Goal: Task Accomplishment & Management: Use online tool/utility

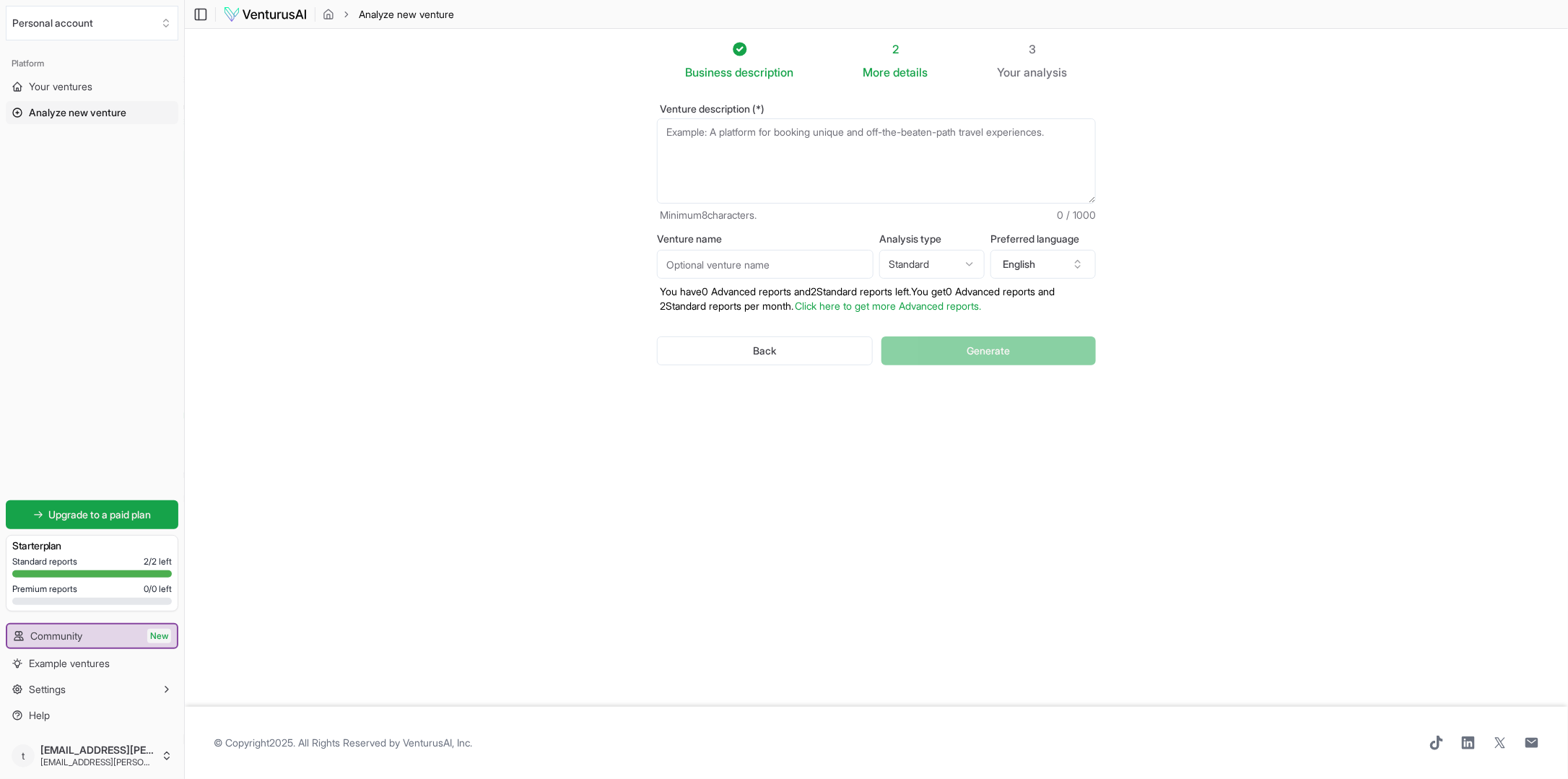
click at [733, 141] on textarea "Venture description (*)" at bounding box center [876, 161] width 439 height 85
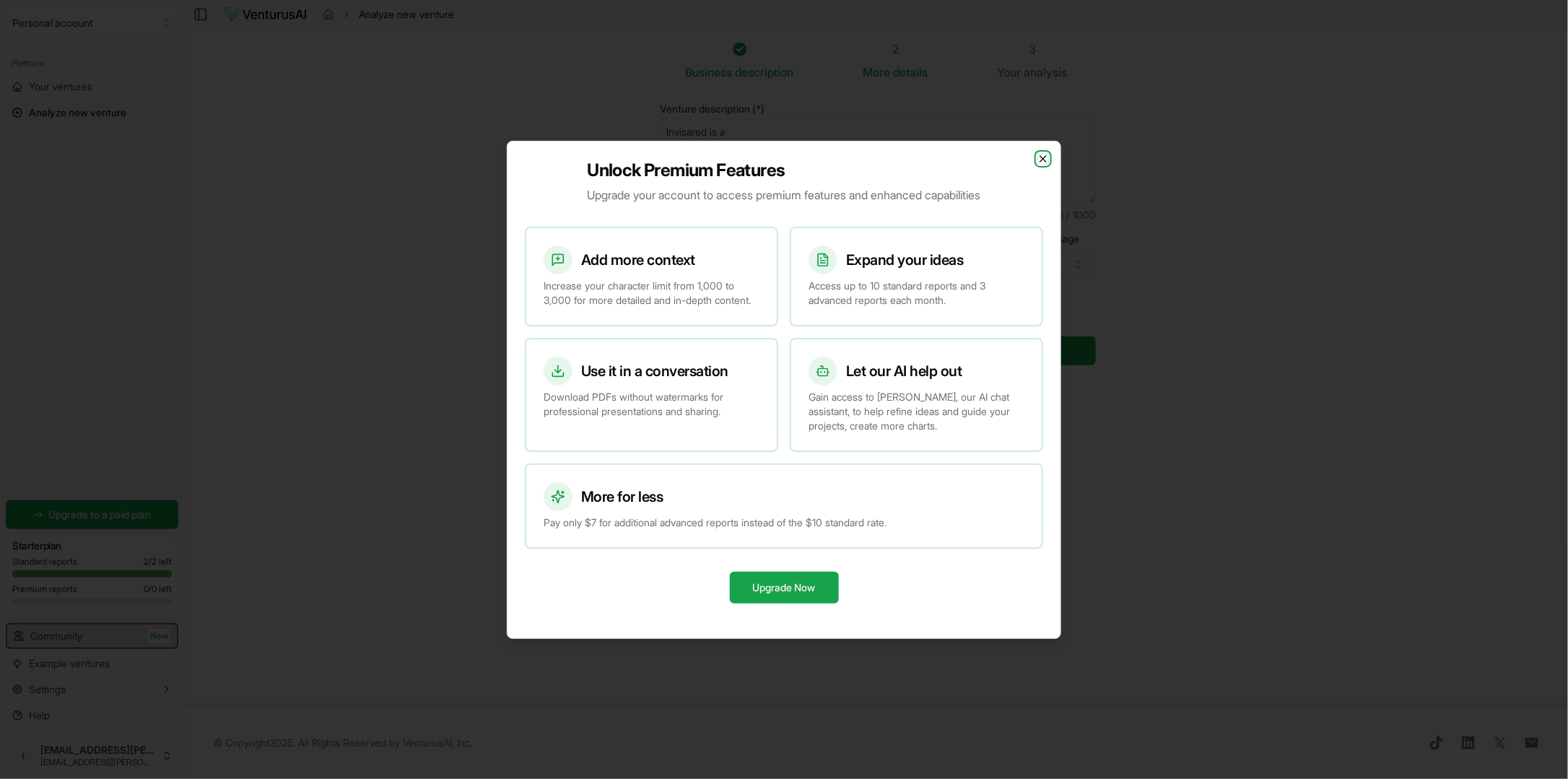
click at [1042, 154] on icon "button" at bounding box center [1044, 159] width 12 height 12
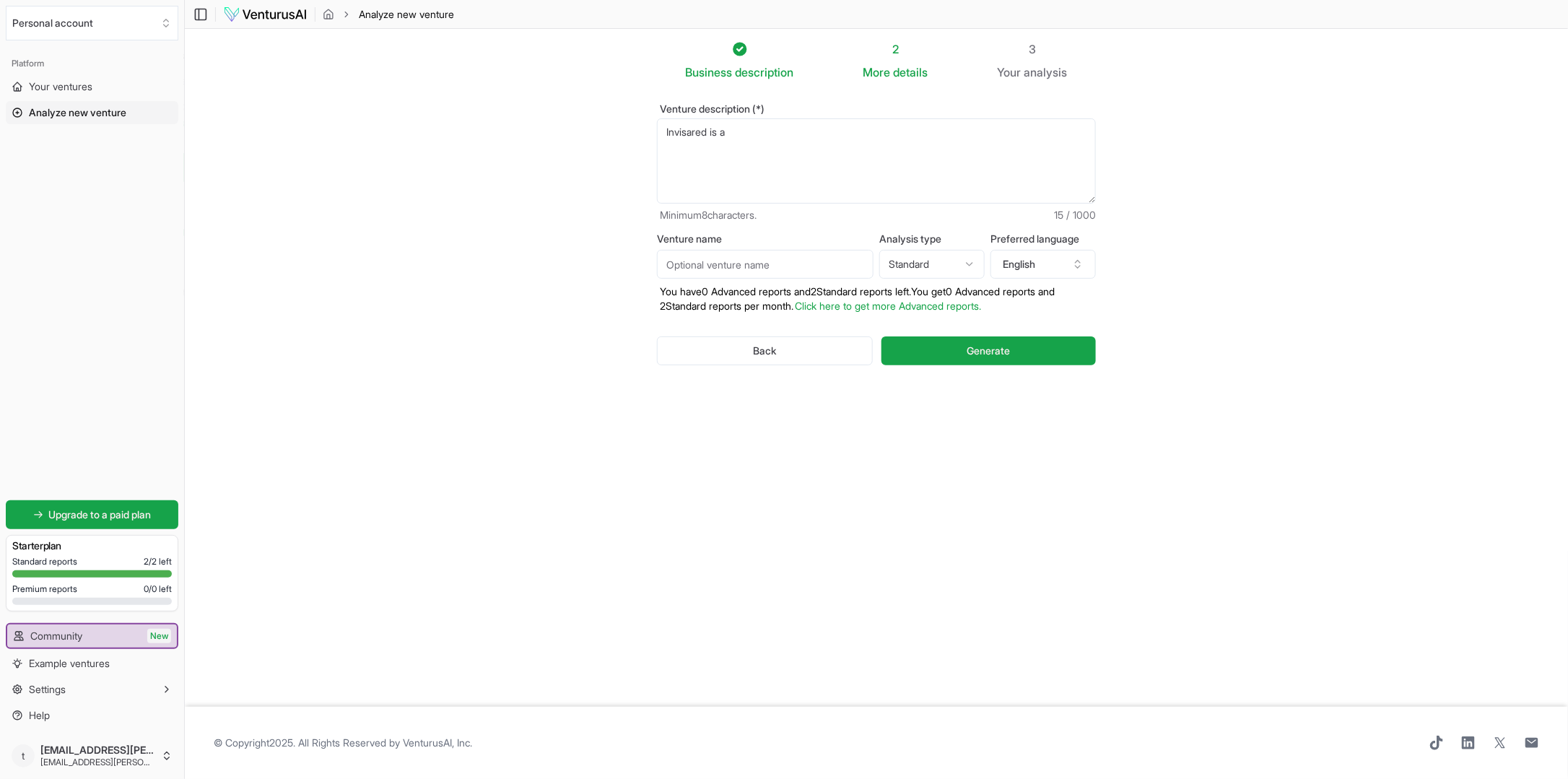
click at [781, 128] on textarea "Invisared is a" at bounding box center [876, 161] width 439 height 85
type textarea "I"
paste textarea "At invisa-RED, we are committed to providing our customers with the most advanc…"
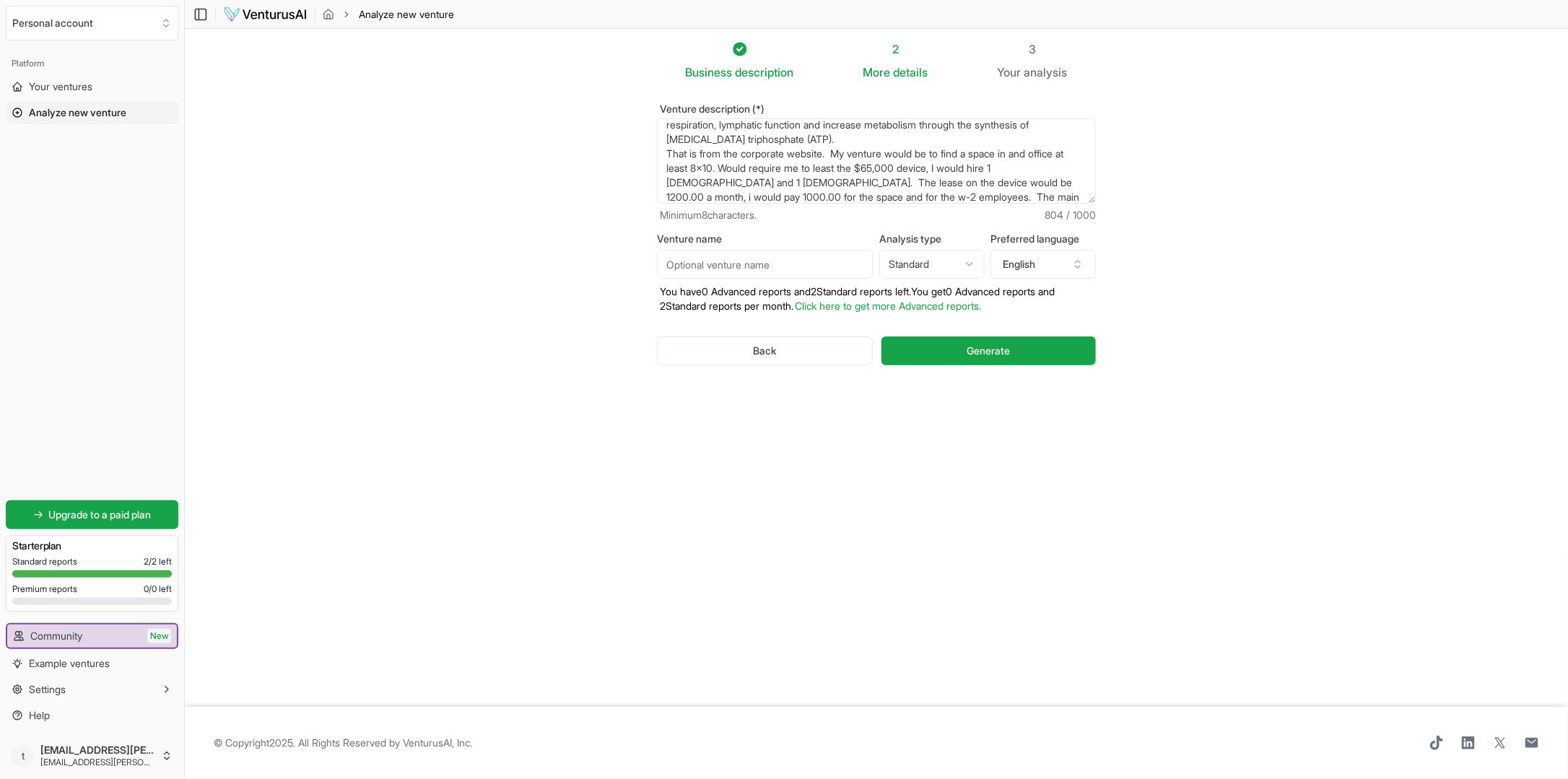
scroll to position [80, 0]
paste textarea "https://www.invisaredtech.com/business-system"
type textarea "At invisa-RED, we are committed to providing our customers with the most advanc…"
click at [994, 350] on span "Generate" at bounding box center [988, 351] width 43 height 15
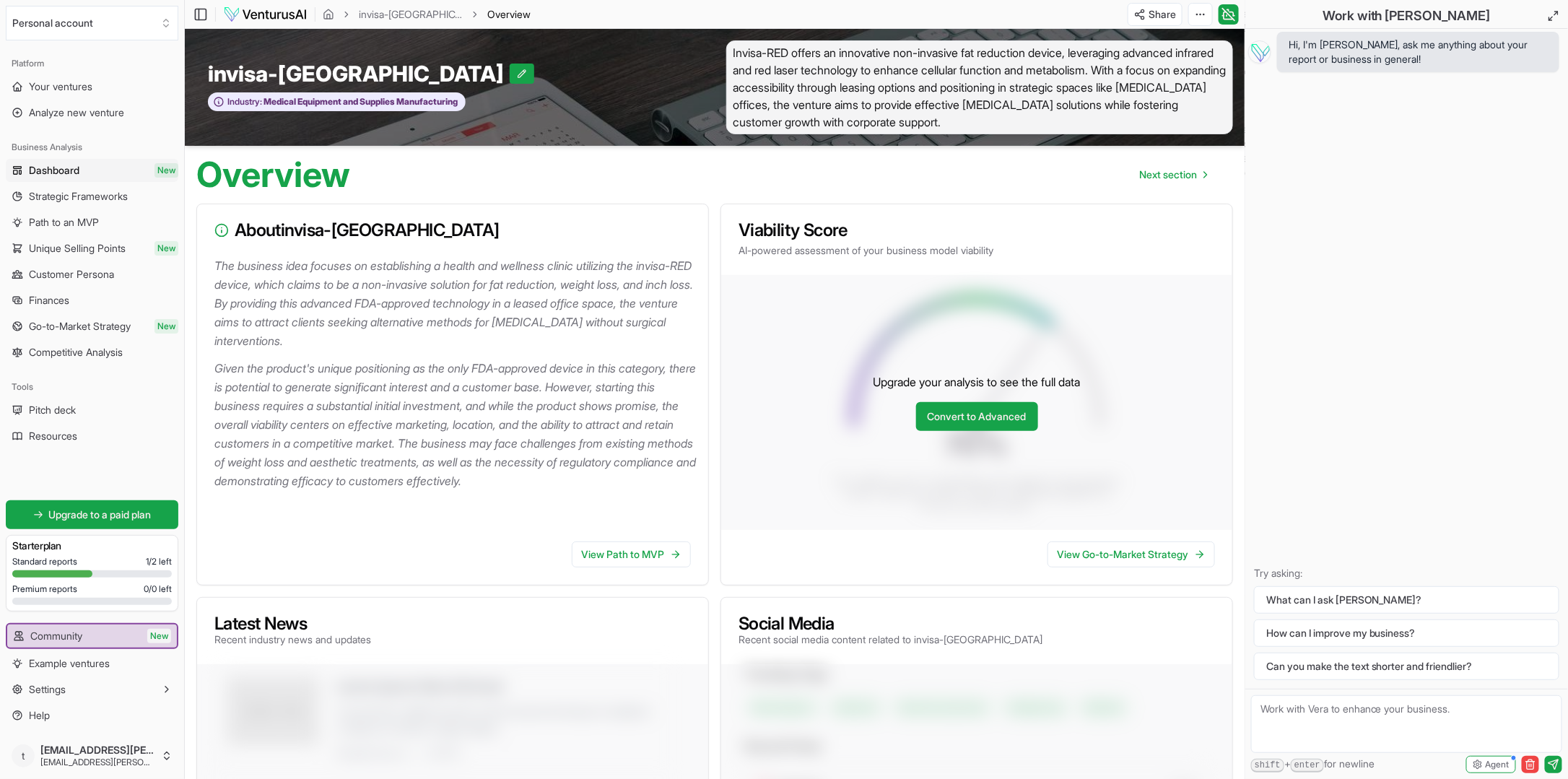
scroll to position [114, 0]
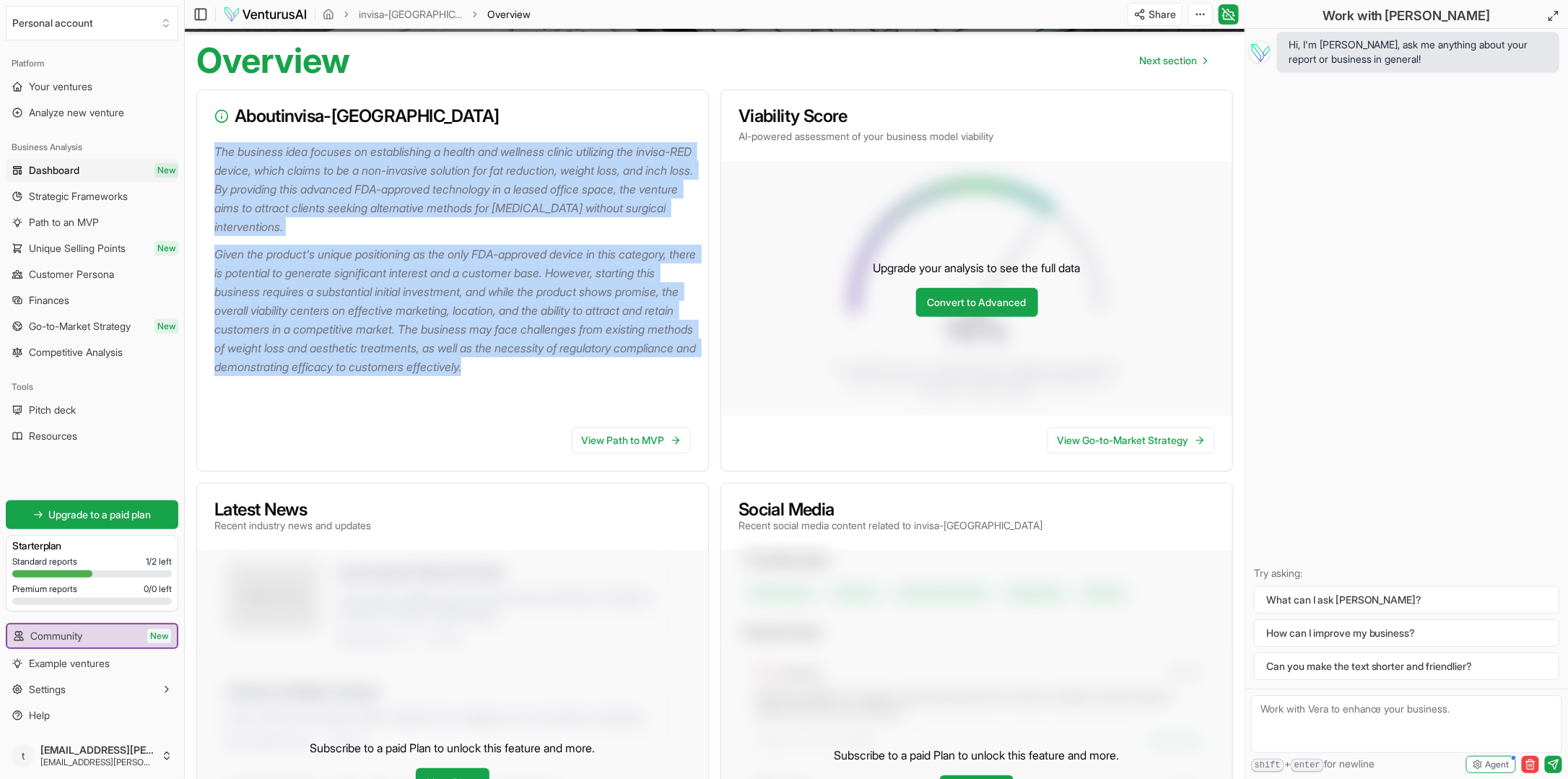
drag, startPoint x: 653, startPoint y: 359, endPoint x: 203, endPoint y: 141, distance: 500.0
click at [203, 142] on div "The business idea focuses on establishing a health and wellness clinic utilizin…" at bounding box center [453, 278] width 511 height 273
drag, startPoint x: 203, startPoint y: 141, endPoint x: 283, endPoint y: 155, distance: 81.2
copy div "The business idea focuses on establishing a health and wellness clinic utilizin…"
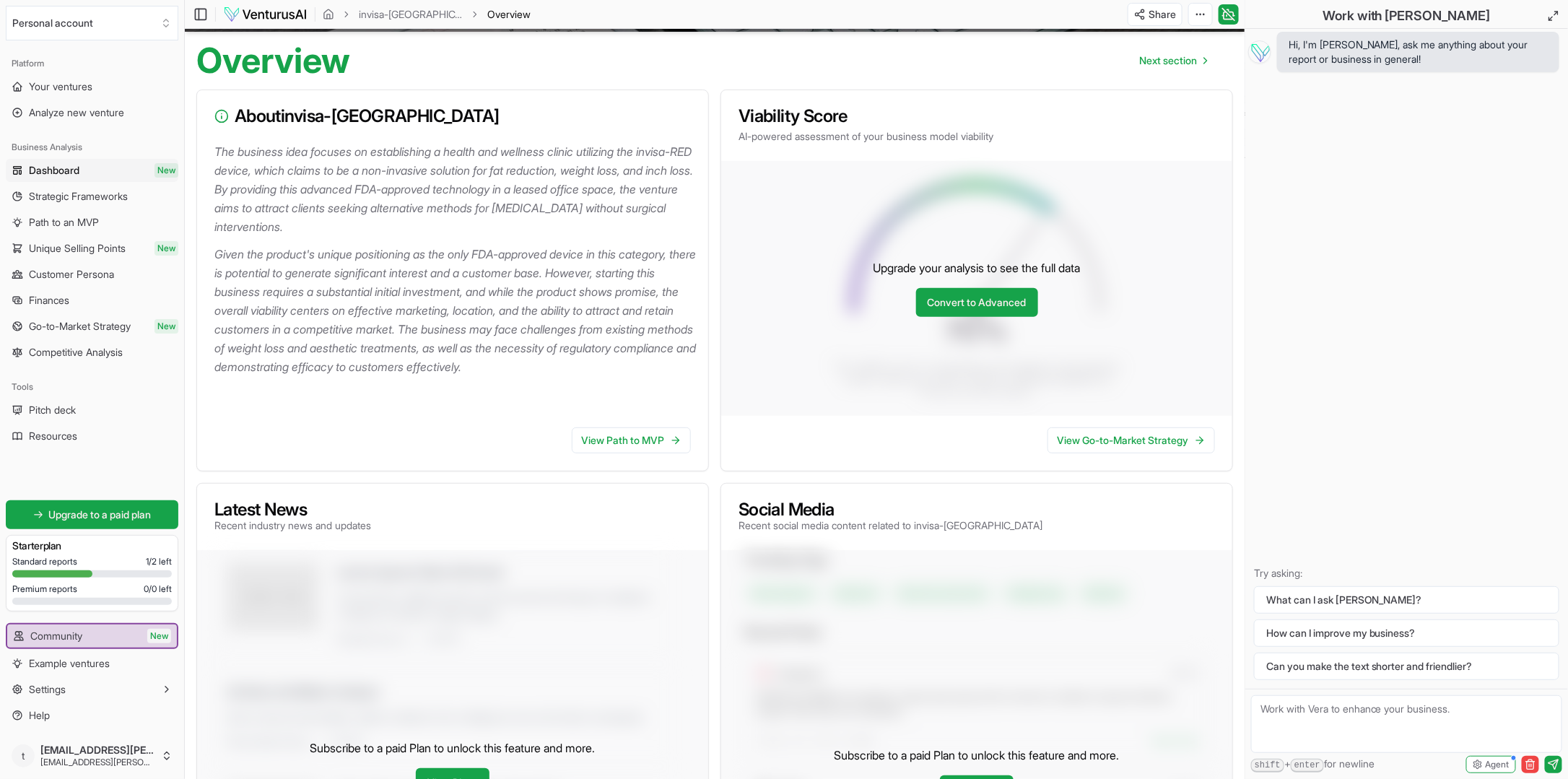
click at [720, 394] on div "Viability Score AI-powered assessment of your business model viability 70 % The…" at bounding box center [977, 281] width 513 height 382
click at [966, 308] on link "Convert to Advanced" at bounding box center [977, 302] width 122 height 29
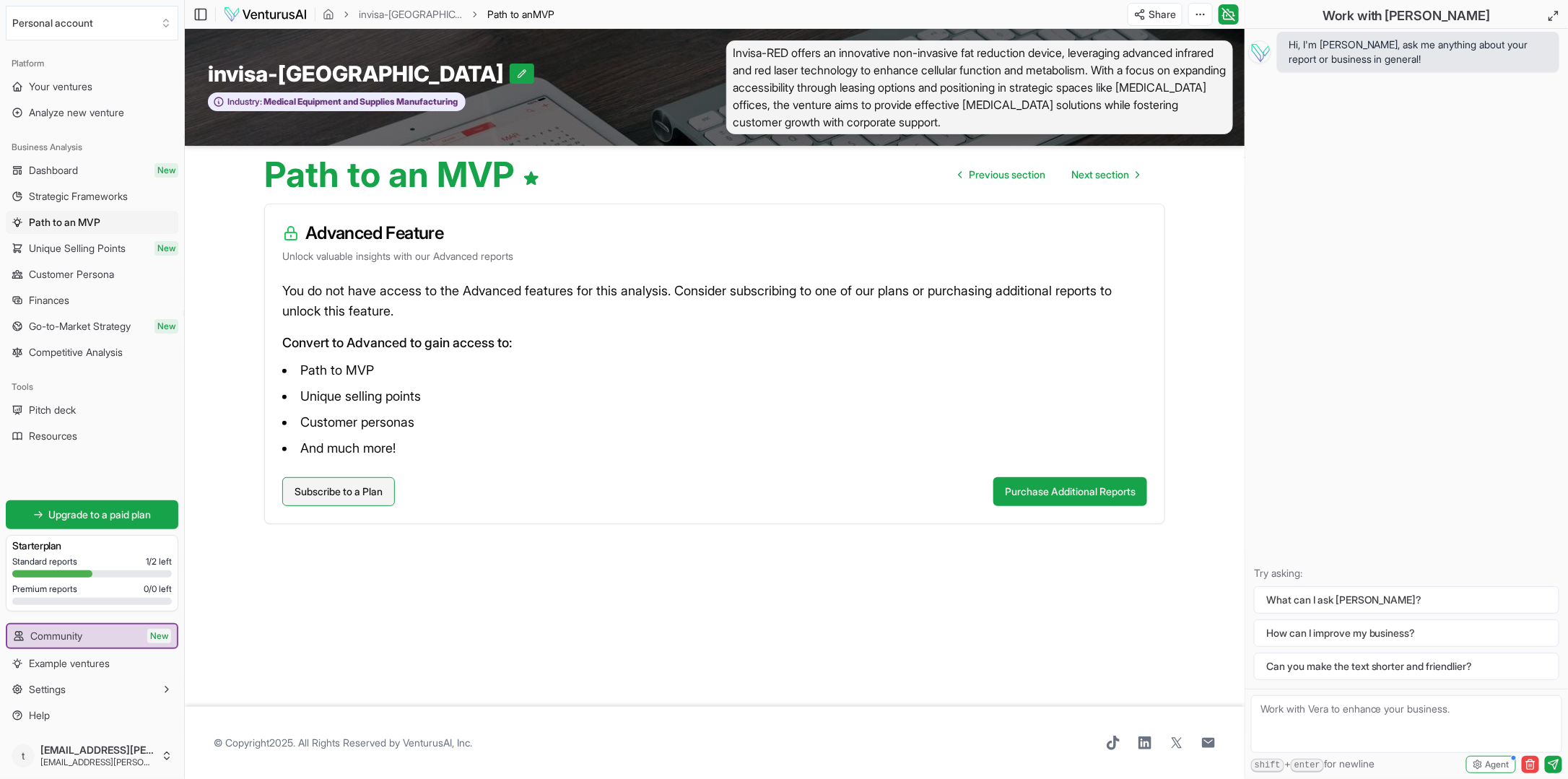
click at [346, 490] on link "Subscribe to a Plan" at bounding box center [338, 491] width 113 height 29
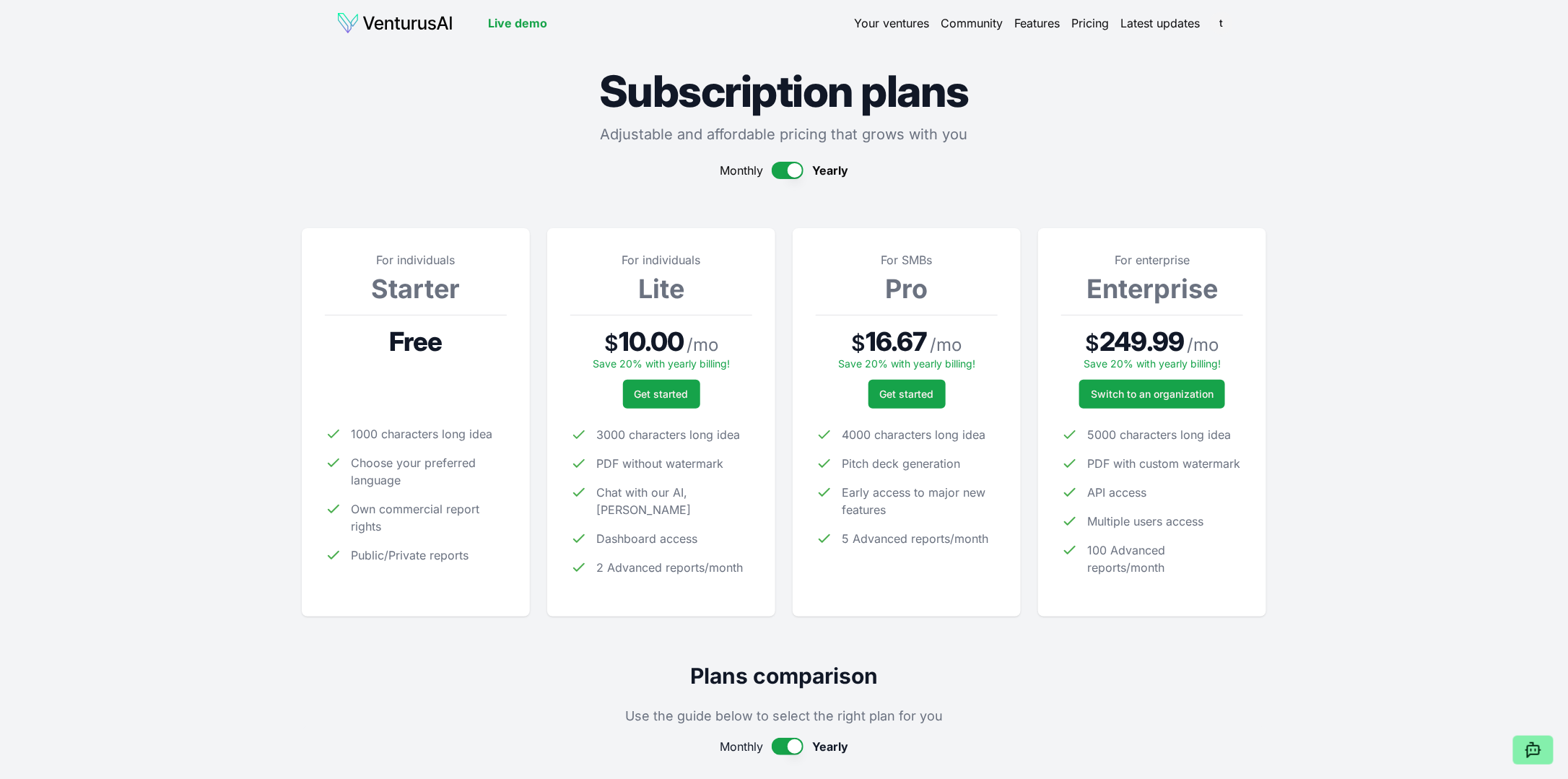
click at [508, 18] on link "Live demo" at bounding box center [518, 24] width 59 height 18
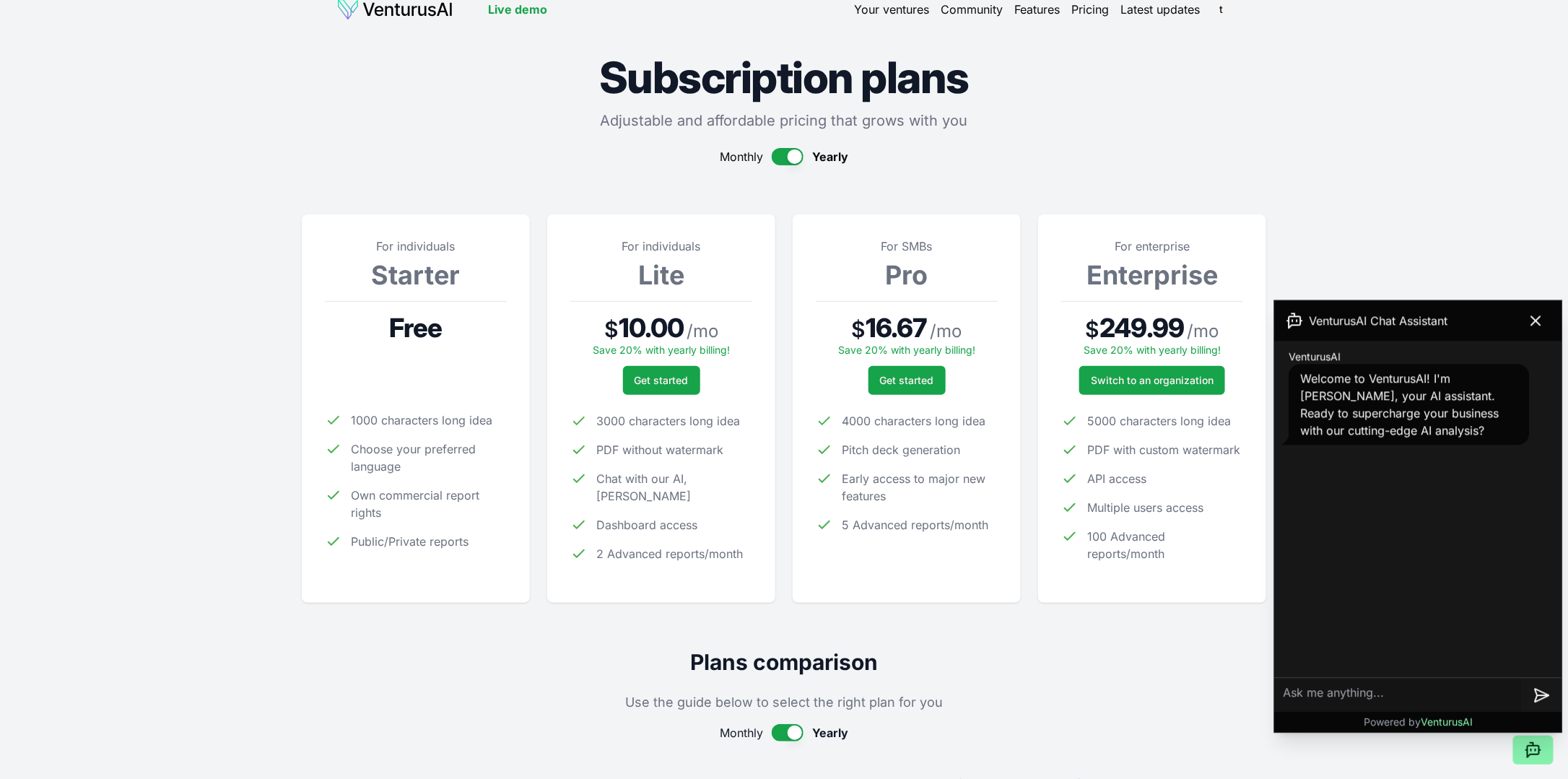
scroll to position [114, 0]
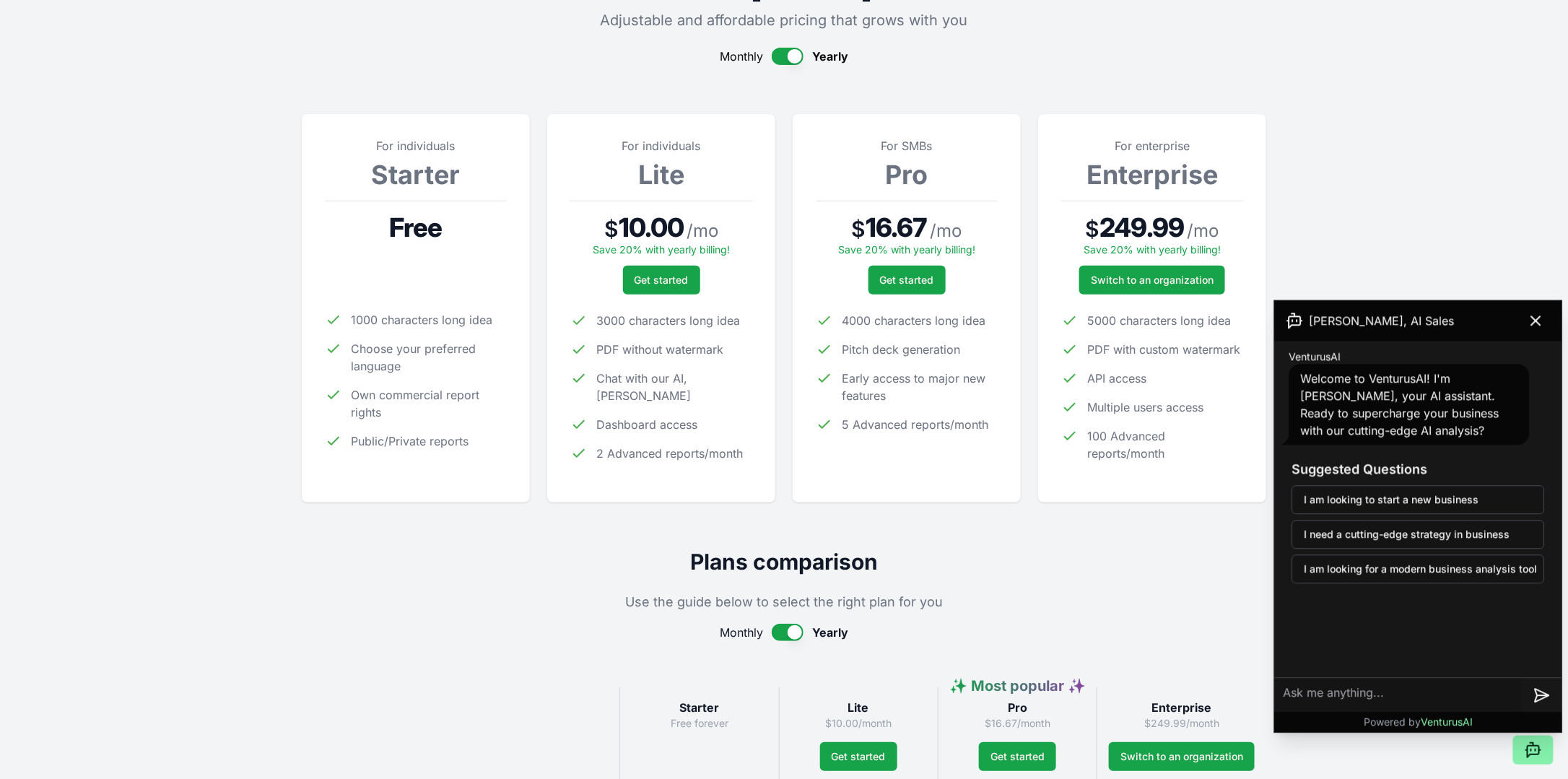
click at [792, 629] on button "button" at bounding box center [787, 632] width 32 height 18
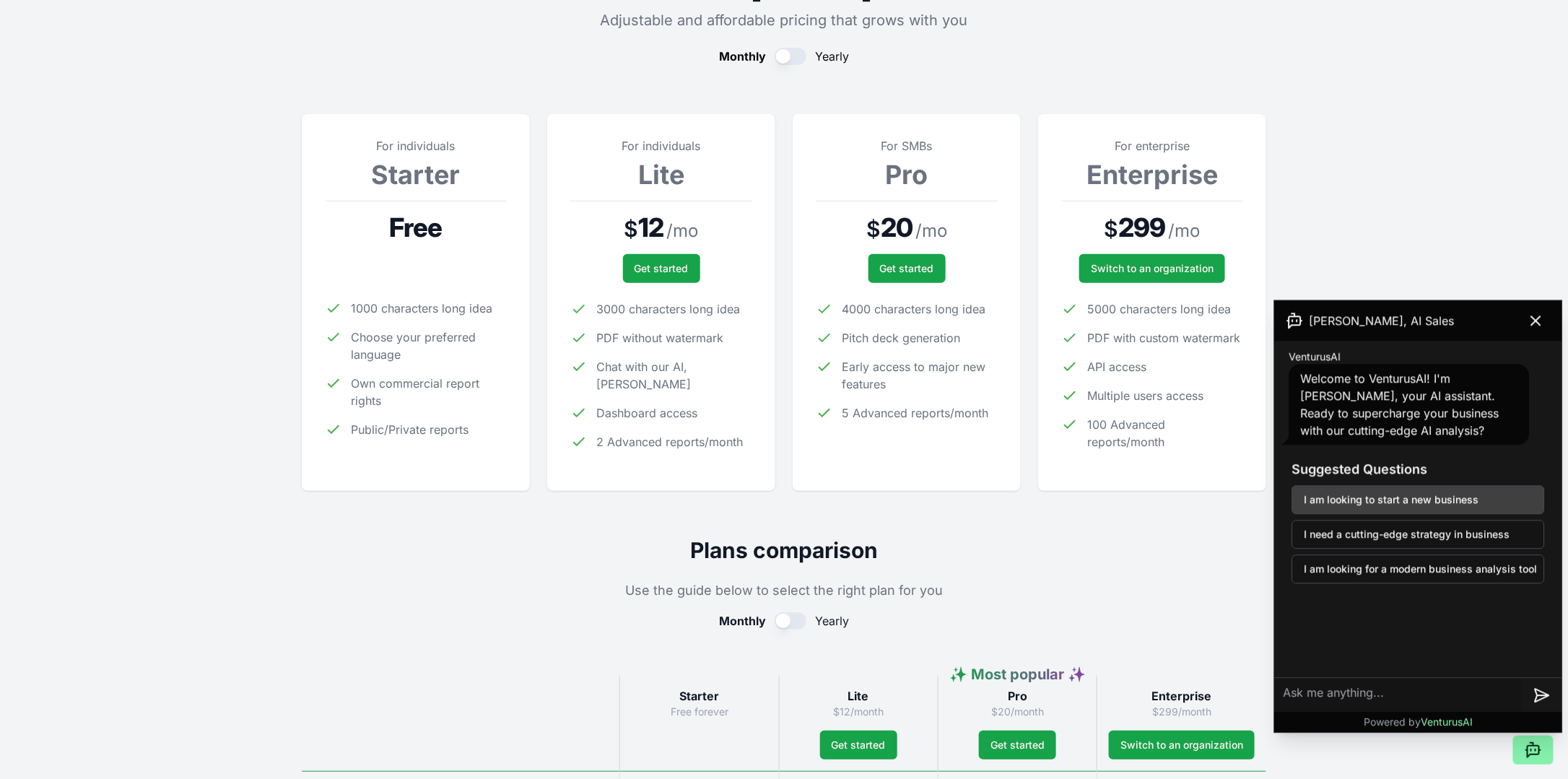
click at [1397, 492] on button "I am looking to start a new business" at bounding box center [1418, 499] width 253 height 29
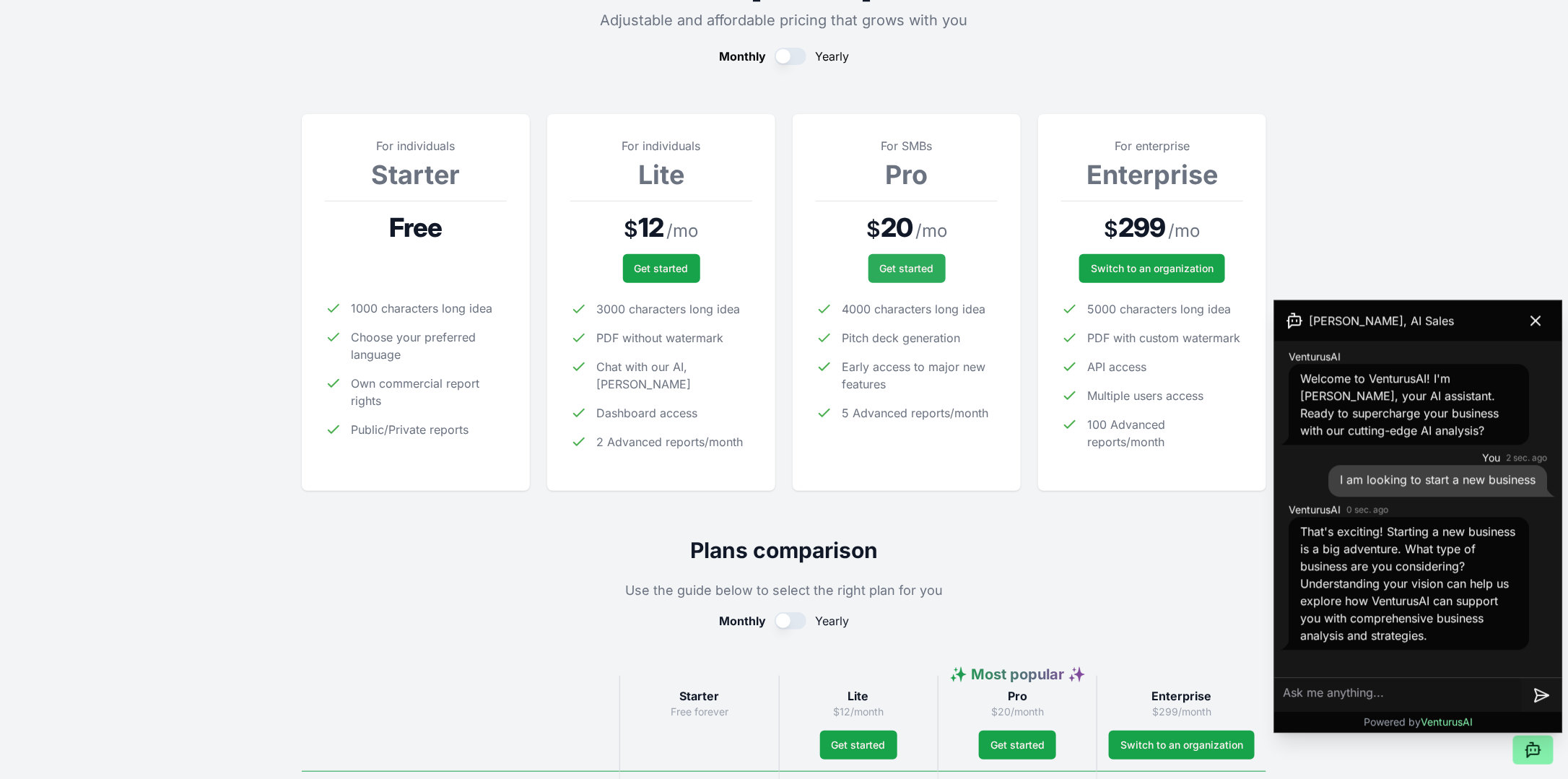
click at [921, 267] on span "Get started" at bounding box center [907, 269] width 55 height 15
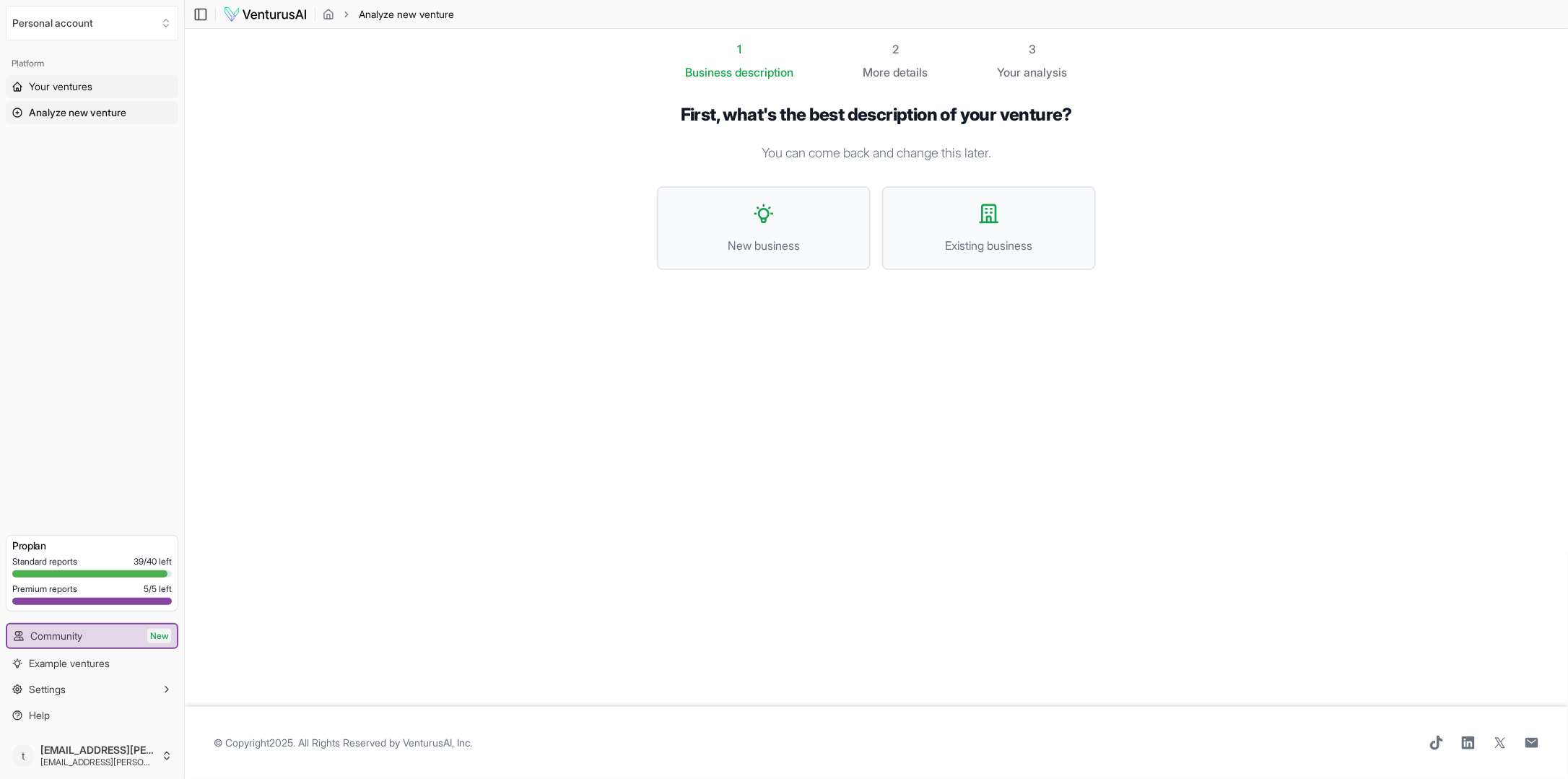
click at [68, 86] on span "Your ventures" at bounding box center [60, 87] width 63 height 15
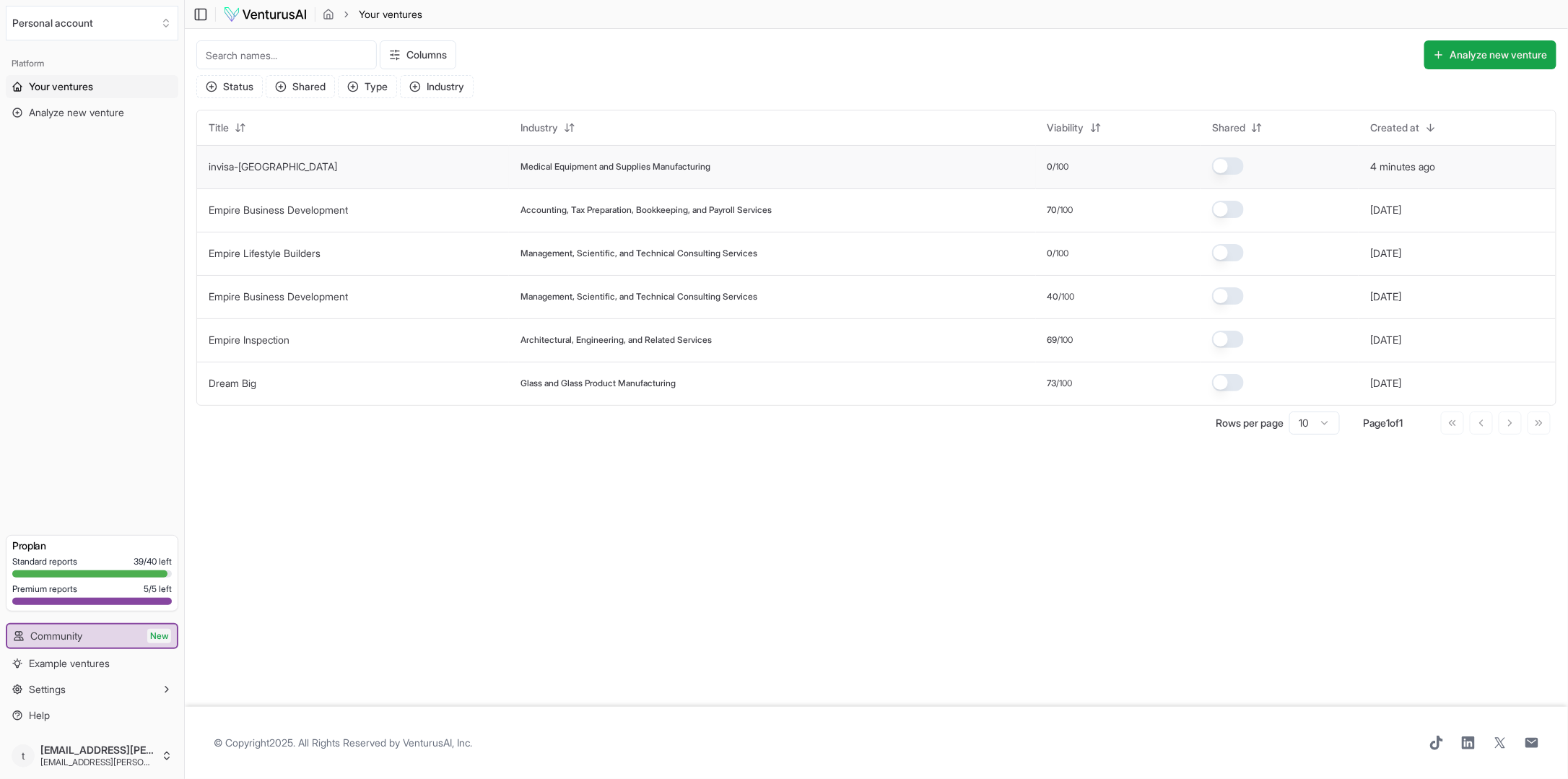
click at [566, 167] on span "Medical Equipment and Supplies Manufacturing" at bounding box center [616, 167] width 190 height 12
click at [1053, 163] on span "0" at bounding box center [1050, 167] width 6 height 12
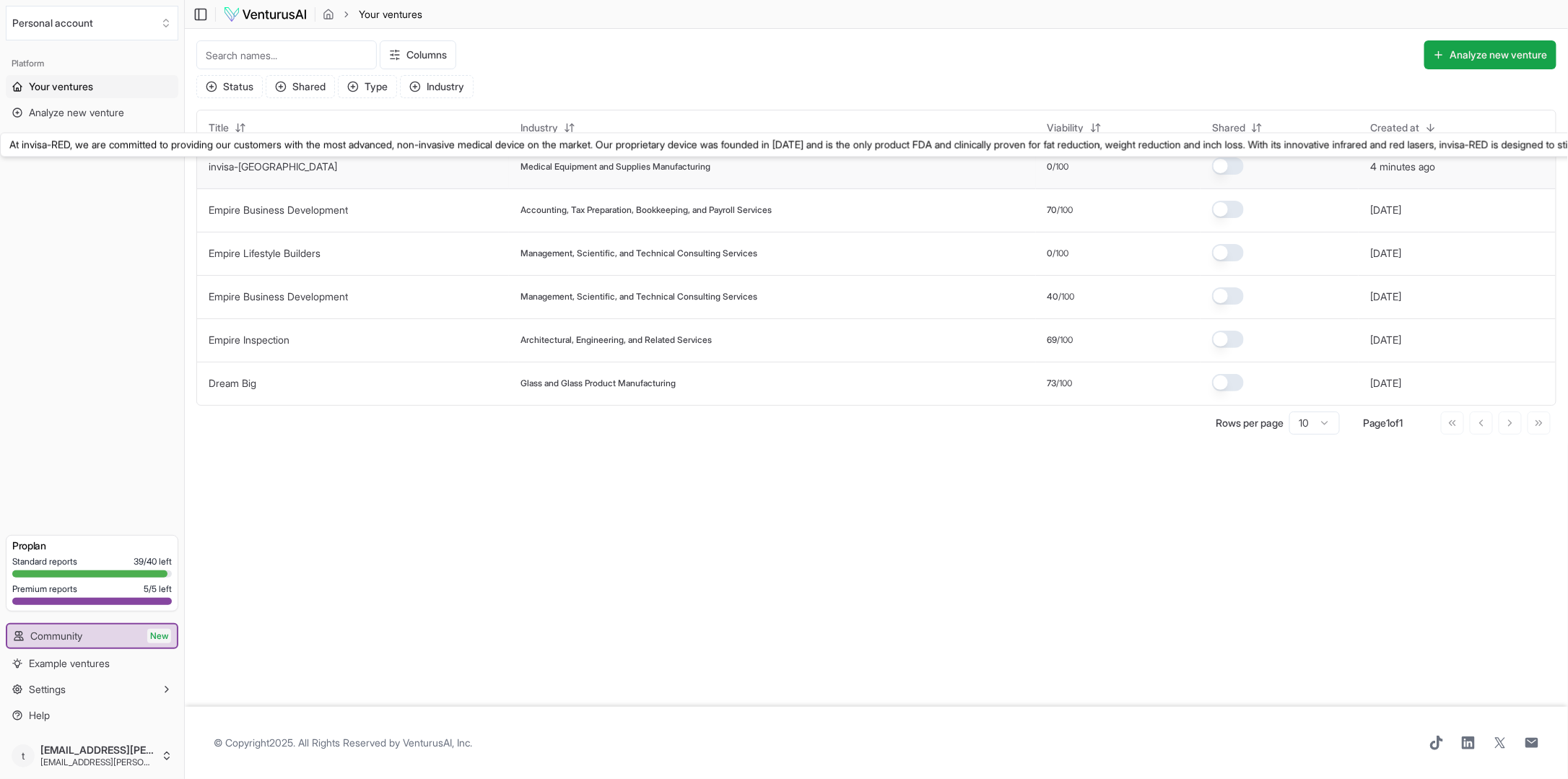
click at [241, 161] on link "invisa-[GEOGRAPHIC_DATA]" at bounding box center [273, 166] width 128 height 13
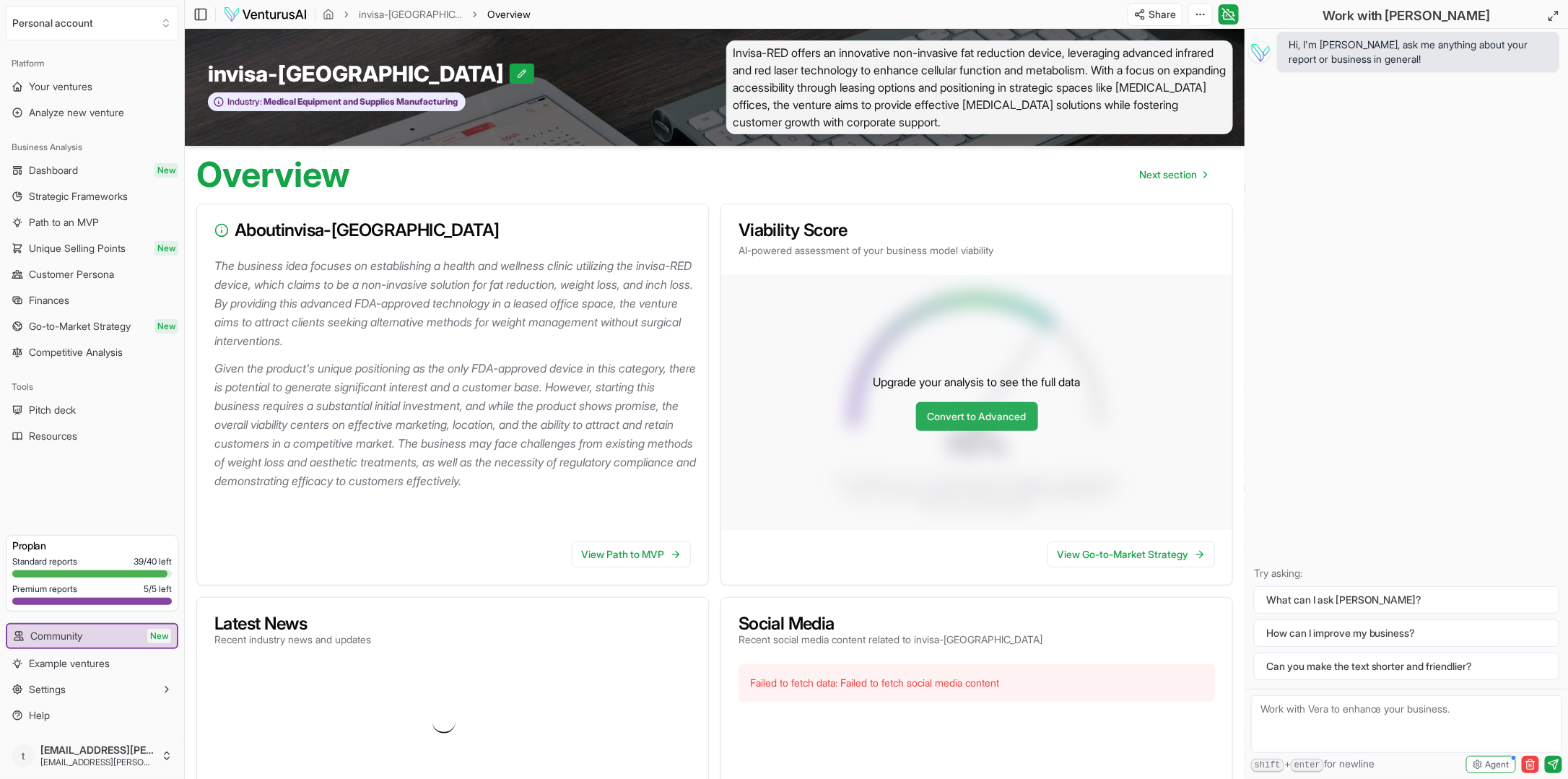
click at [979, 408] on link "Convert to Advanced" at bounding box center [977, 416] width 122 height 29
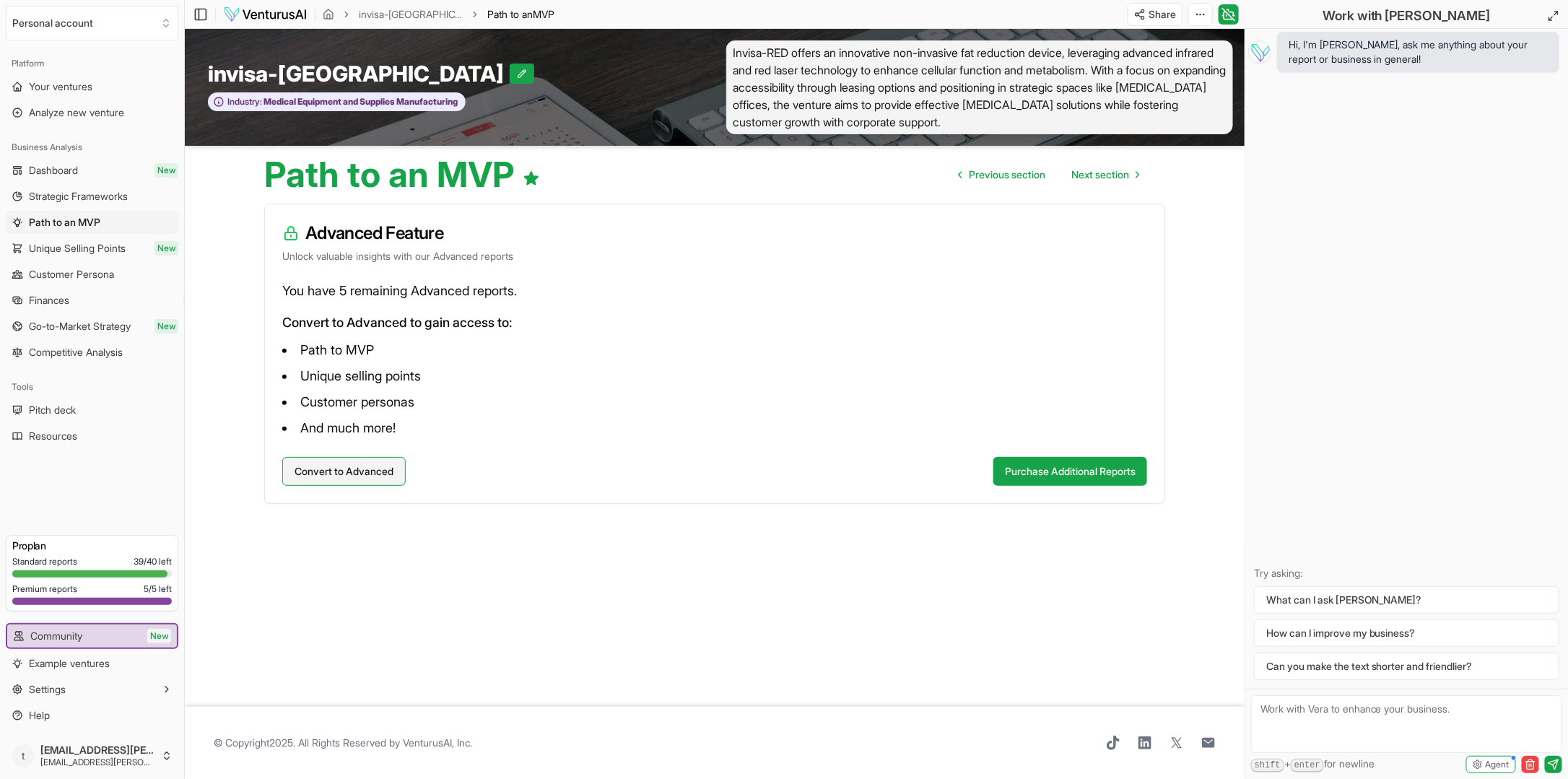
click at [337, 466] on button "Convert to Advanced" at bounding box center [344, 470] width 124 height 29
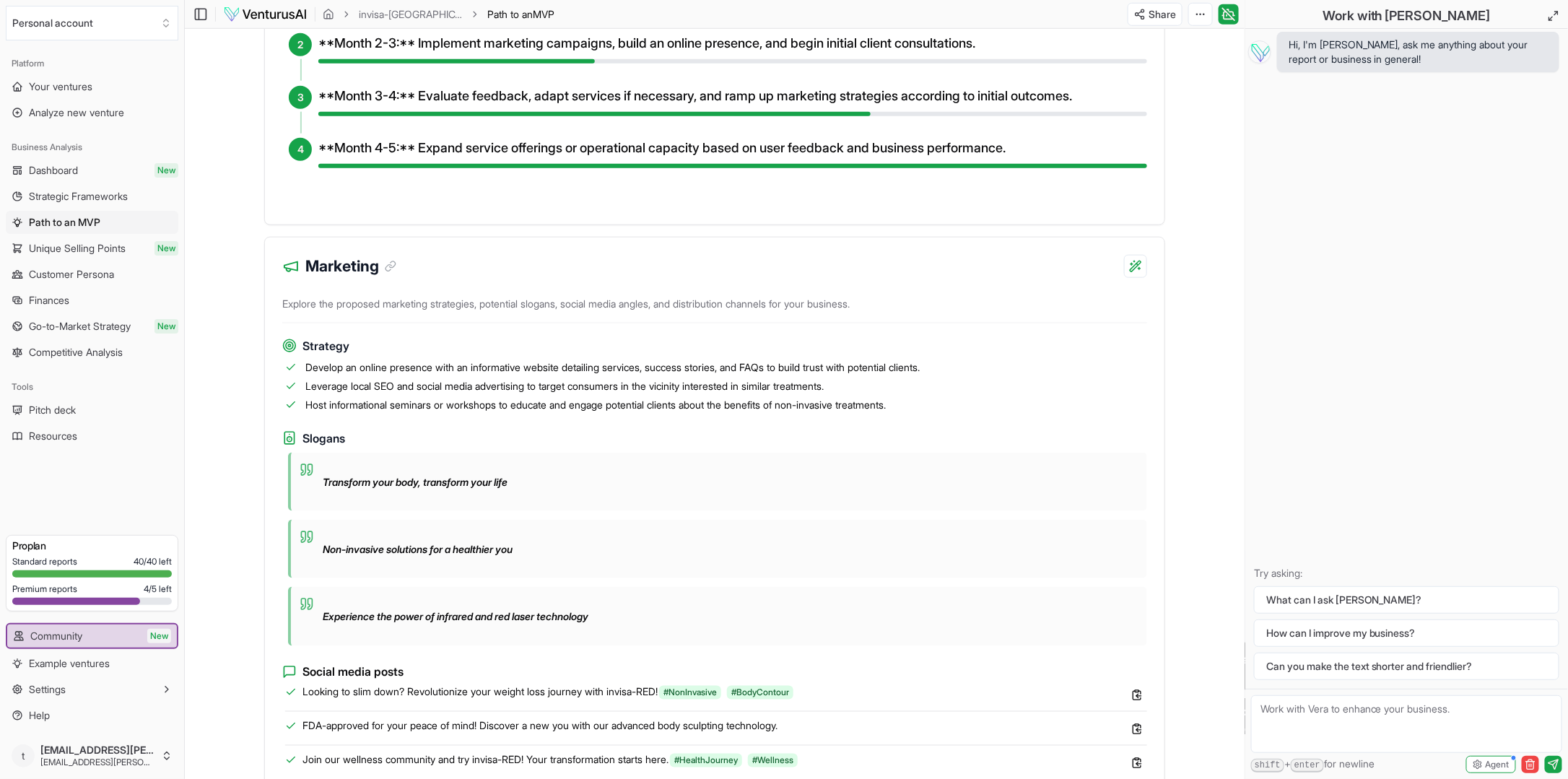
scroll to position [671, 0]
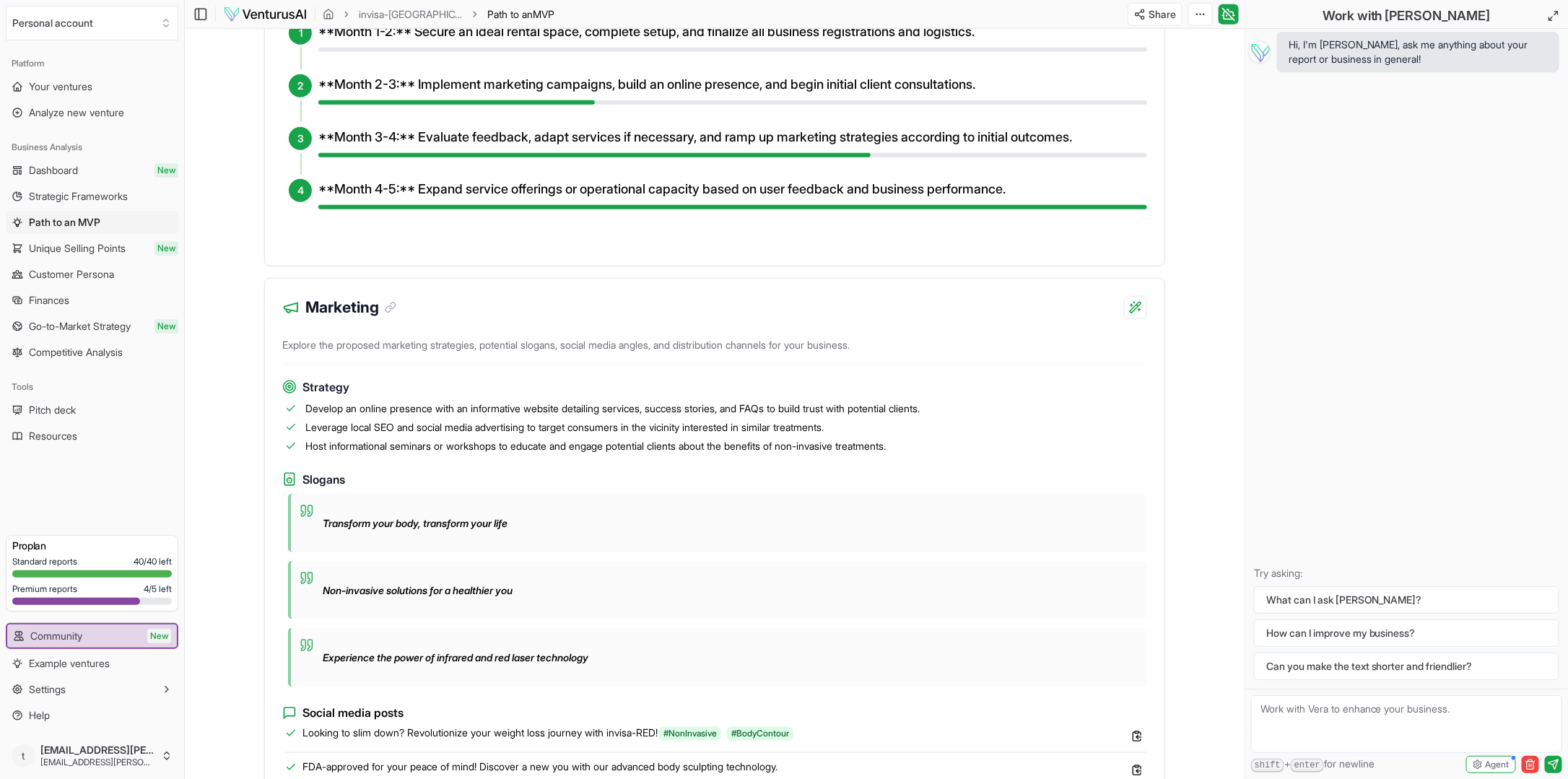
click at [1286, 579] on p "Try asking:" at bounding box center [1407, 573] width 306 height 15
click at [1315, 717] on textarea at bounding box center [1407, 724] width 311 height 57
click at [1546, 746] on textarea "i am looking for a doctor or clinic that wants to buy into the system themselve…" at bounding box center [1407, 724] width 311 height 57
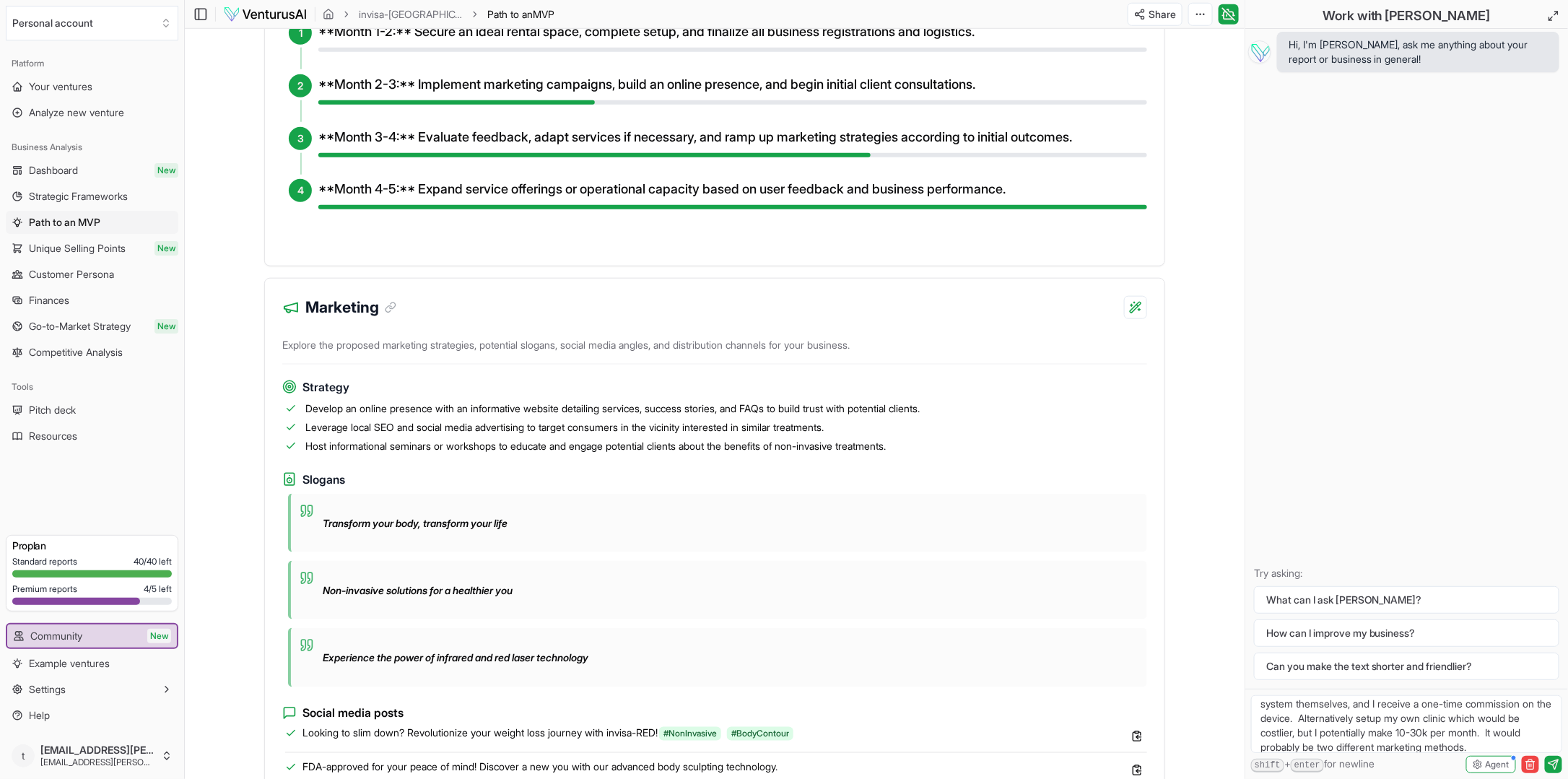
click at [1539, 747] on textarea "i am looking for a doctor or clinic that wants to buy into the system themselve…" at bounding box center [1407, 724] width 311 height 57
type textarea "i am looking for a doctor or clinic that wants to buy into the system themselve…"
click at [1558, 765] on icon "submit" at bounding box center [1554, 764] width 12 height 12
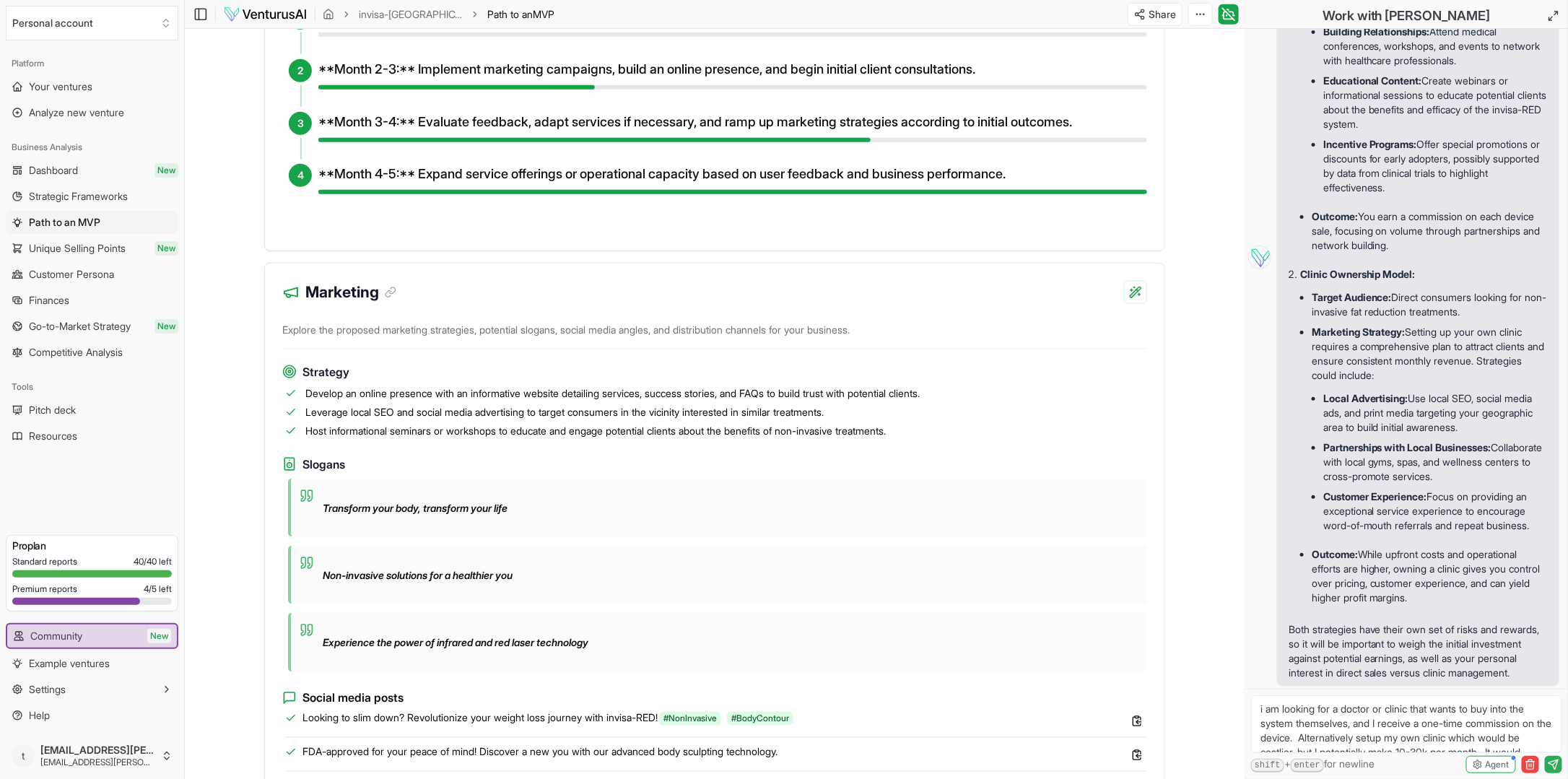
scroll to position [929, 0]
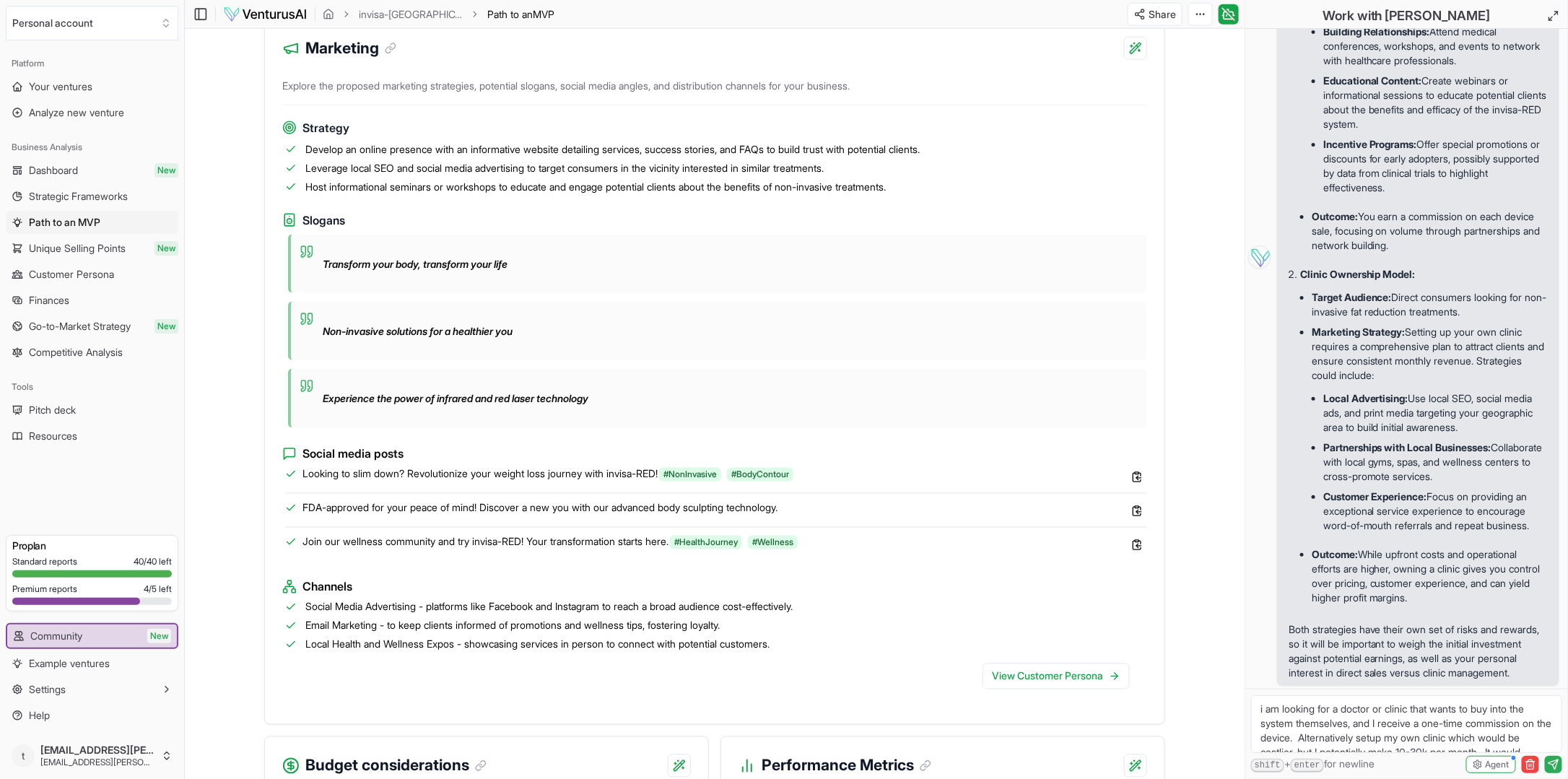
click at [1341, 713] on textarea "i am looking for a doctor or clinic that wants to buy into the system themselve…" at bounding box center [1407, 724] width 311 height 57
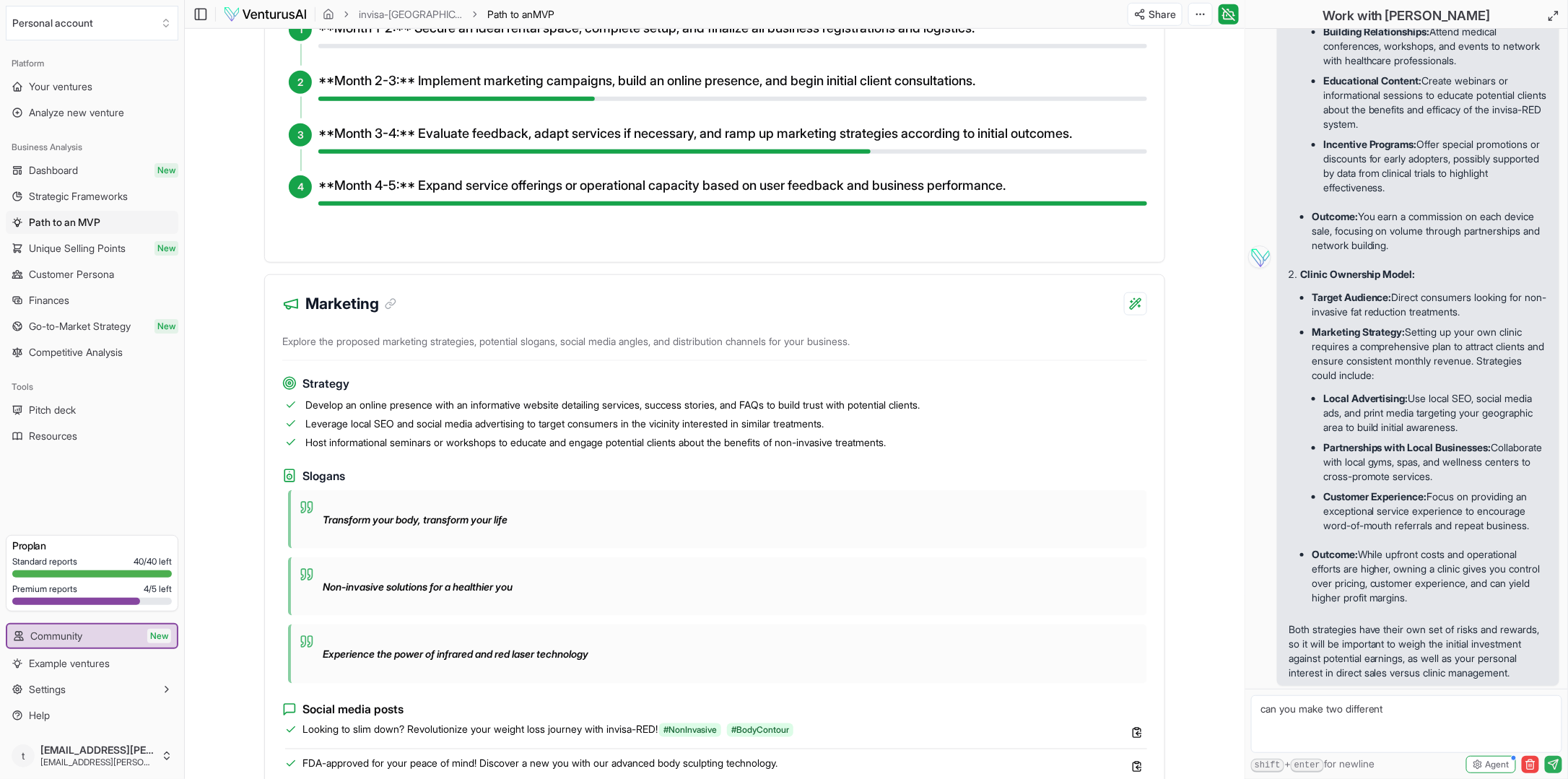
scroll to position [564, 0]
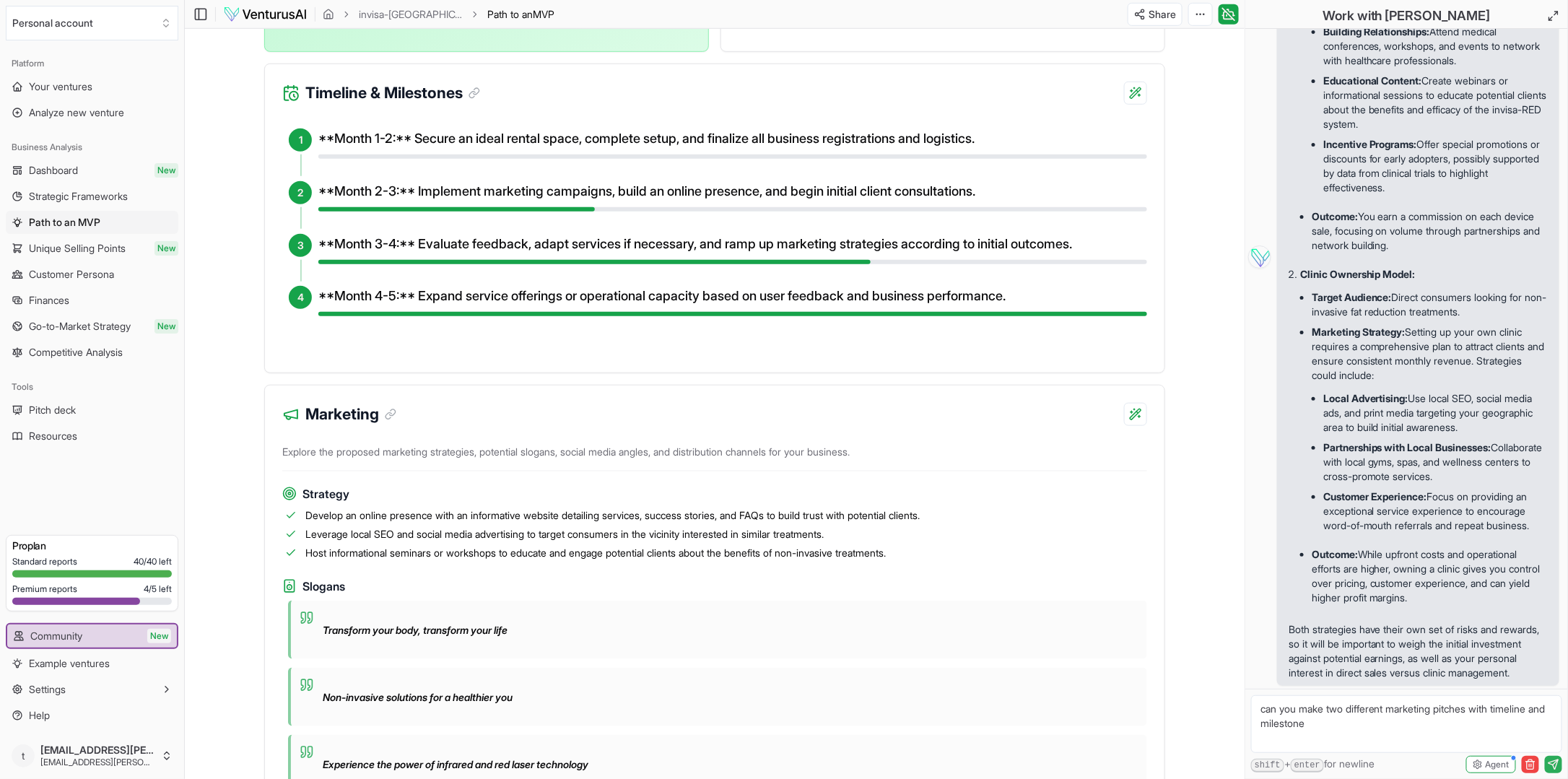
type textarea "can you make two different marketing pitches with timeline and milestones"
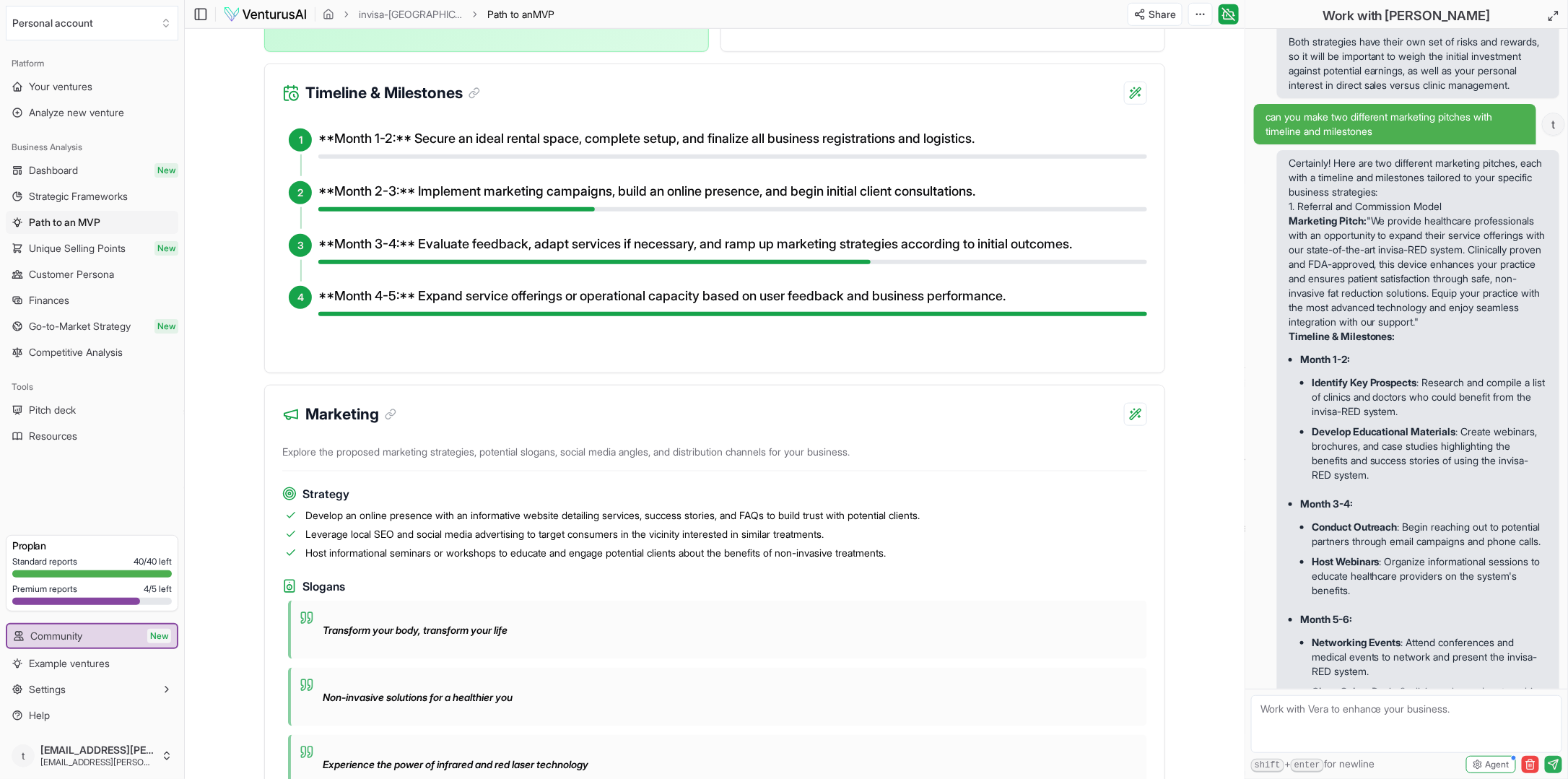
scroll to position [1043, 0]
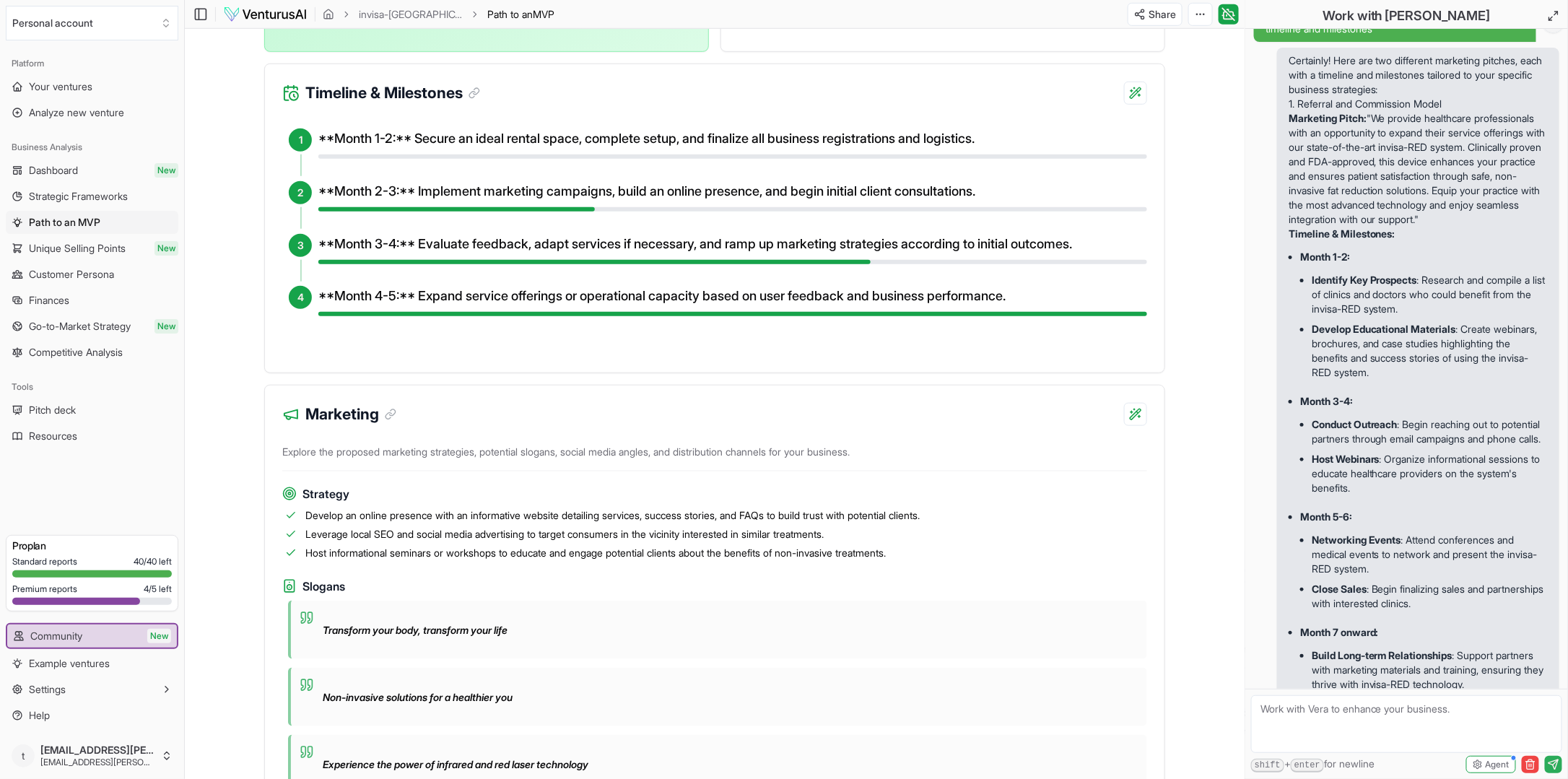
type textarea "W"
type textarea "If I were to pitch to healthcare professionals, how could I be certain that the…"
type textarea "\"
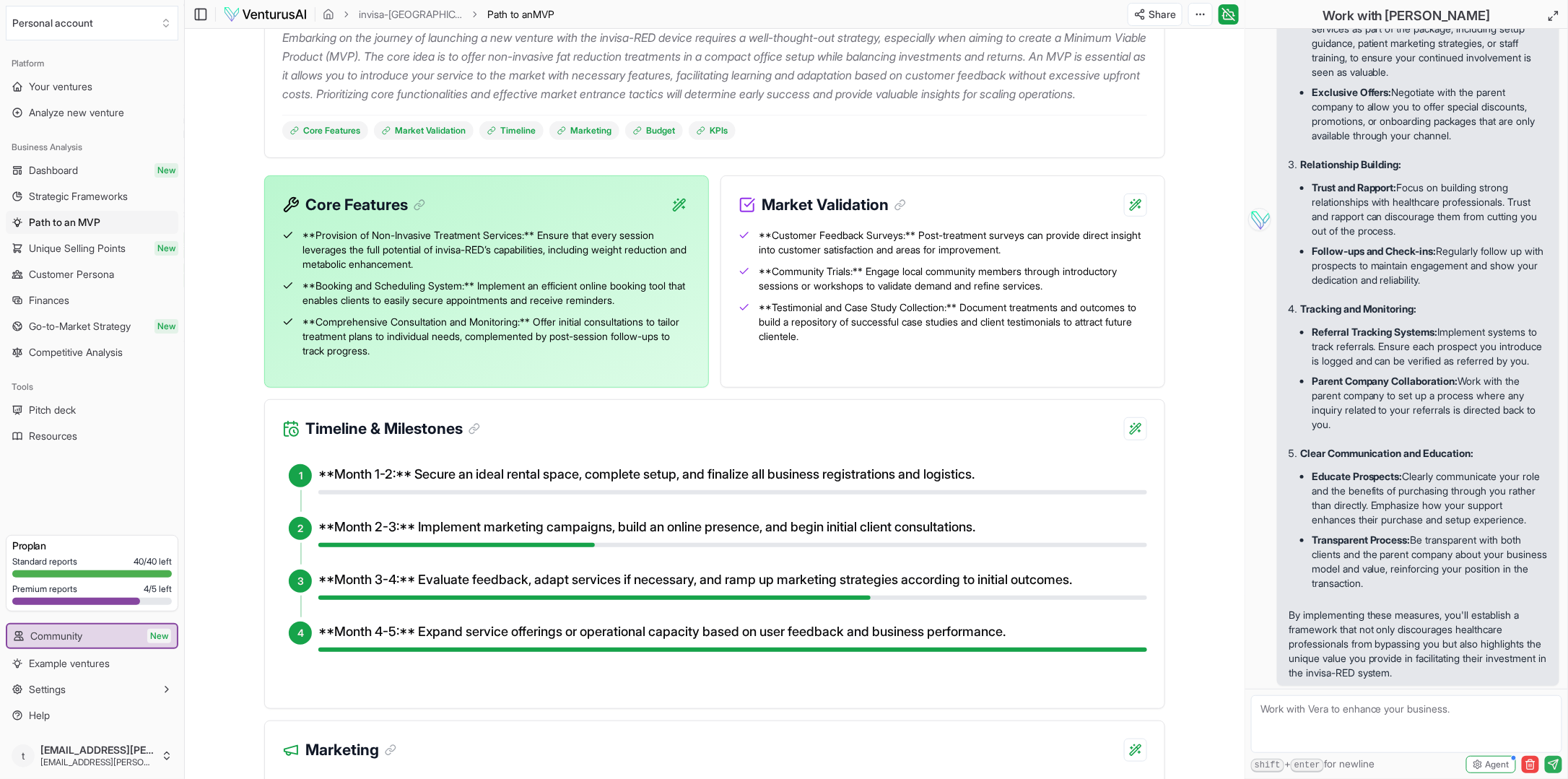
scroll to position [342, 0]
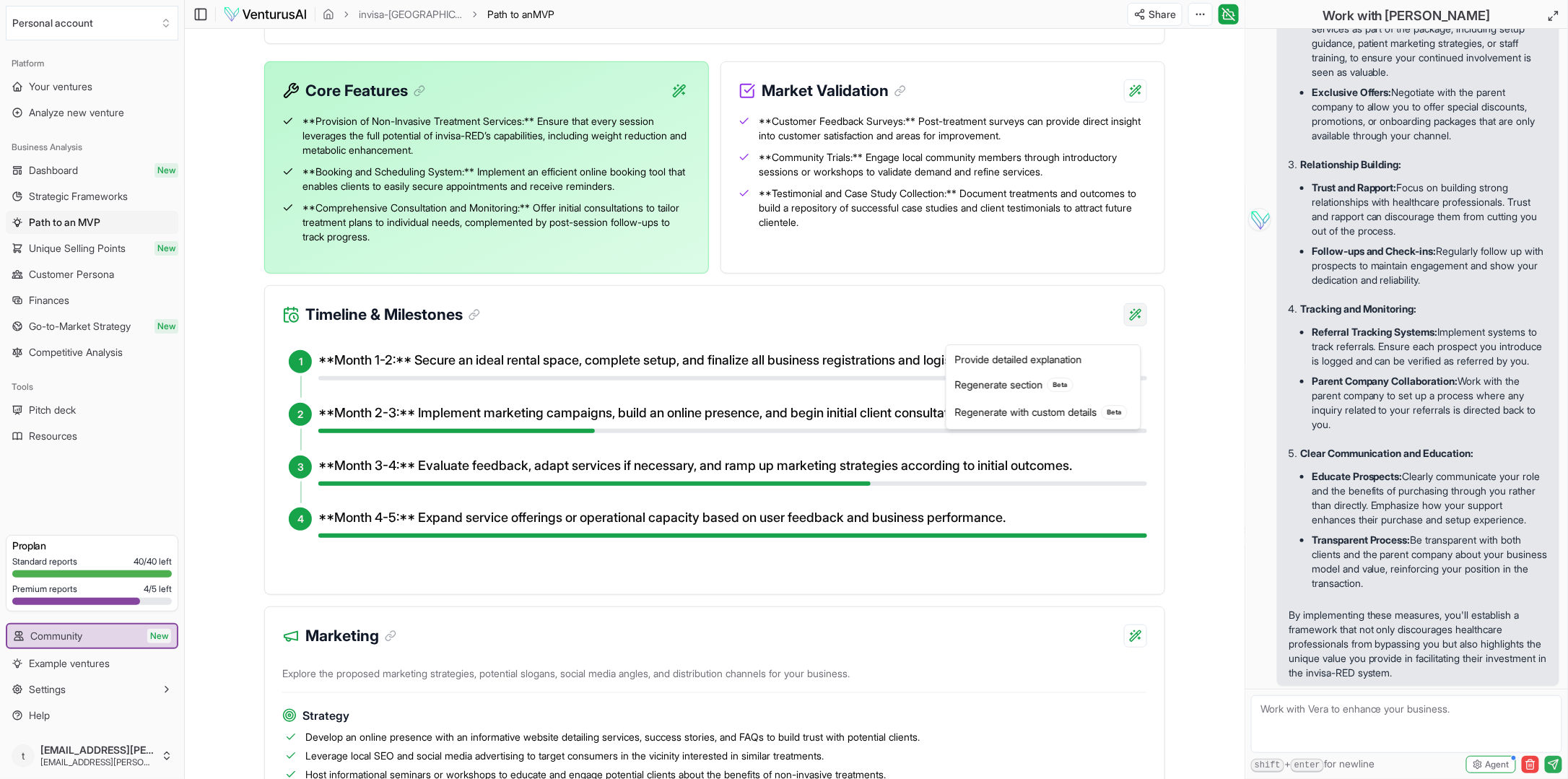
click at [1139, 336] on html "We value your privacy We use cookies to enhance your browsing experience, serve…" at bounding box center [784, 47] width 1568 height 779
click at [1023, 380] on div "Regenerate section Beta" at bounding box center [1044, 384] width 189 height 27
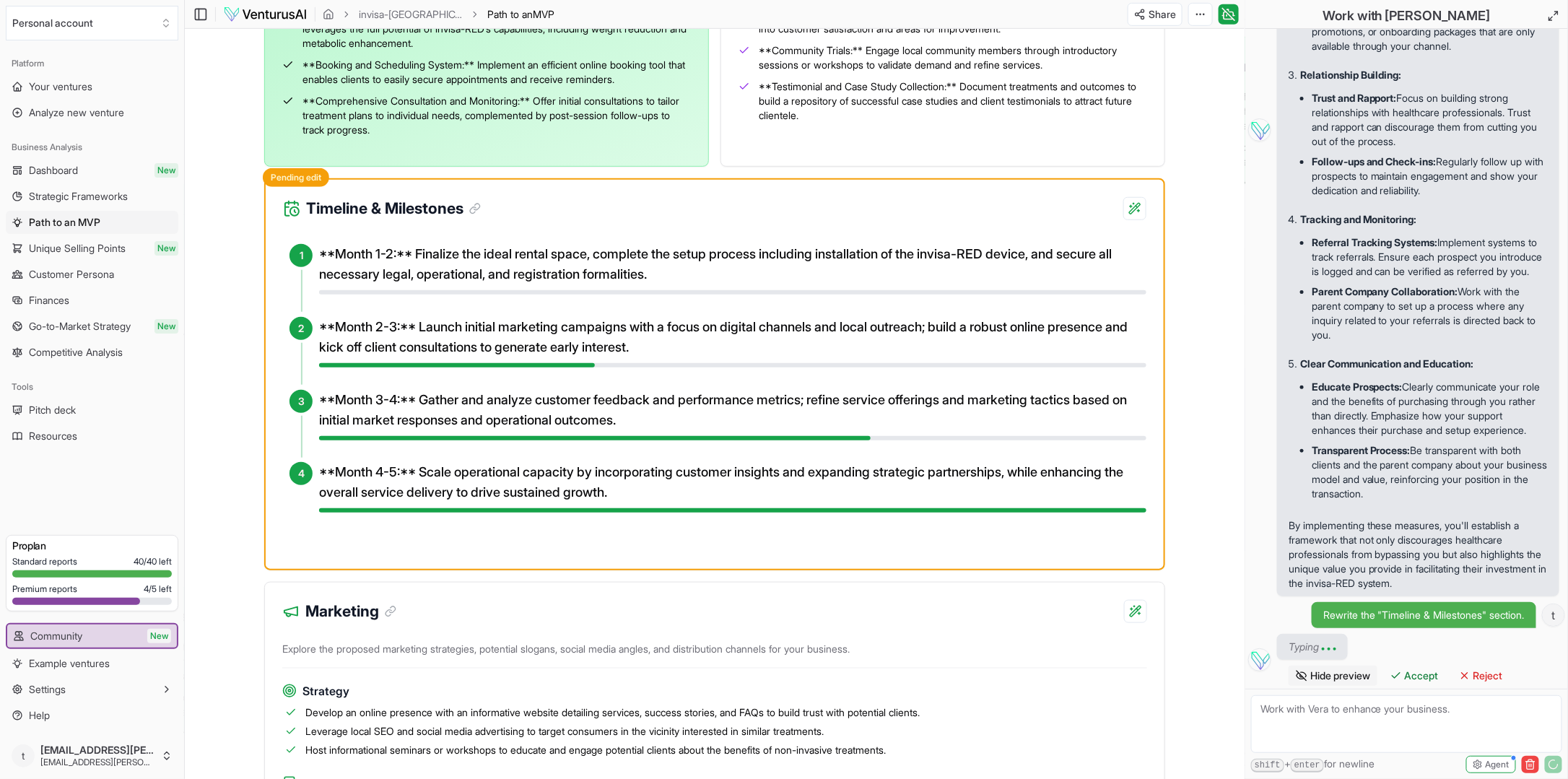
scroll to position [3211, 0]
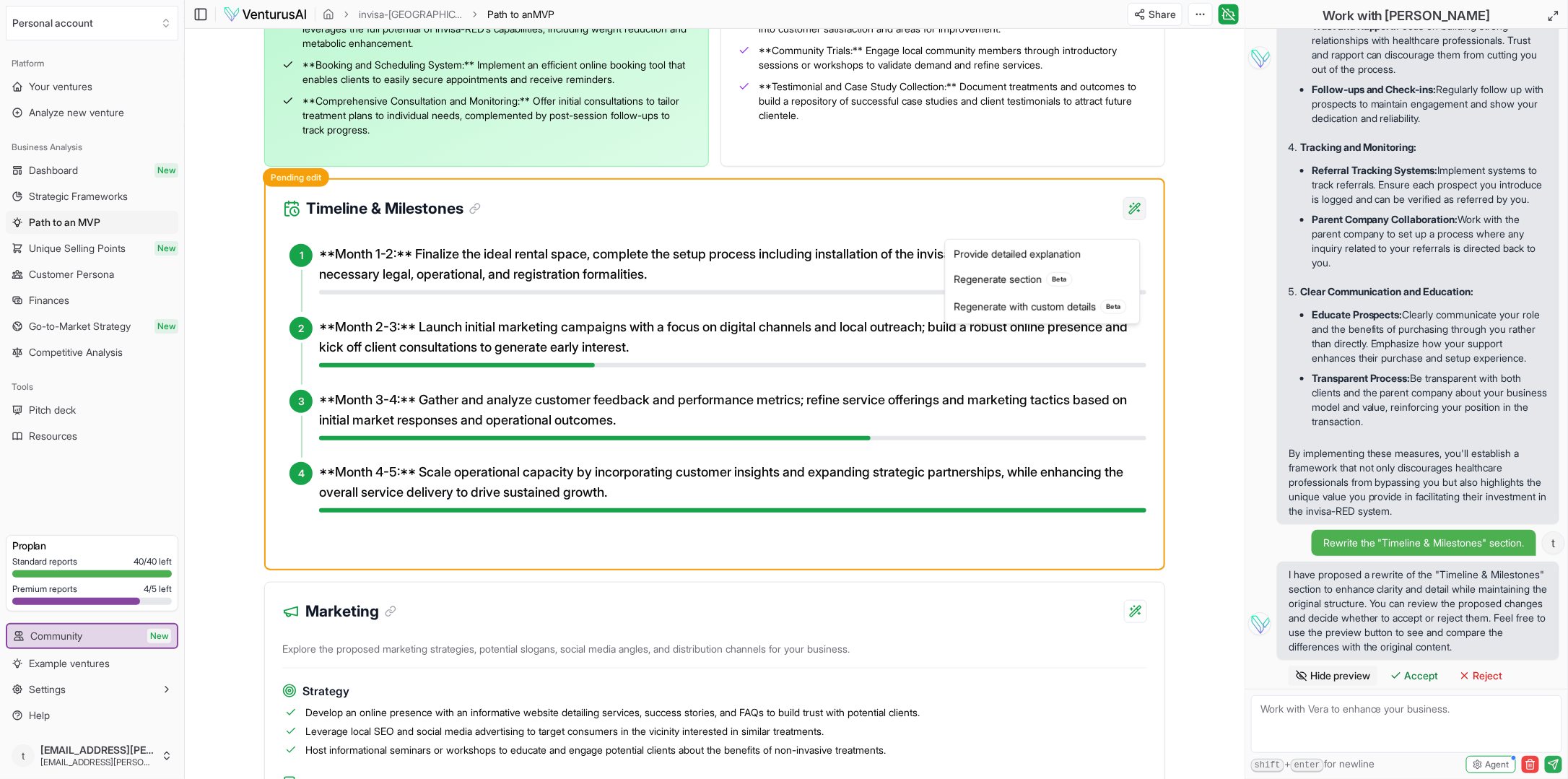
click at [1327, 697] on textarea at bounding box center [1407, 724] width 311 height 57
type textarea "Can you make two different timeline & milestones for the commission model (less…"
click at [1368, 694] on form "shift + enter for newline Agent" at bounding box center [1407, 733] width 323 height 91
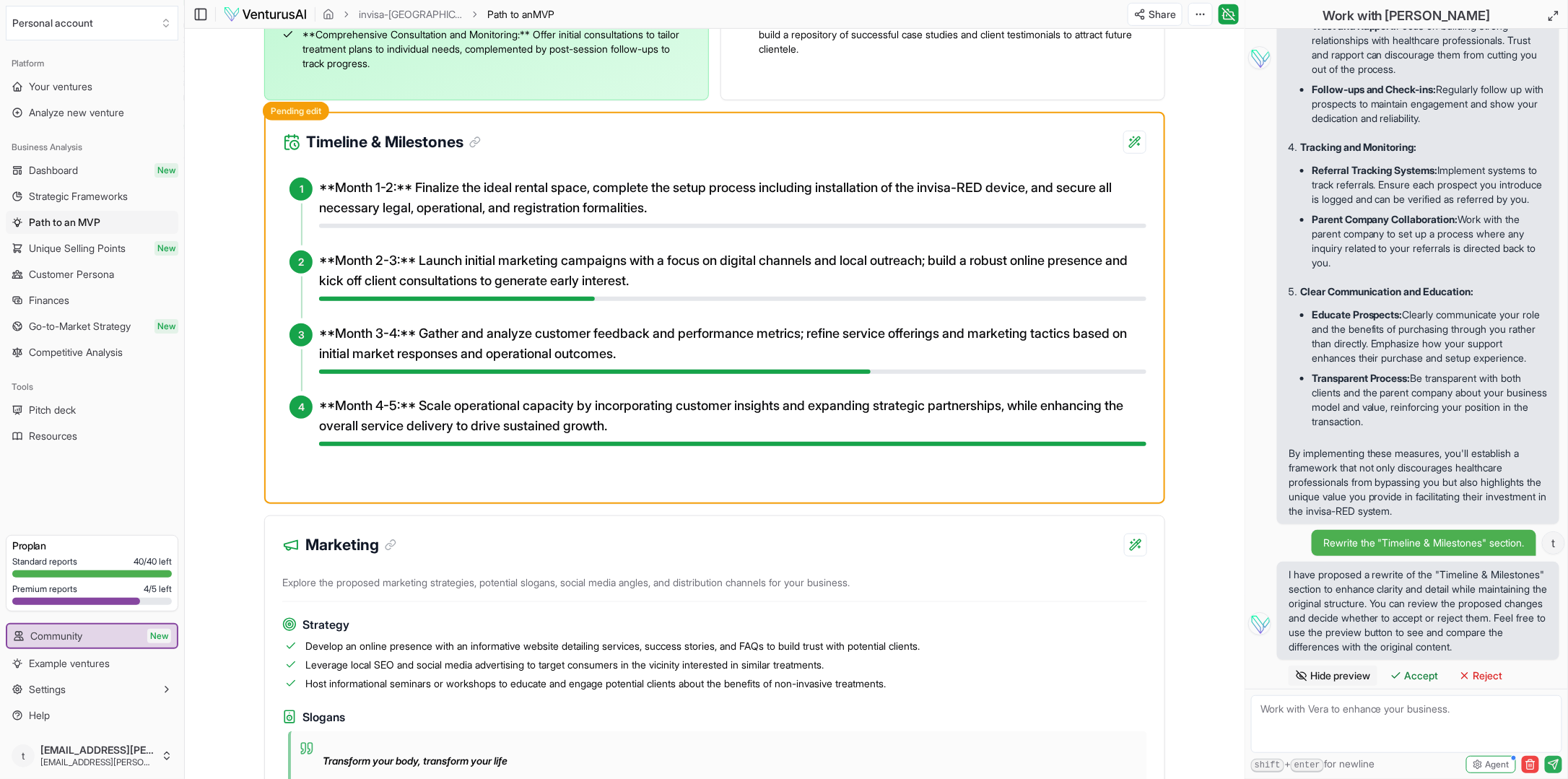
scroll to position [505, 0]
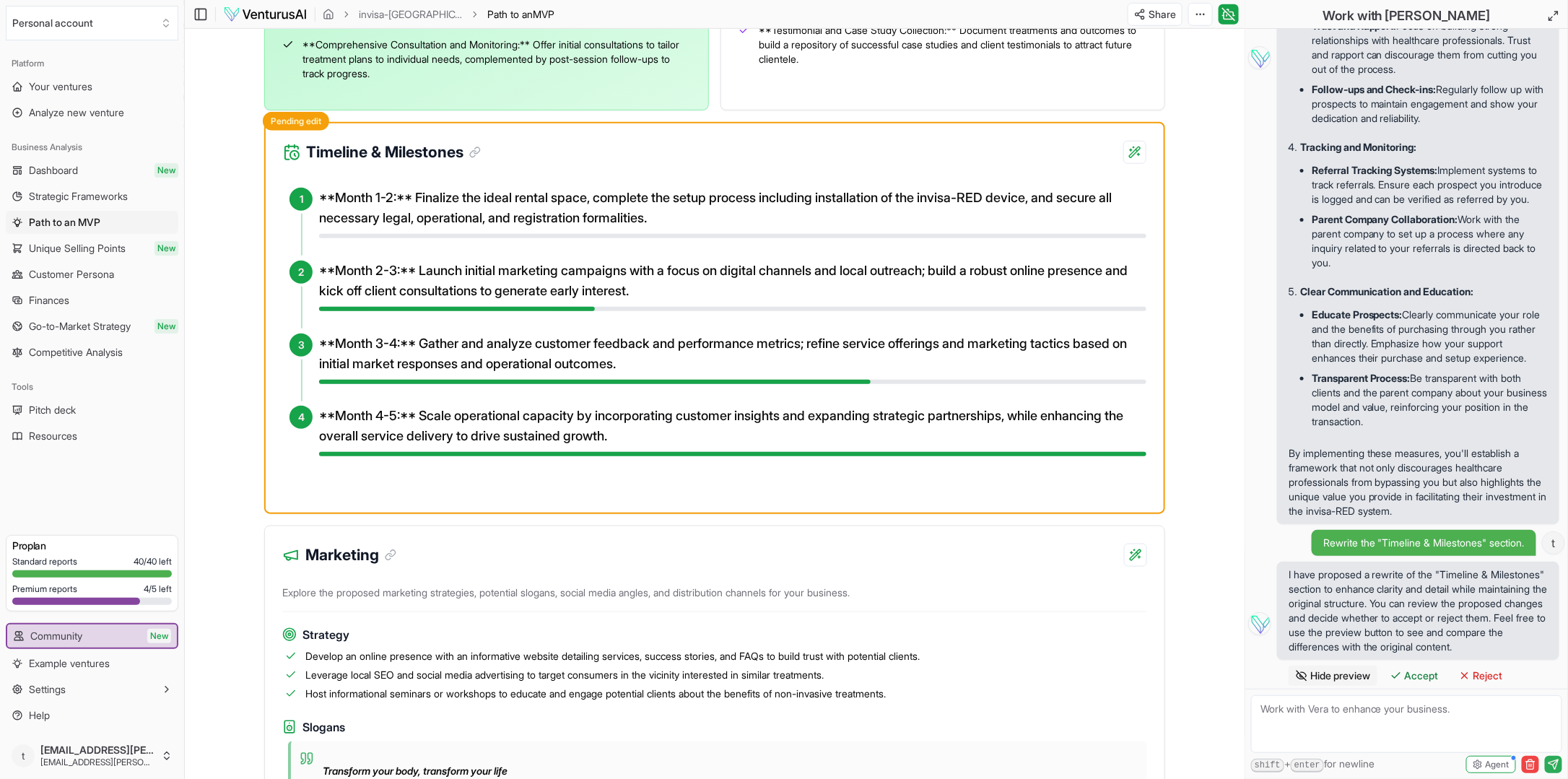
drag, startPoint x: 1312, startPoint y: 583, endPoint x: 1320, endPoint y: 581, distance: 8.2
click at [1320, 581] on span "I have proposed a rewrite of the "Timeline & Milestones" section to enhance cla…" at bounding box center [1418, 610] width 259 height 87
drag, startPoint x: 1320, startPoint y: 581, endPoint x: 1380, endPoint y: 596, distance: 61.8
click at [1380, 596] on span "I have proposed a rewrite of the "Timeline & Milestones" section to enhance cla…" at bounding box center [1418, 610] width 259 height 87
click at [1343, 673] on span "Hide preview" at bounding box center [1340, 676] width 60 height 15
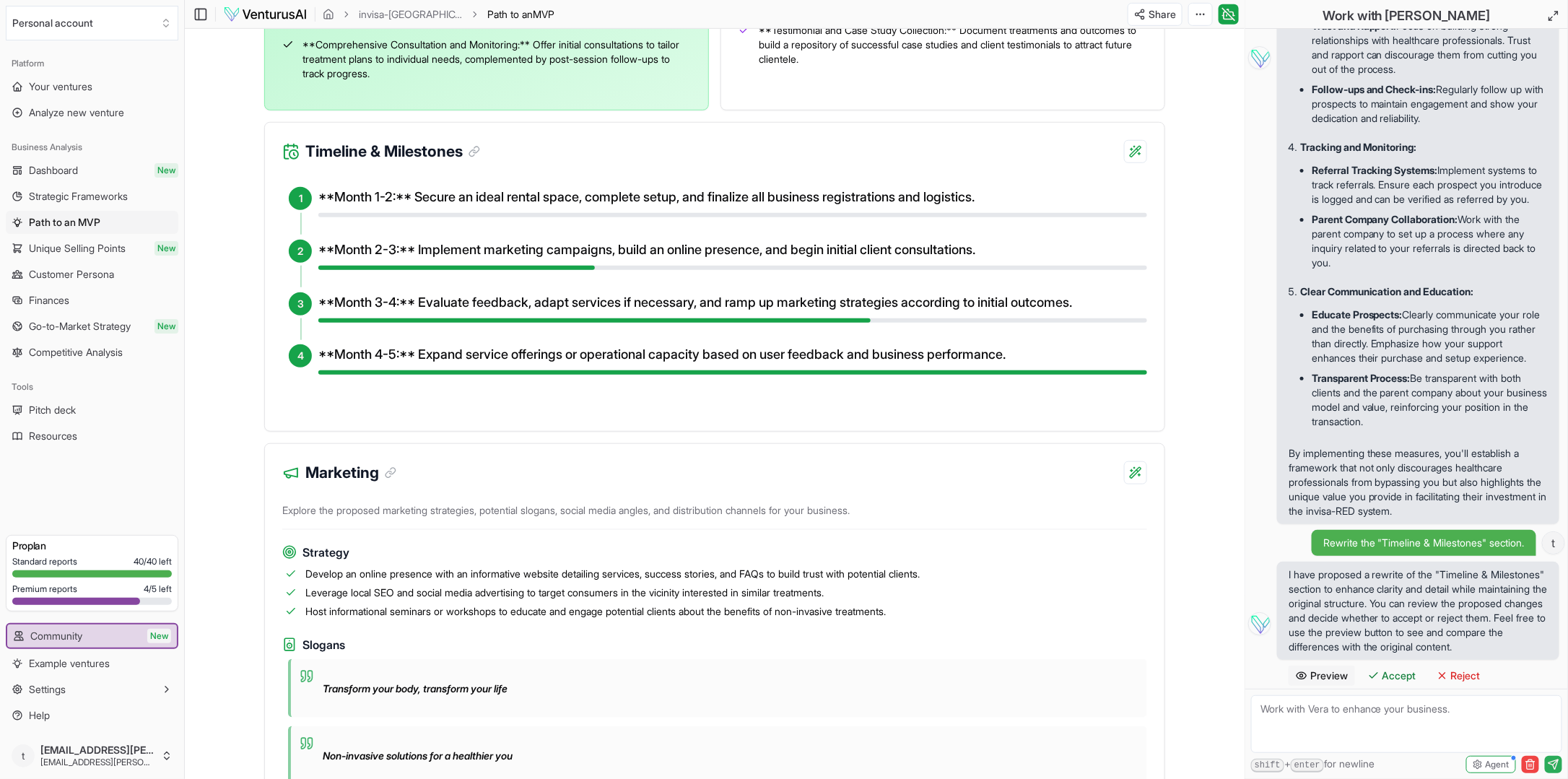
click at [1335, 672] on span "Preview" at bounding box center [1329, 676] width 38 height 15
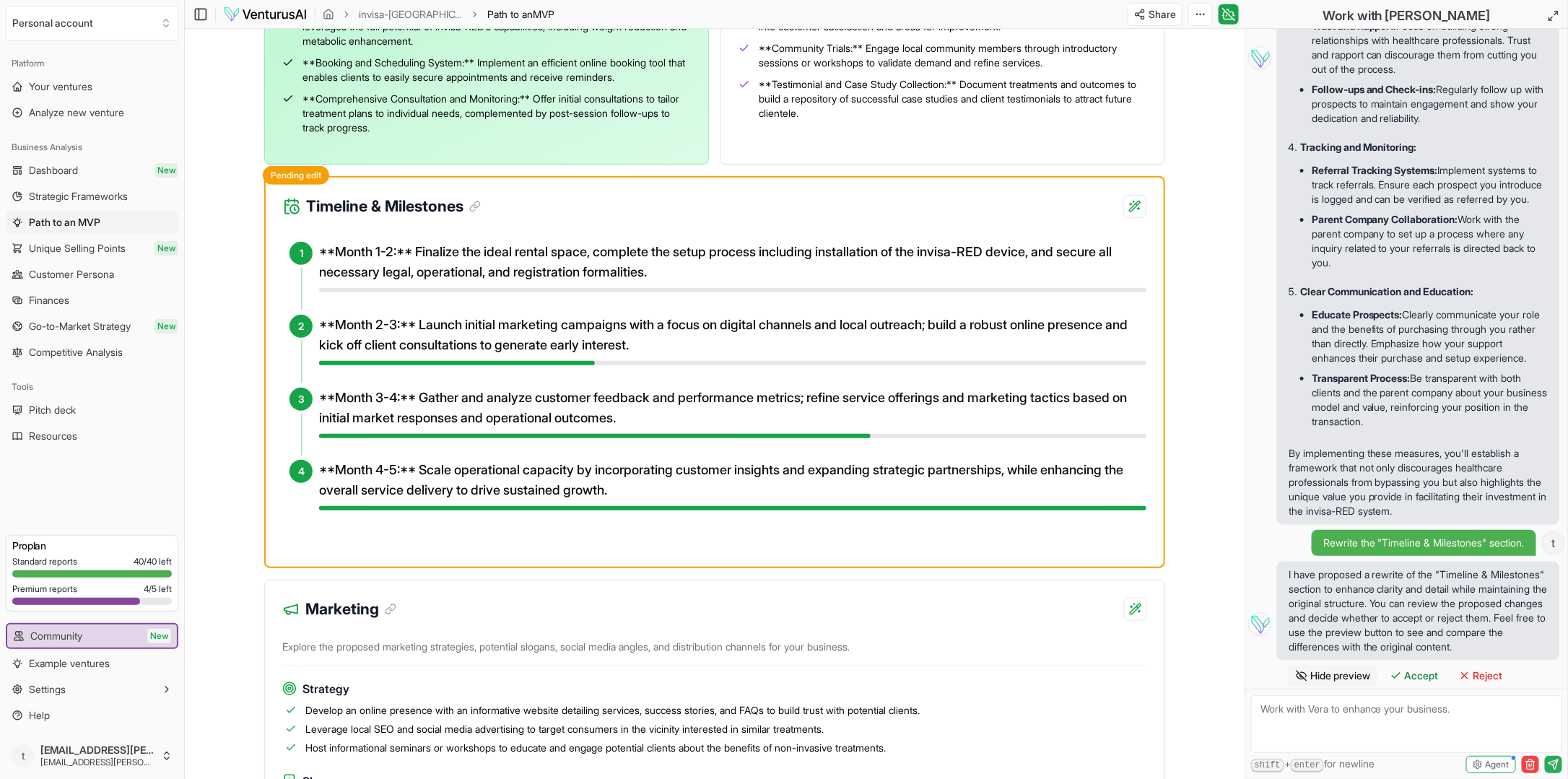
scroll to position [449, 0]
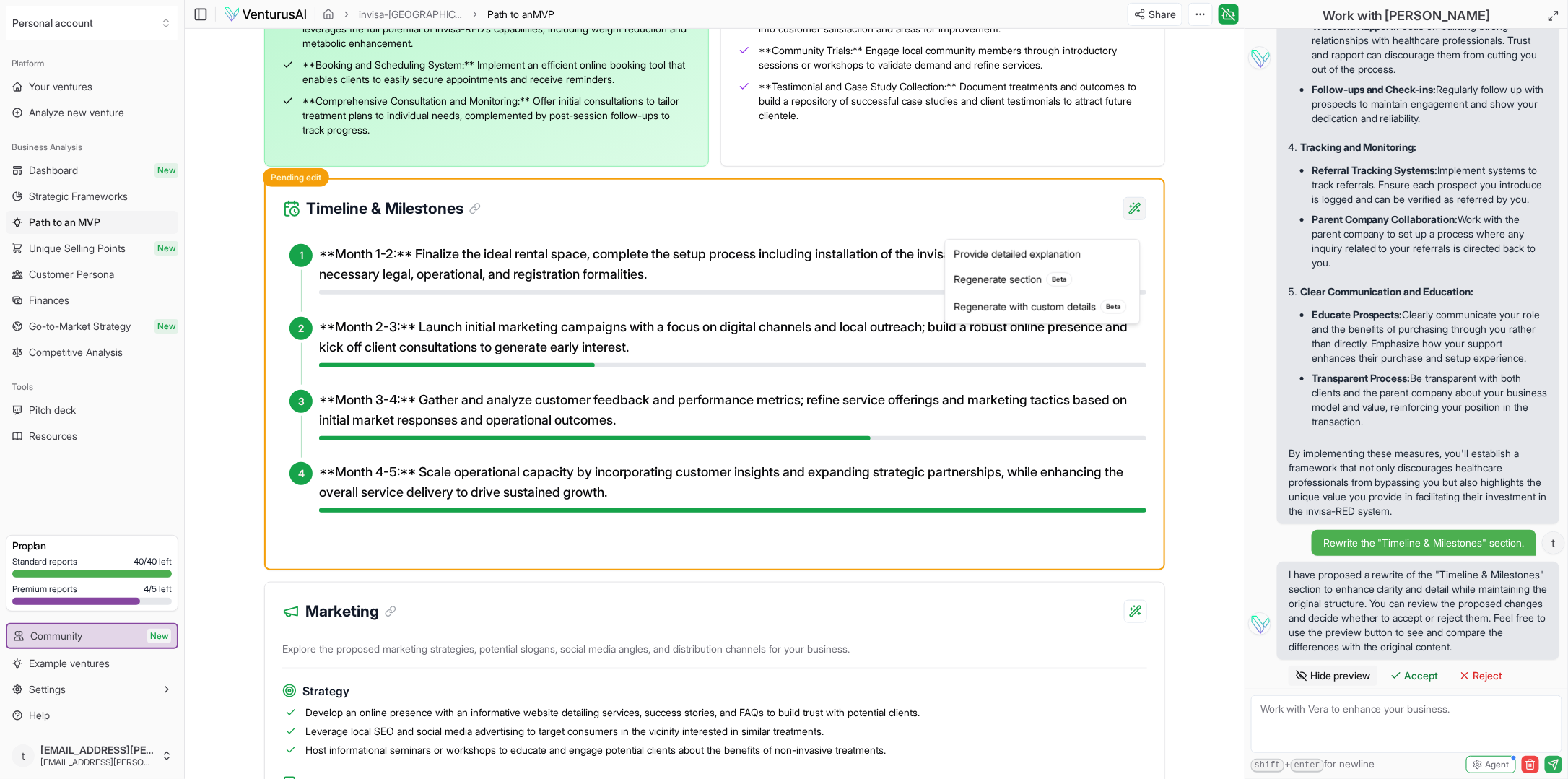
click at [1037, 305] on div "Regenerate with custom details Beta" at bounding box center [1043, 306] width 189 height 27
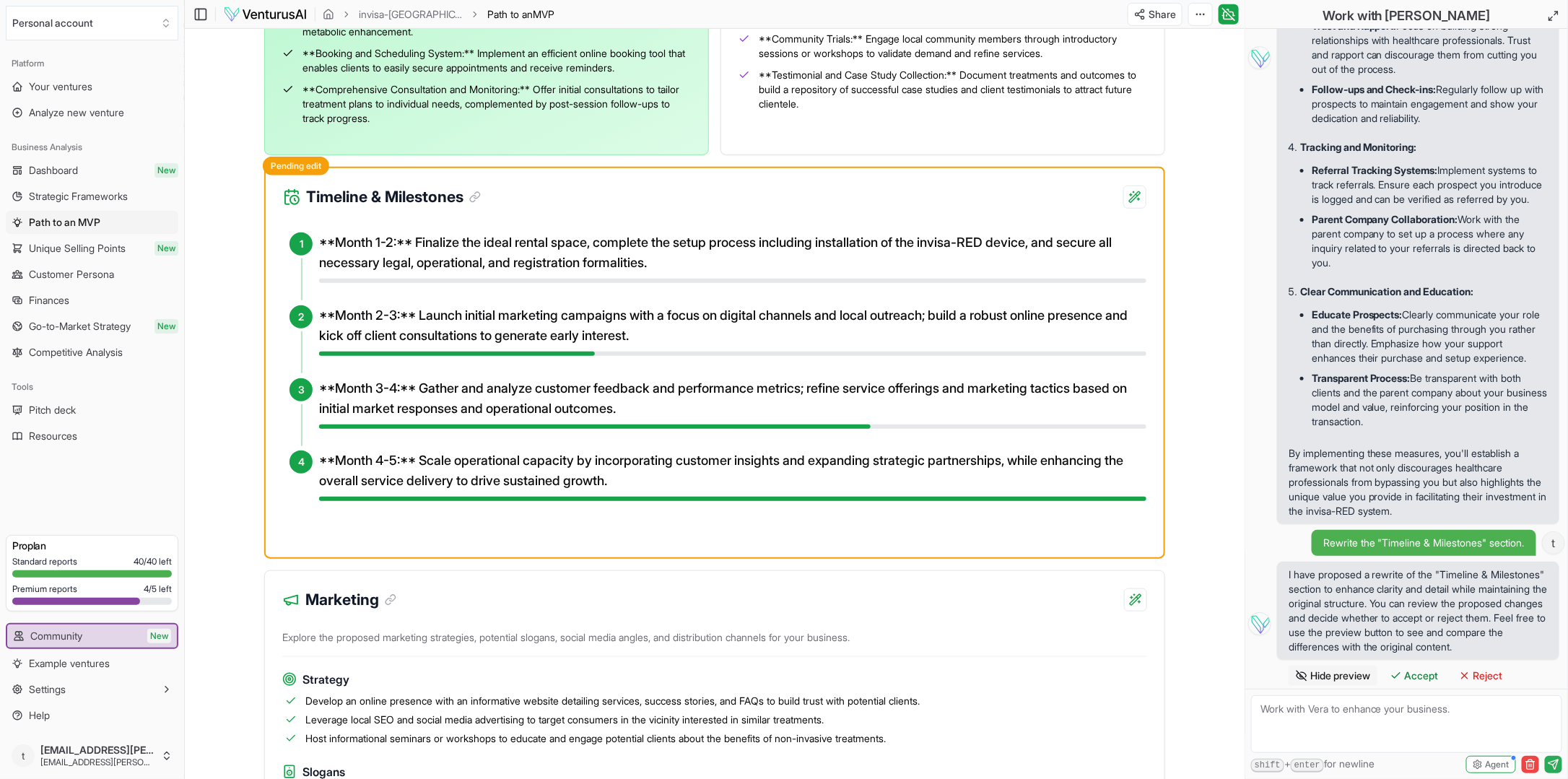
scroll to position [563, 0]
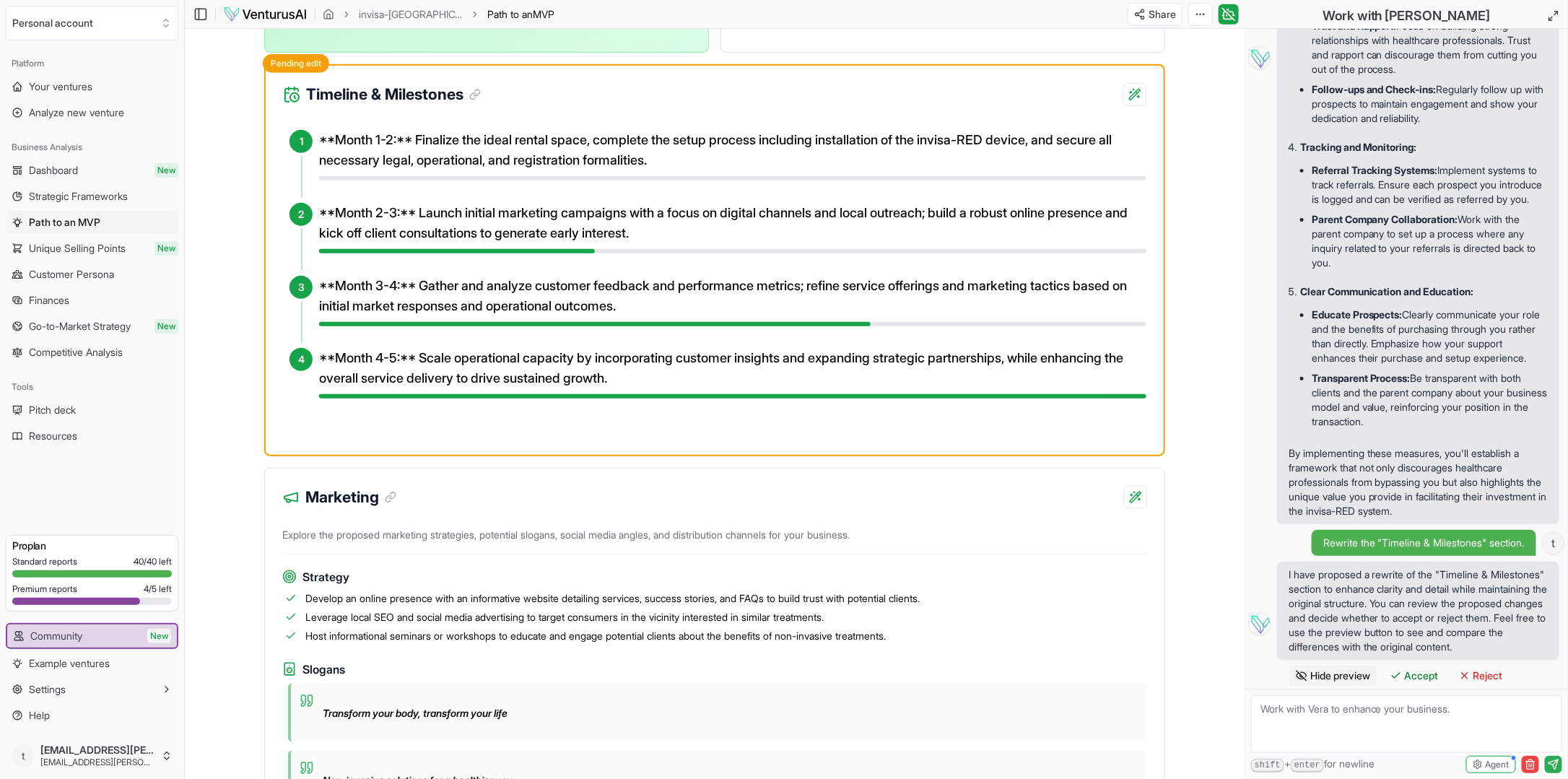
click at [1315, 725] on textarea "Rewrite the "Timeline & Milestones" section. Add more details here:" at bounding box center [1407, 724] width 311 height 57
type textarea "Rewrite the "Timeline & Milestones" section. Add more details here: two differe…"
click at [1550, 761] on icon "submit" at bounding box center [1554, 764] width 12 height 12
click at [1418, 667] on button "Accept" at bounding box center [1414, 675] width 63 height 20
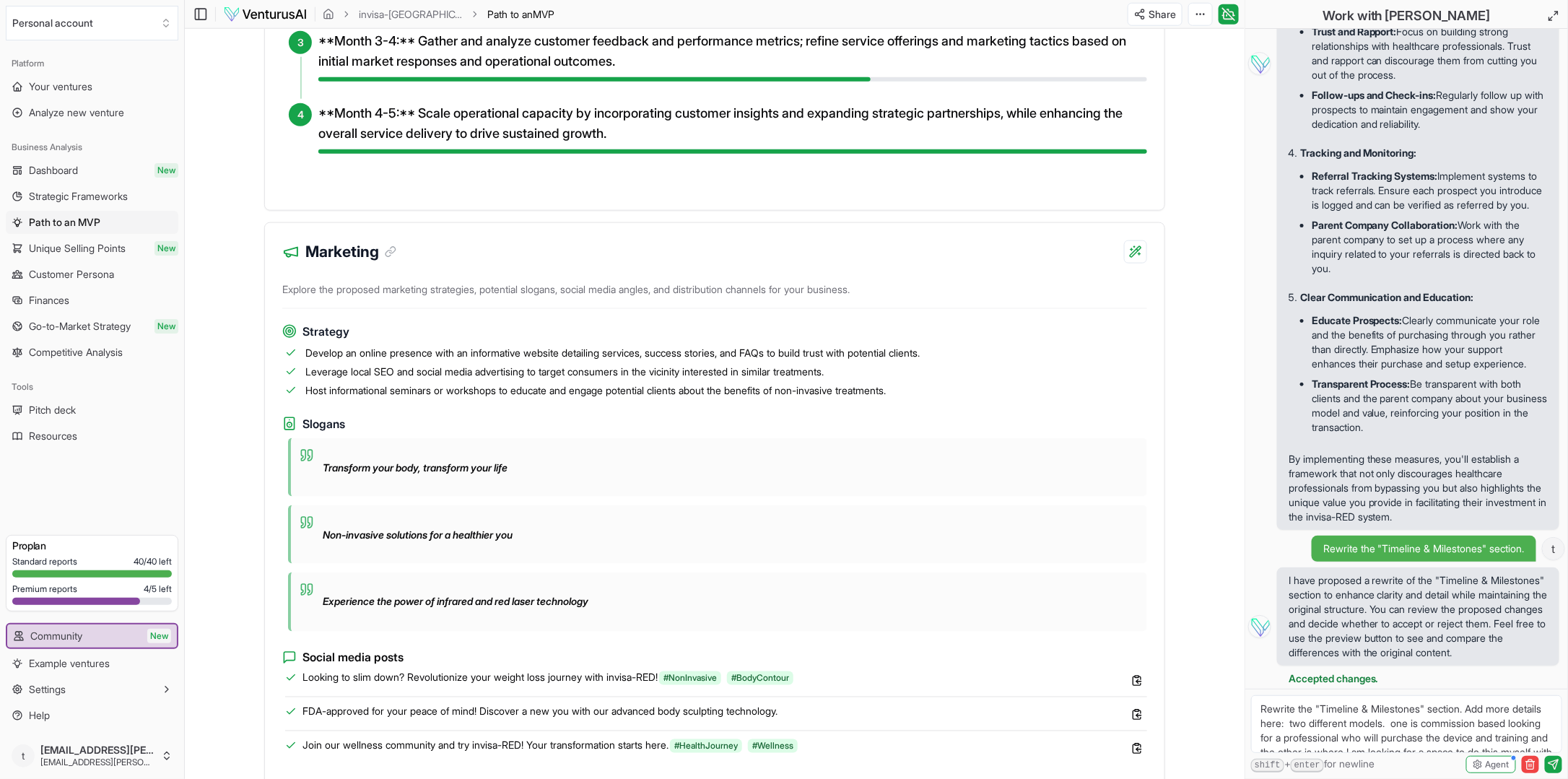
scroll to position [922, 0]
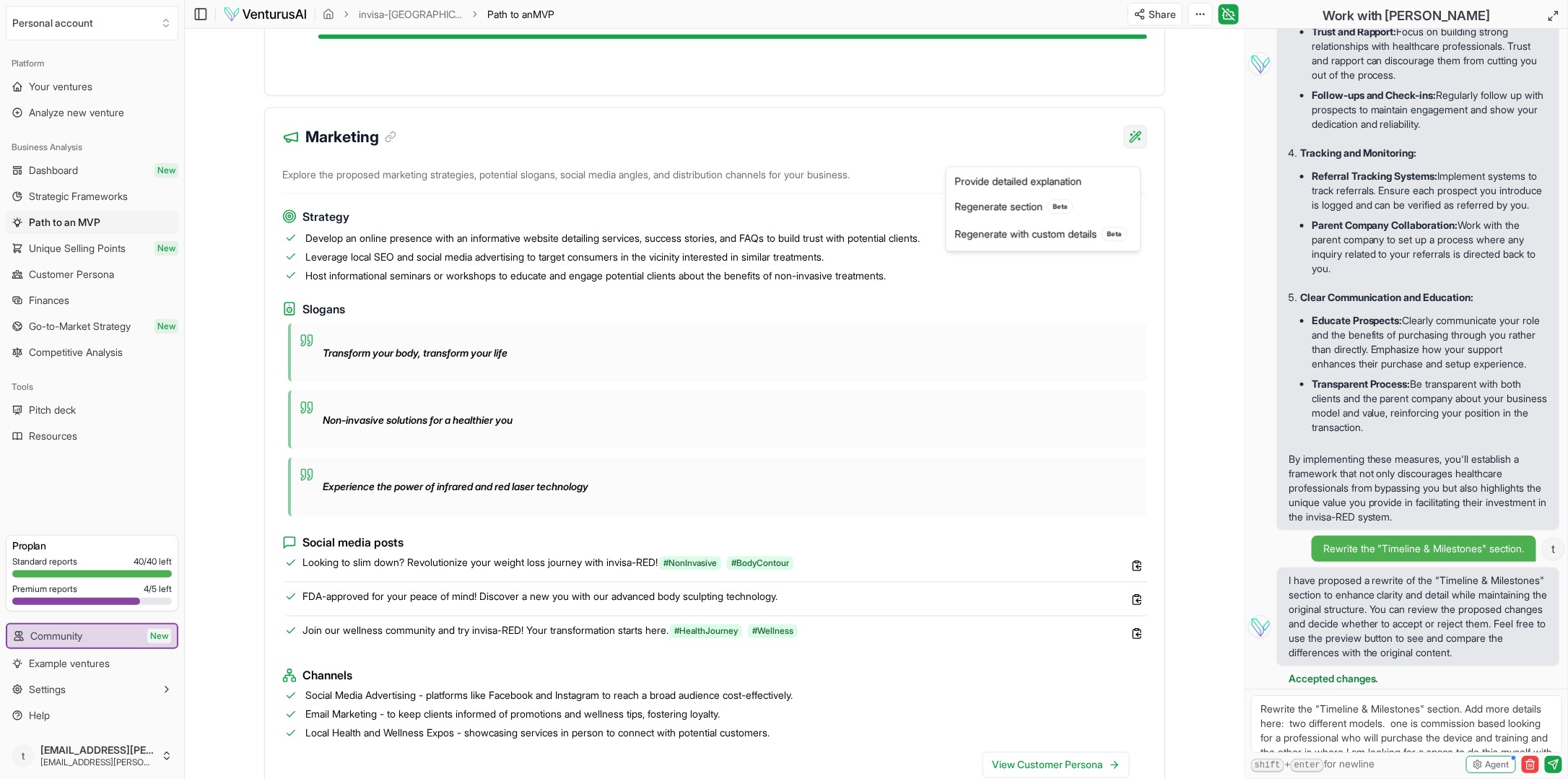
click at [1015, 207] on div "Regenerate section Beta" at bounding box center [1044, 206] width 189 height 27
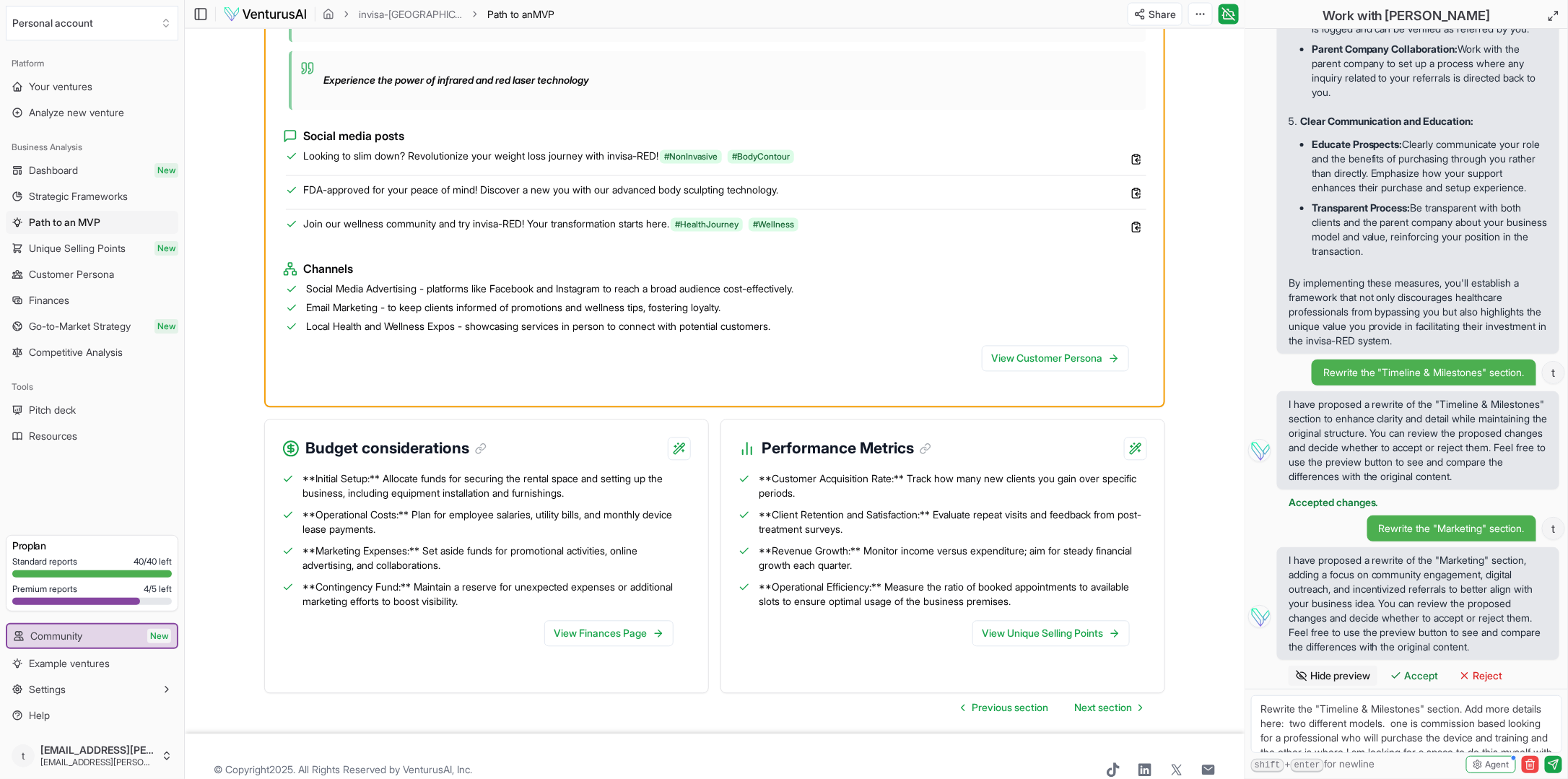
scroll to position [1370, 0]
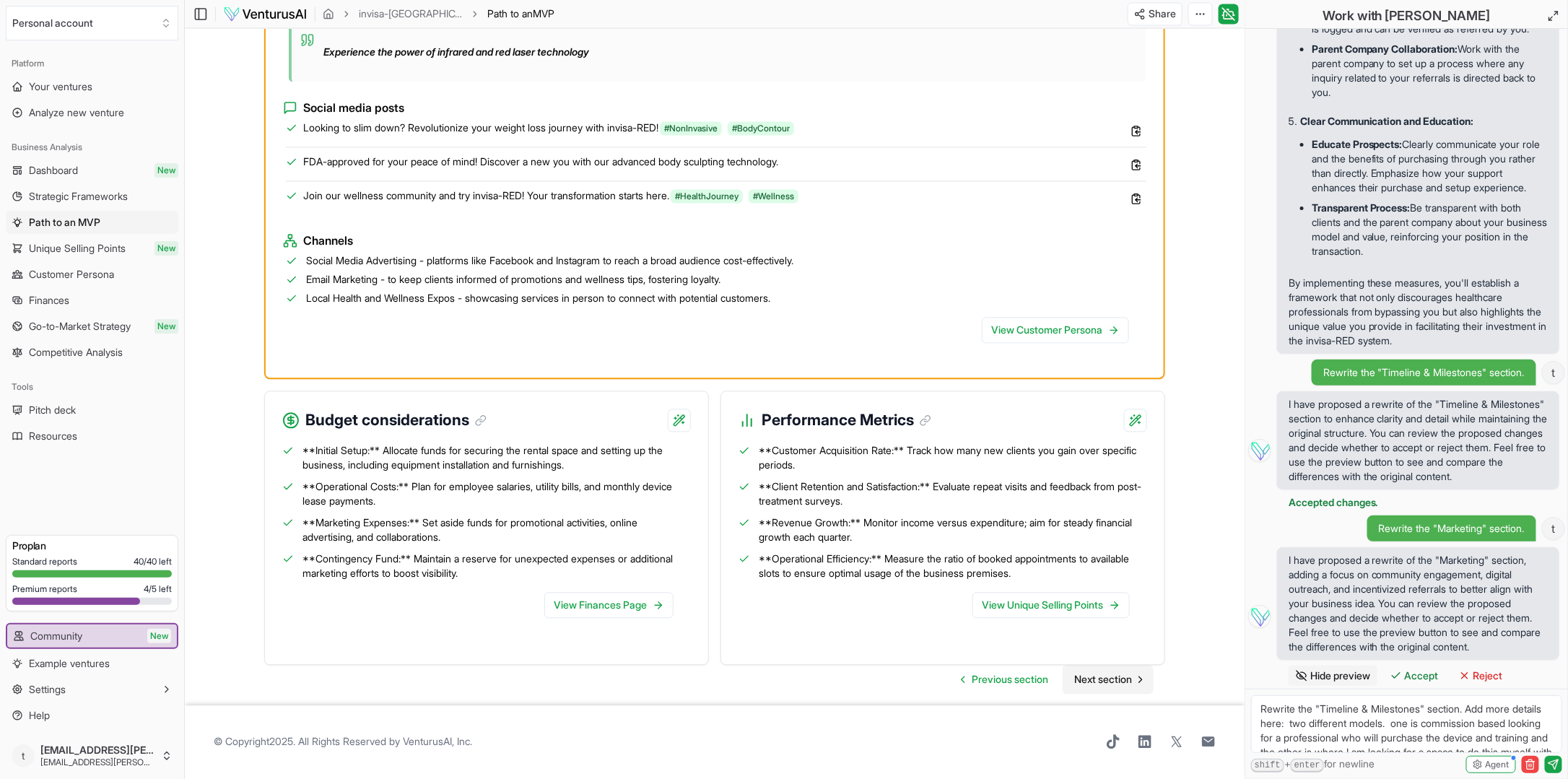
click at [1089, 677] on span "Next section" at bounding box center [1103, 680] width 57 height 15
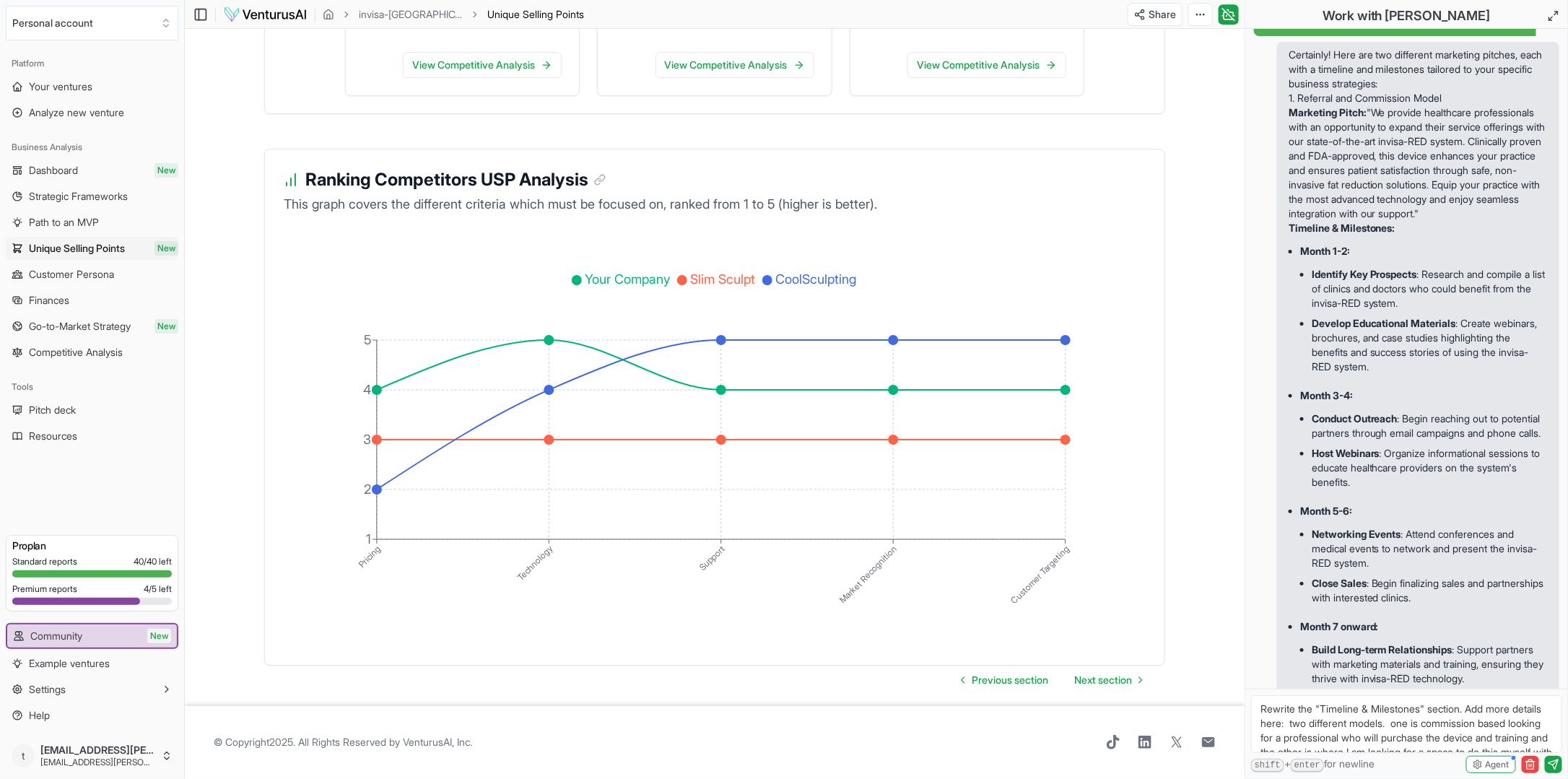
scroll to position [660, 0]
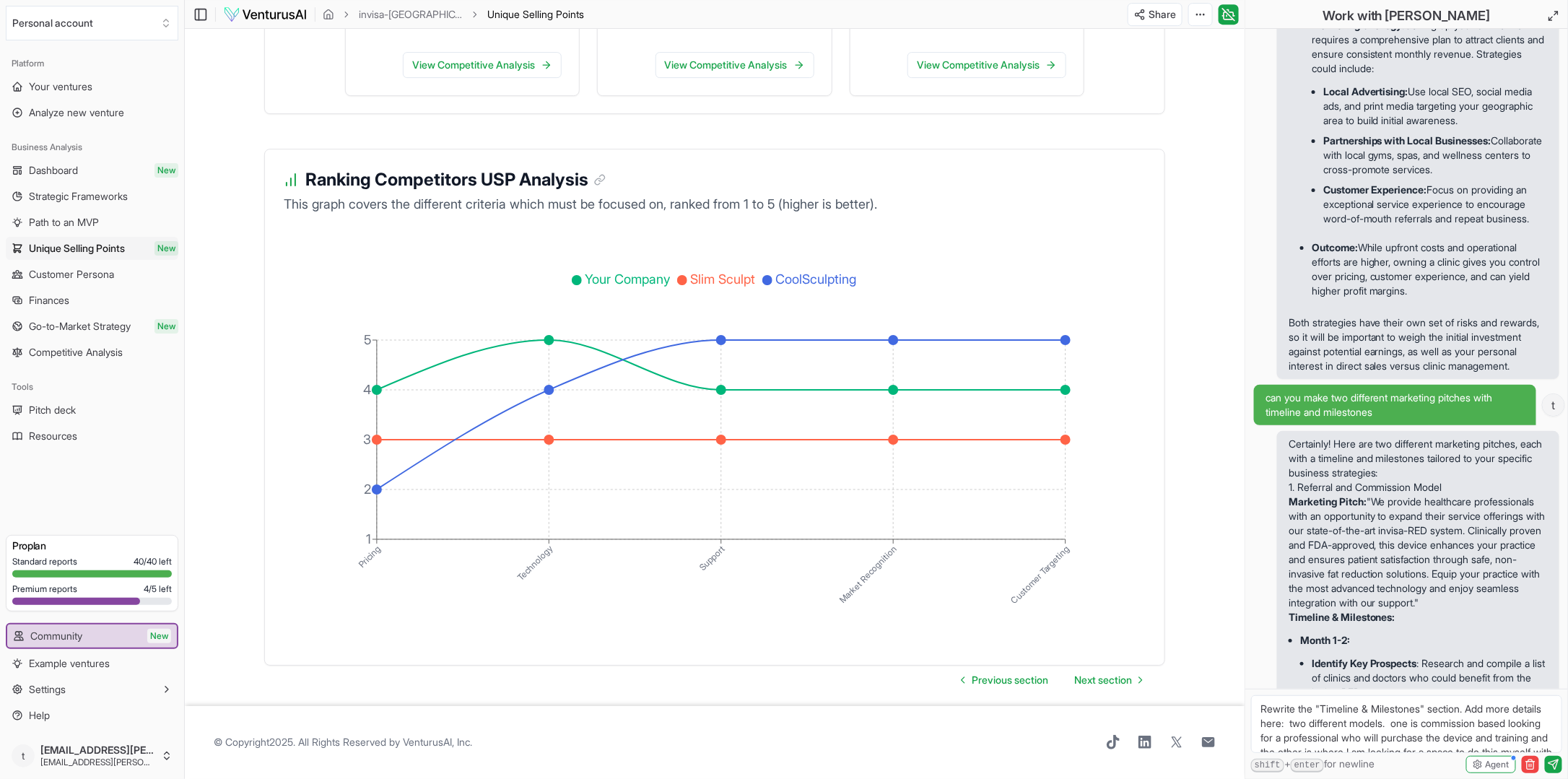
click at [1347, 708] on textarea "Rewrite the "Timeline & Milestones" section. Add more details here: two differe…" at bounding box center [1407, 724] width 311 height 57
type textarea "can you make two different timeline and milestones for commission based or owne…"
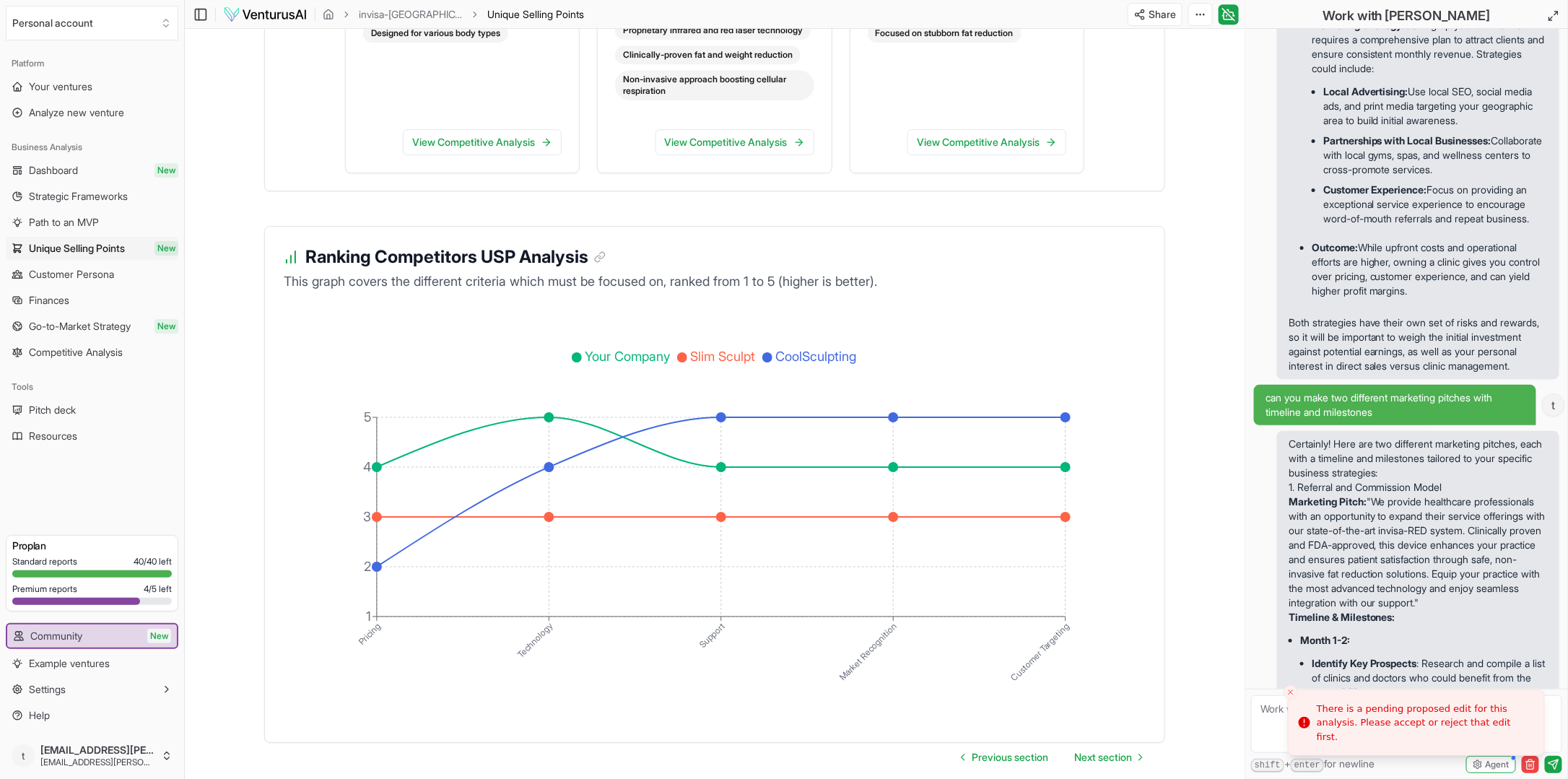
click at [1386, 604] on p "Marketing Pitch: "We provide healthcare professionals with an opportunity to ex…" at bounding box center [1418, 551] width 259 height 116
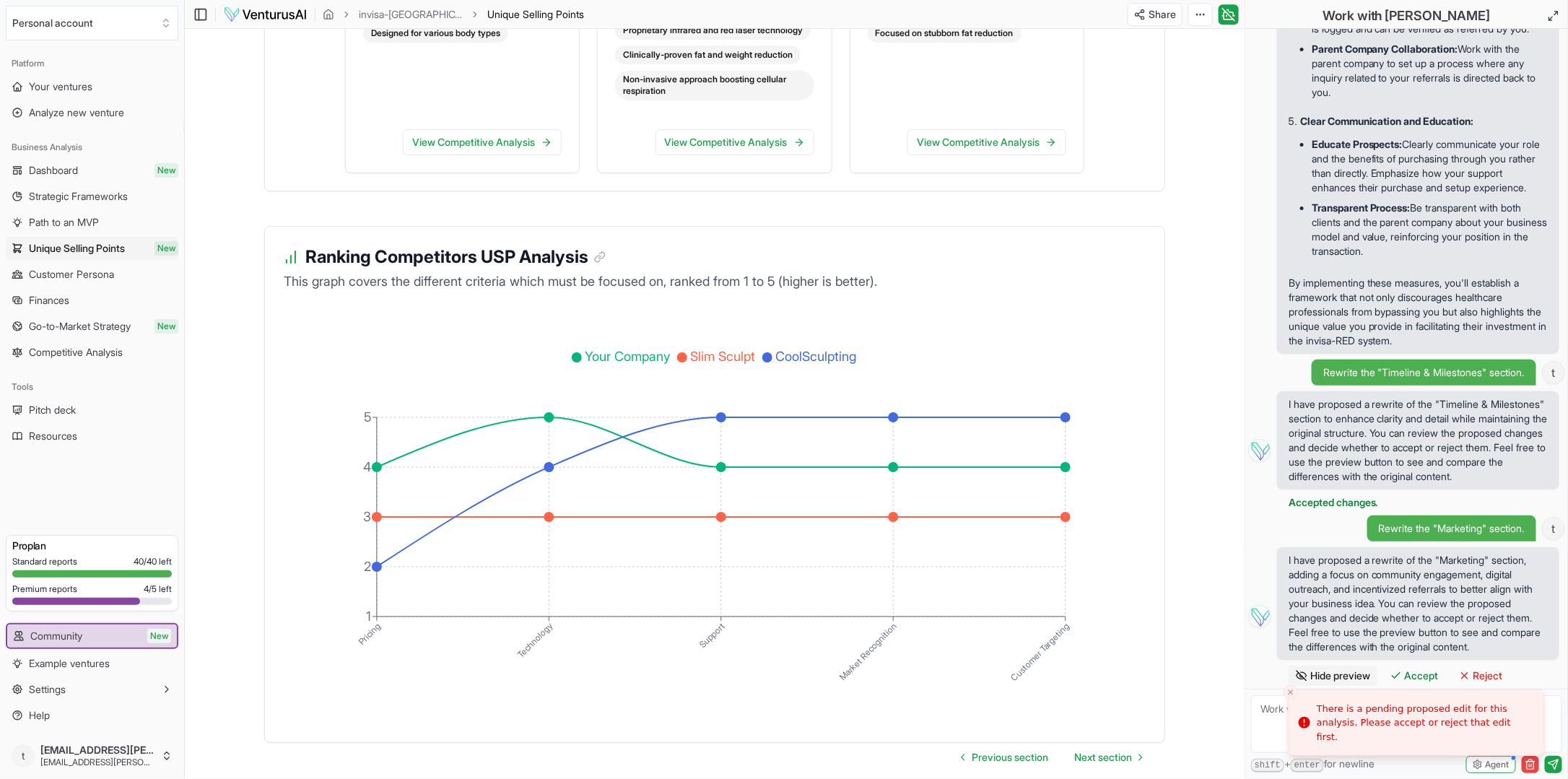
scroll to position [2396, 0]
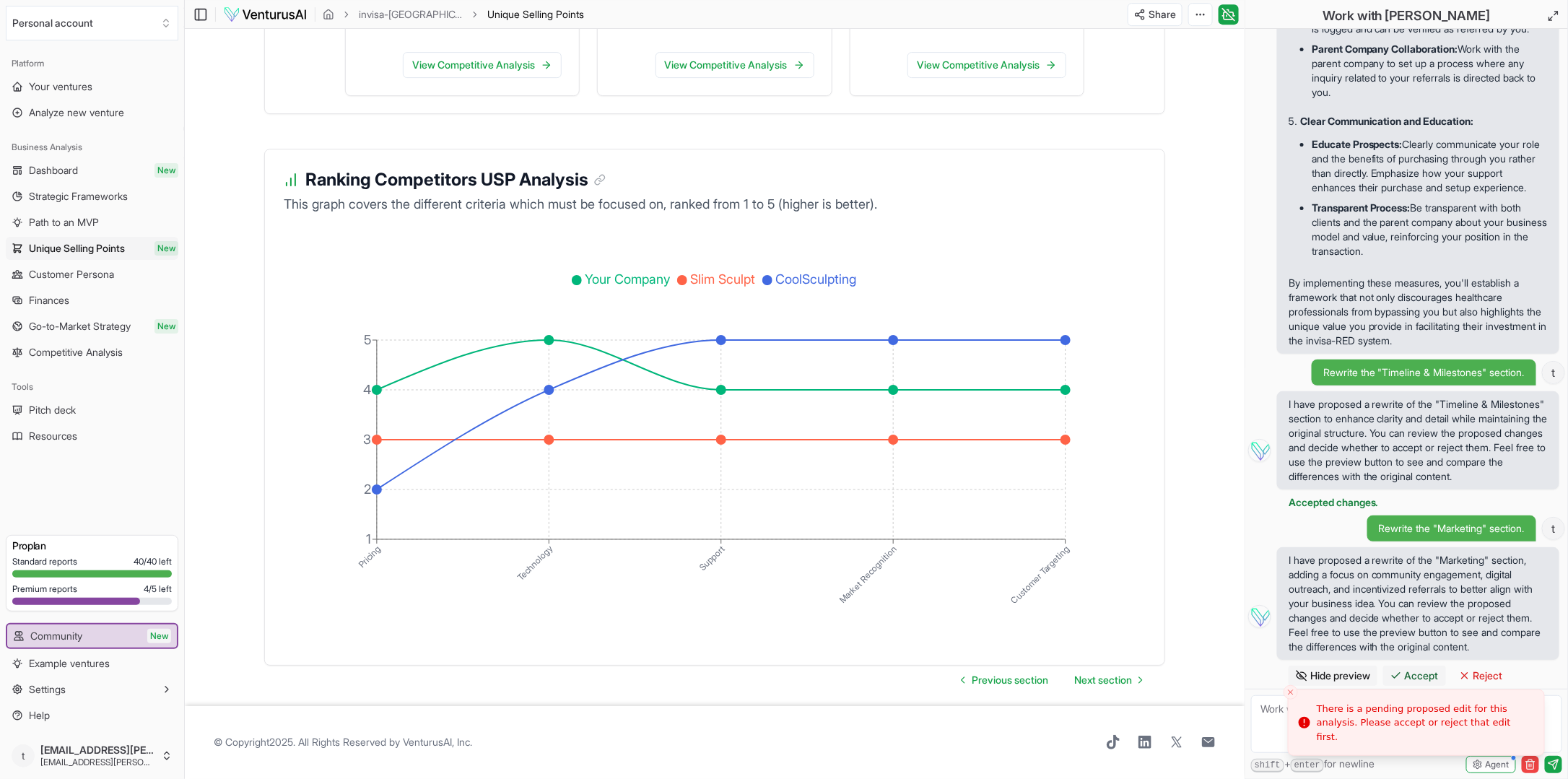
click at [1416, 673] on span "Accept" at bounding box center [1421, 676] width 34 height 15
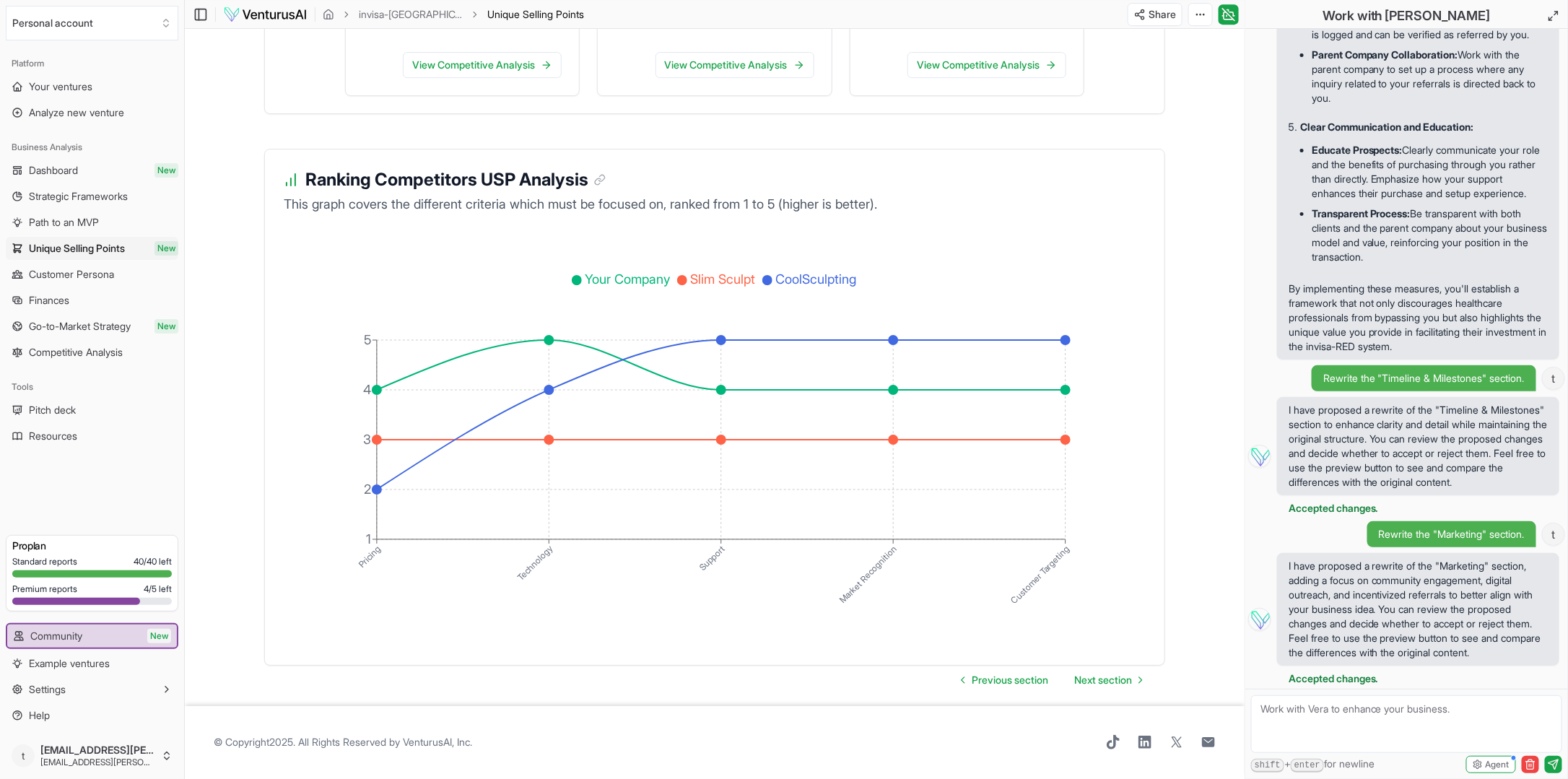
scroll to position [3390, 0]
click at [1326, 710] on textarea at bounding box center [1407, 724] width 311 height 57
click at [1416, 711] on textarea "can you make two different timelines and milestones for each model. one commiss…" at bounding box center [1407, 724] width 311 height 57
click at [1379, 722] on textarea "can you make two different timelines and milestones for each model. one commiss…" at bounding box center [1407, 724] width 311 height 57
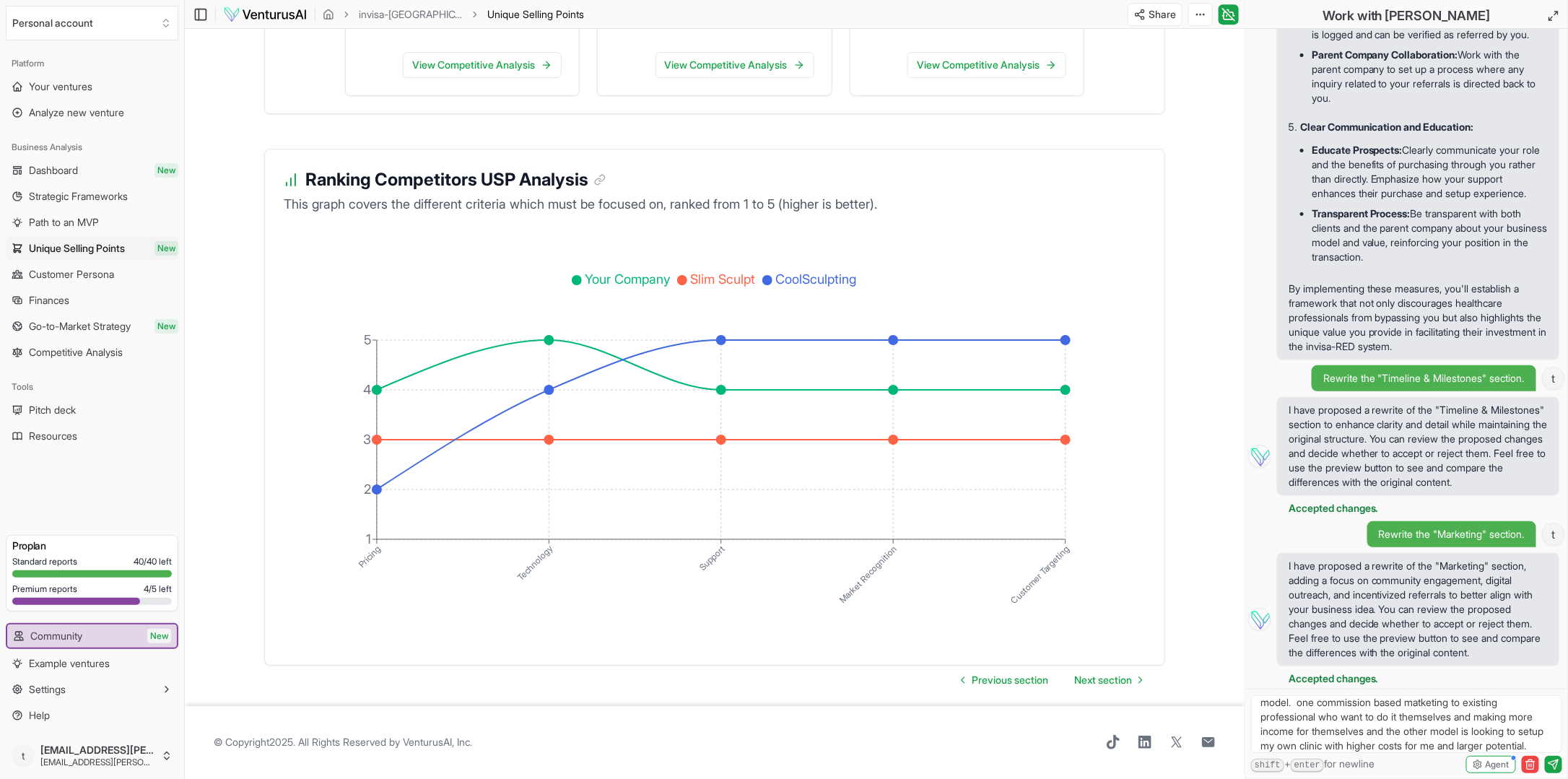
scroll to position [7, 0]
click at [1399, 722] on textarea "can you make two different timelines and milestones for each model. one commiss…" at bounding box center [1407, 724] width 311 height 57
type textarea "can you make two different timelines and milestones for each model. one commiss…"
click at [1553, 763] on icon "submit" at bounding box center [1554, 764] width 12 height 12
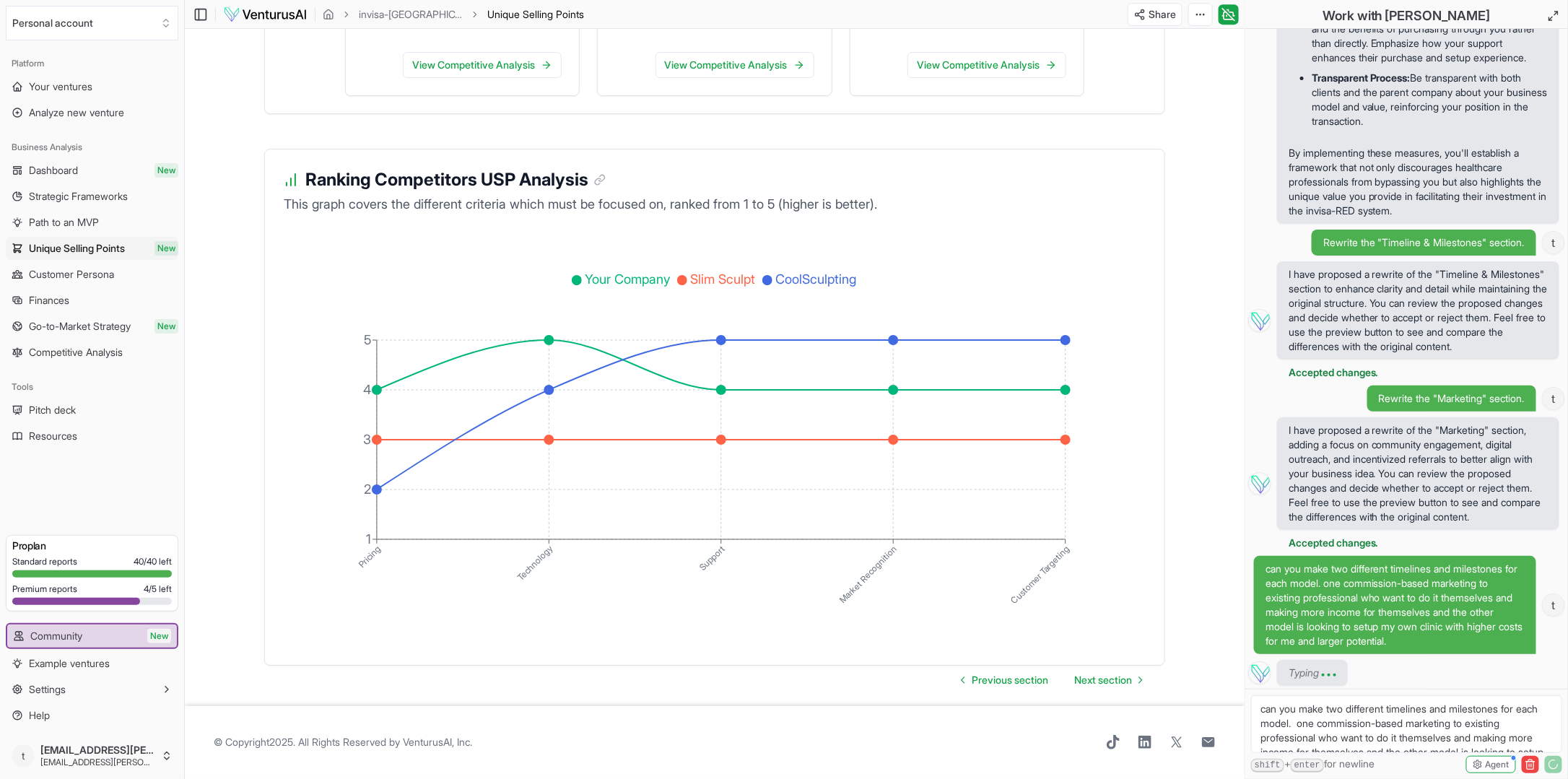
scroll to position [3540, 0]
click at [1527, 668] on button "Retry" at bounding box center [1509, 672] width 40 height 20
click at [1523, 671] on button "Retry" at bounding box center [1509, 672] width 40 height 20
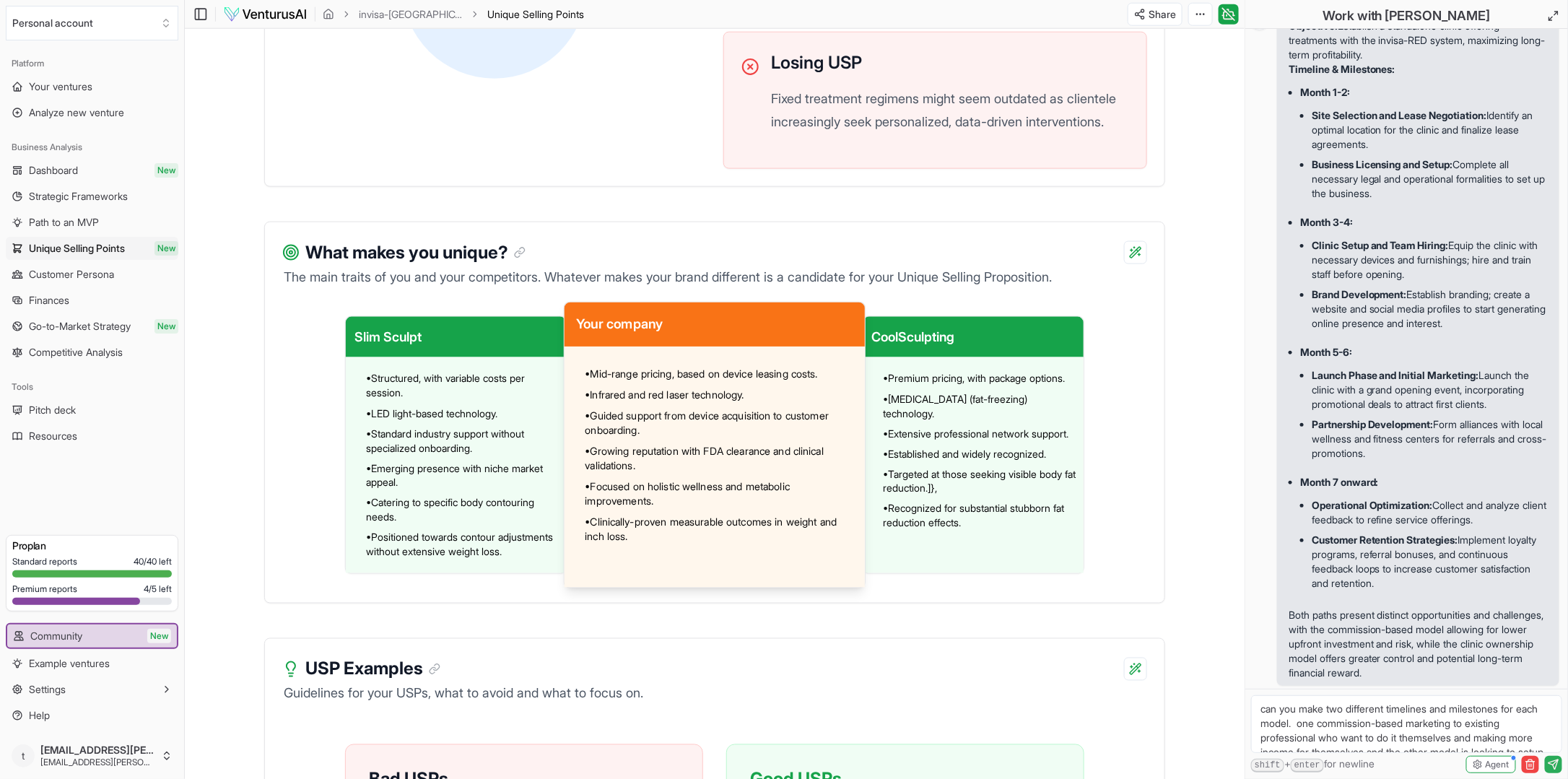
scroll to position [0, 0]
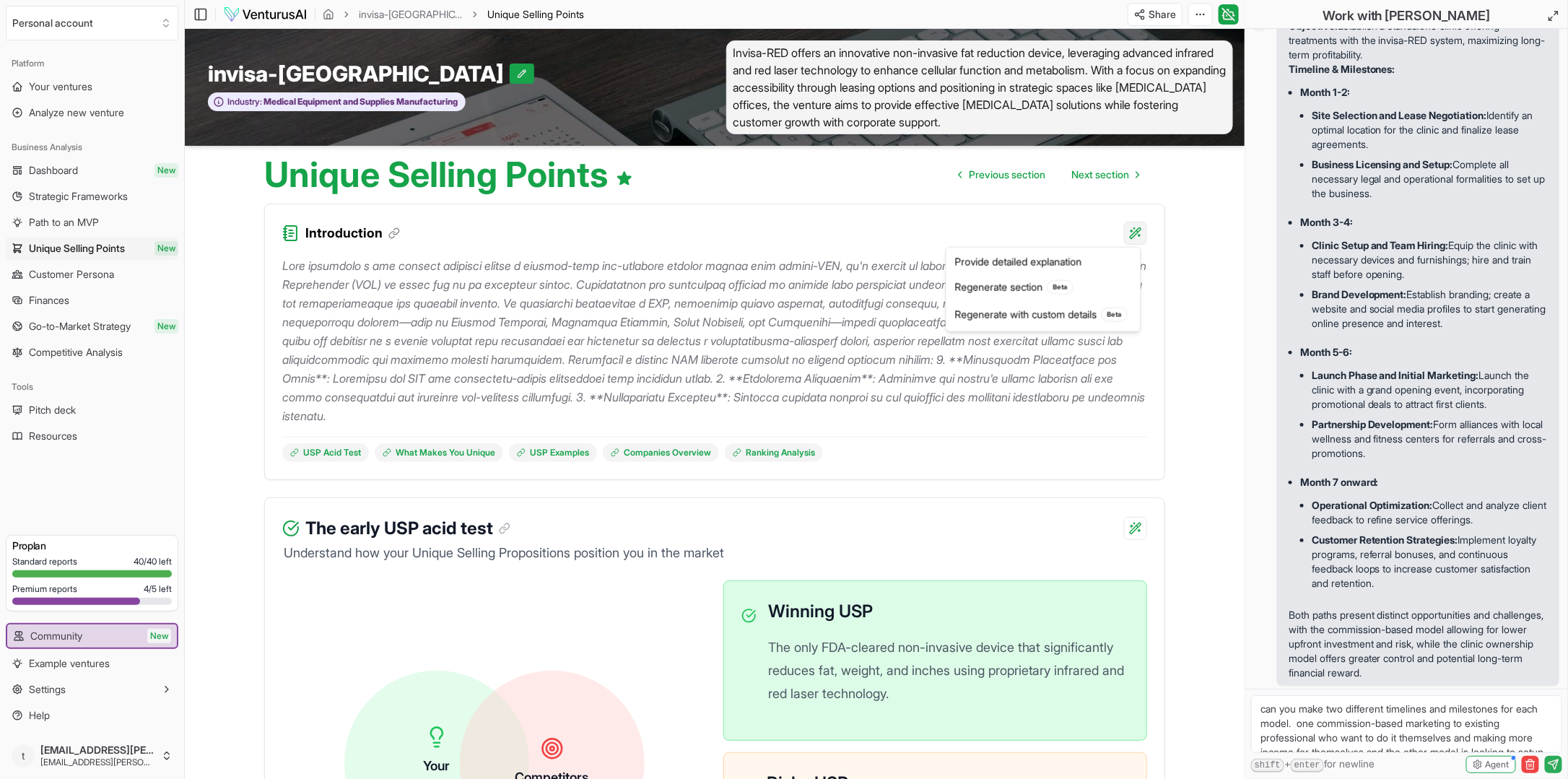
click at [1134, 226] on html "We value your privacy We use cookies to enhance your browsing experience, serve…" at bounding box center [784, 390] width 1568 height 779
click at [1018, 281] on div "Regenerate section Beta" at bounding box center [1044, 286] width 189 height 27
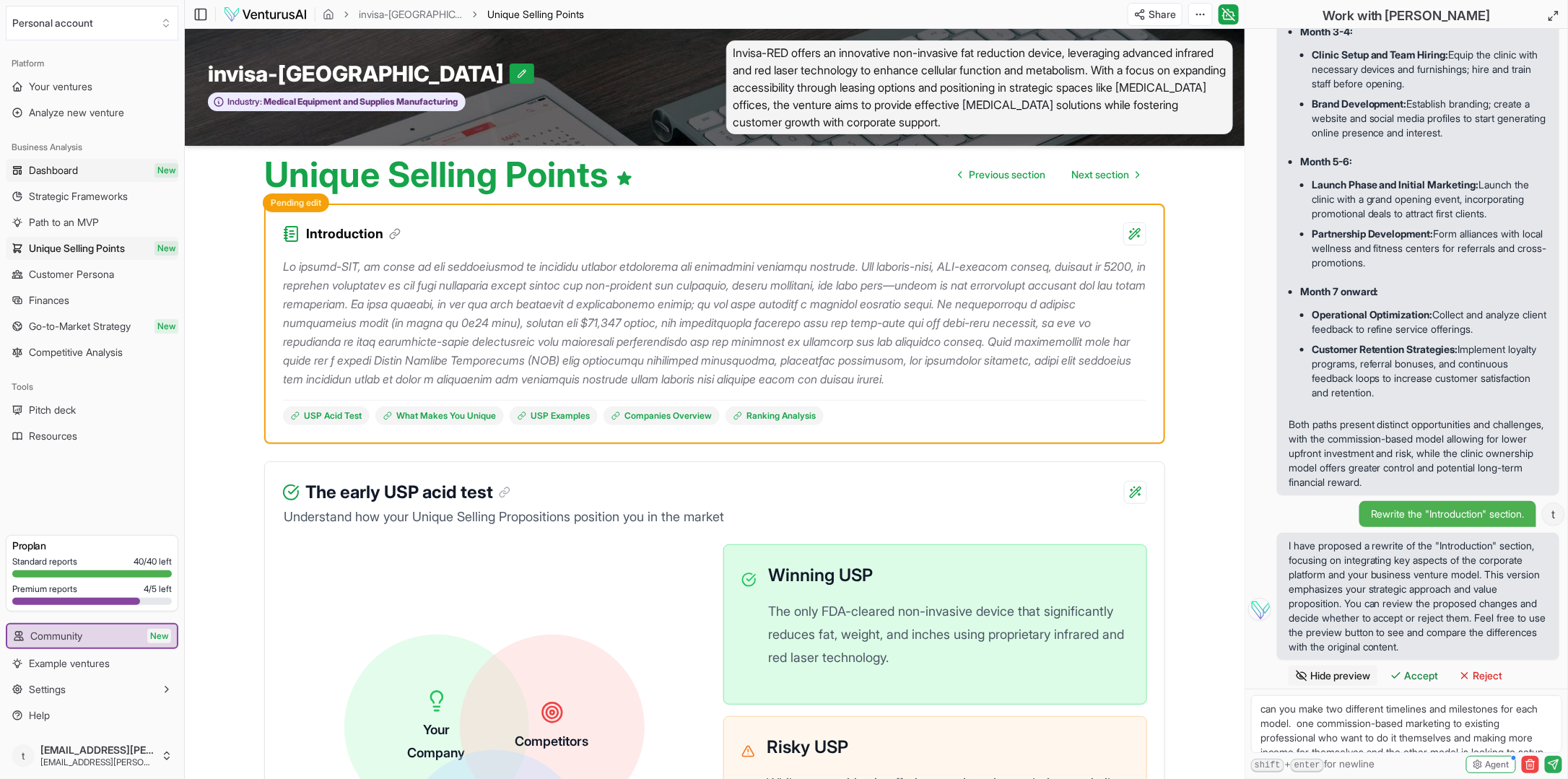
click at [38, 168] on span "Dashboard" at bounding box center [53, 171] width 49 height 15
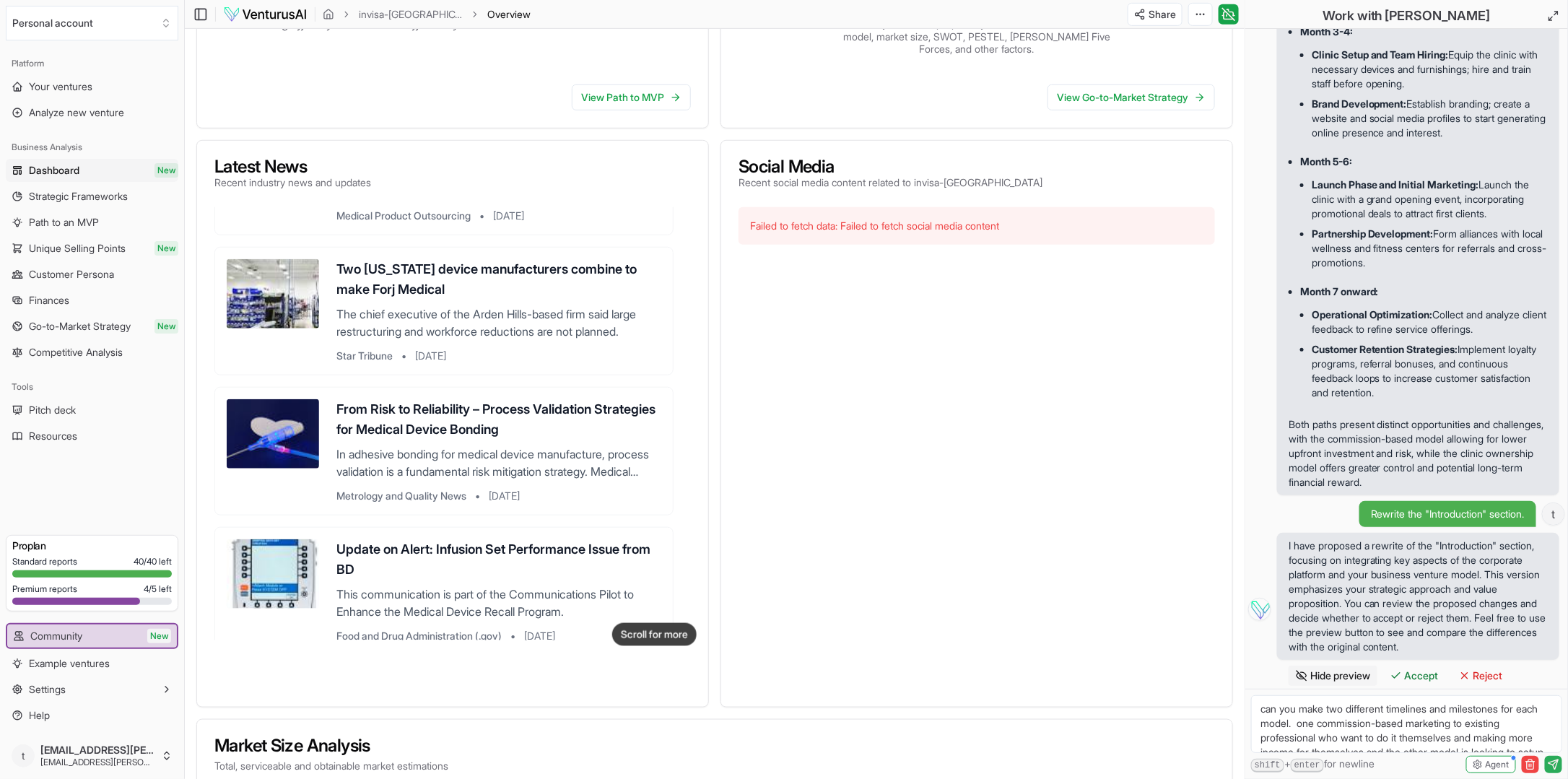
scroll to position [949, 0]
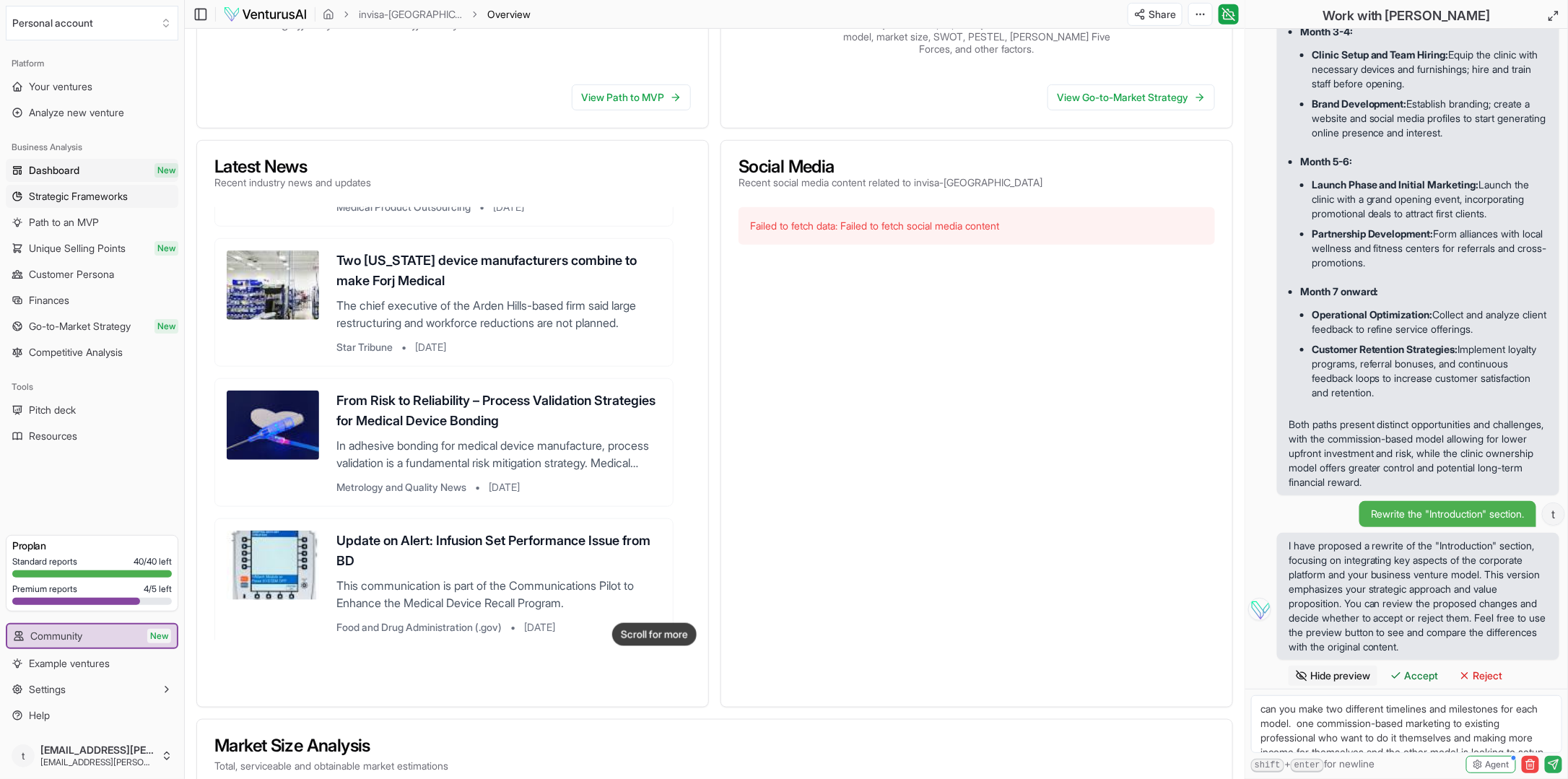
click at [88, 188] on link "Strategic Frameworks" at bounding box center [92, 196] width 172 height 23
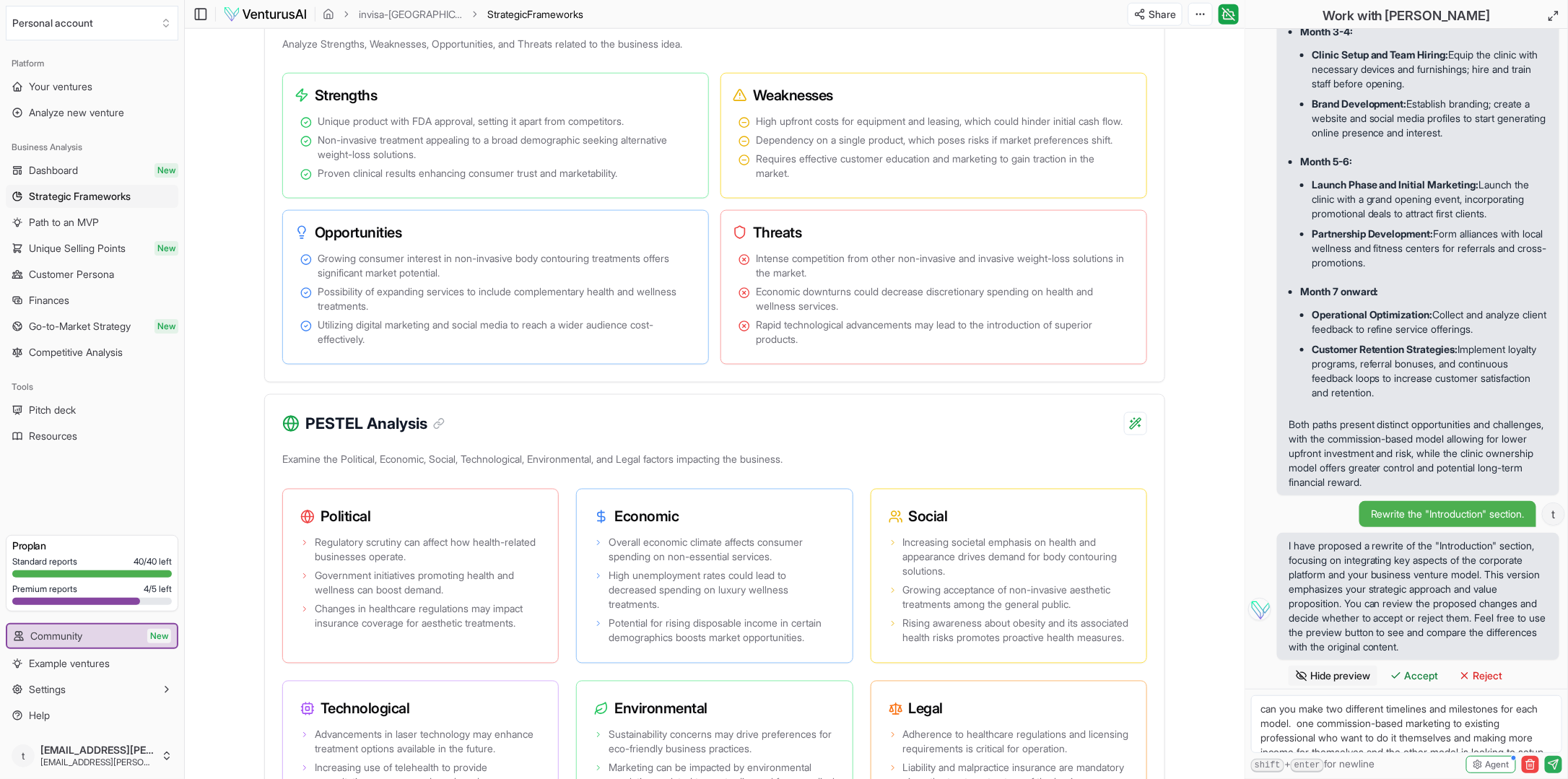
scroll to position [914, 0]
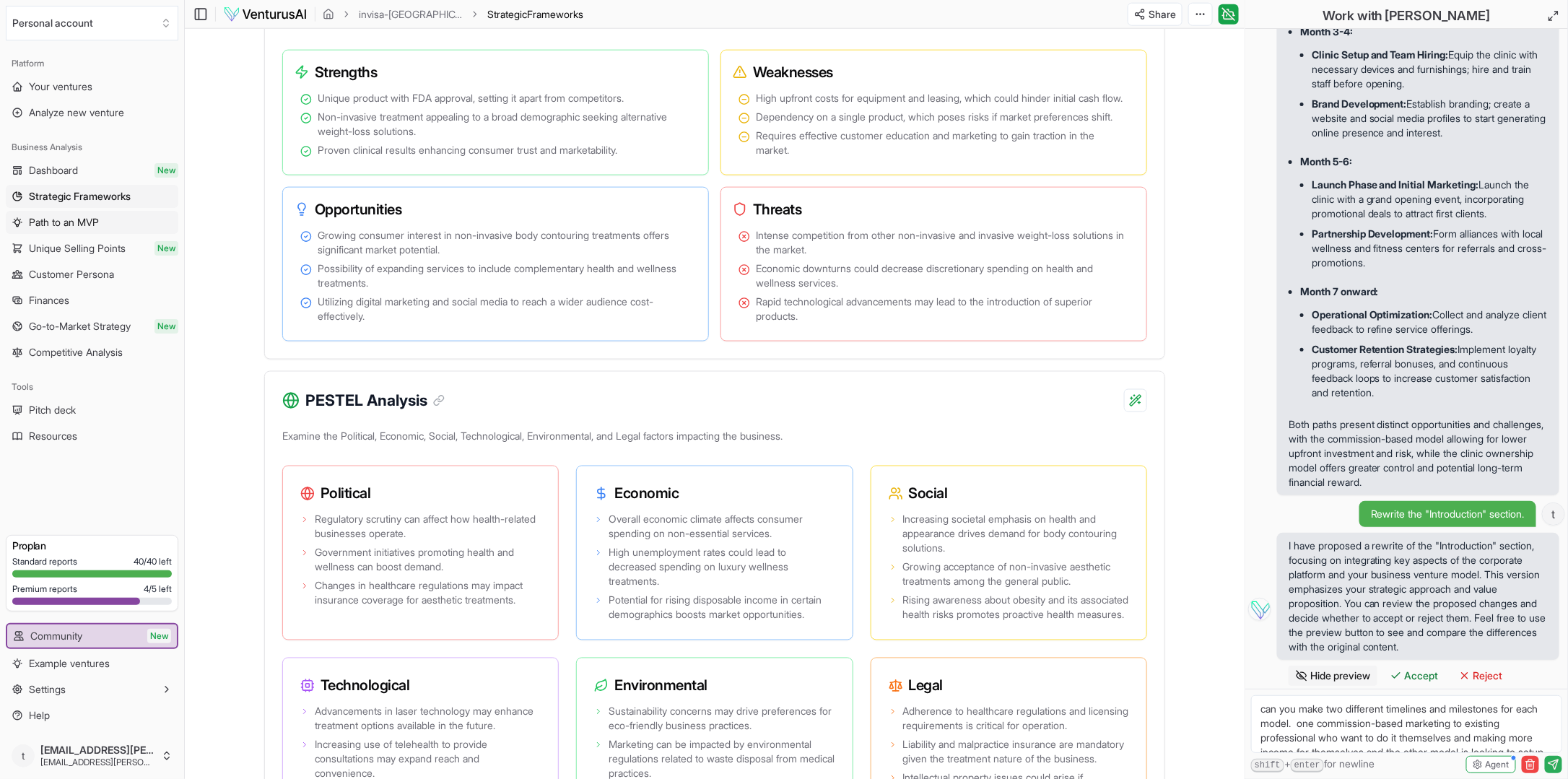
click at [83, 218] on span "Path to an MVP" at bounding box center [63, 222] width 70 height 15
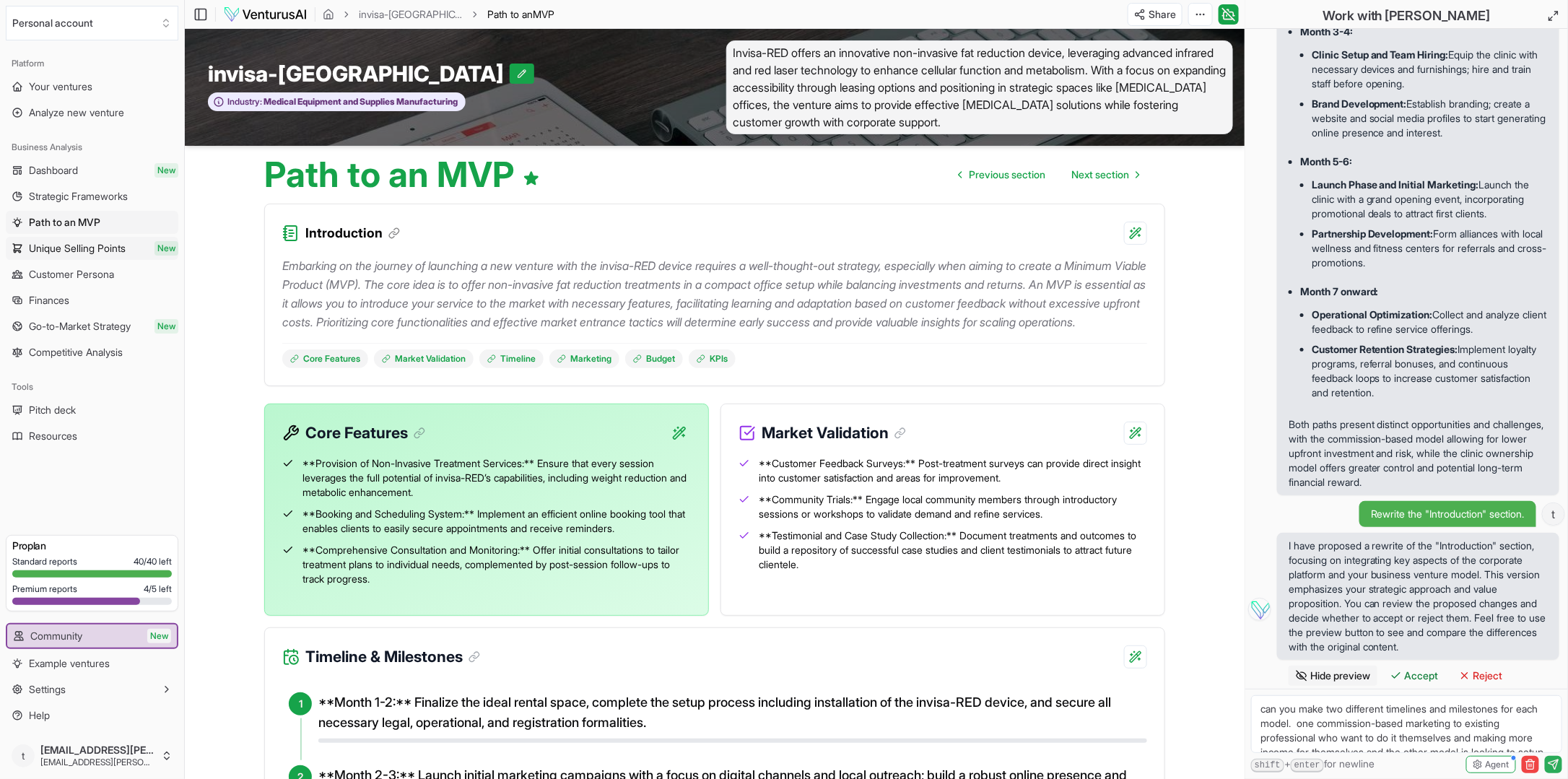
click at [78, 248] on span "Unique Selling Points" at bounding box center [77, 248] width 96 height 15
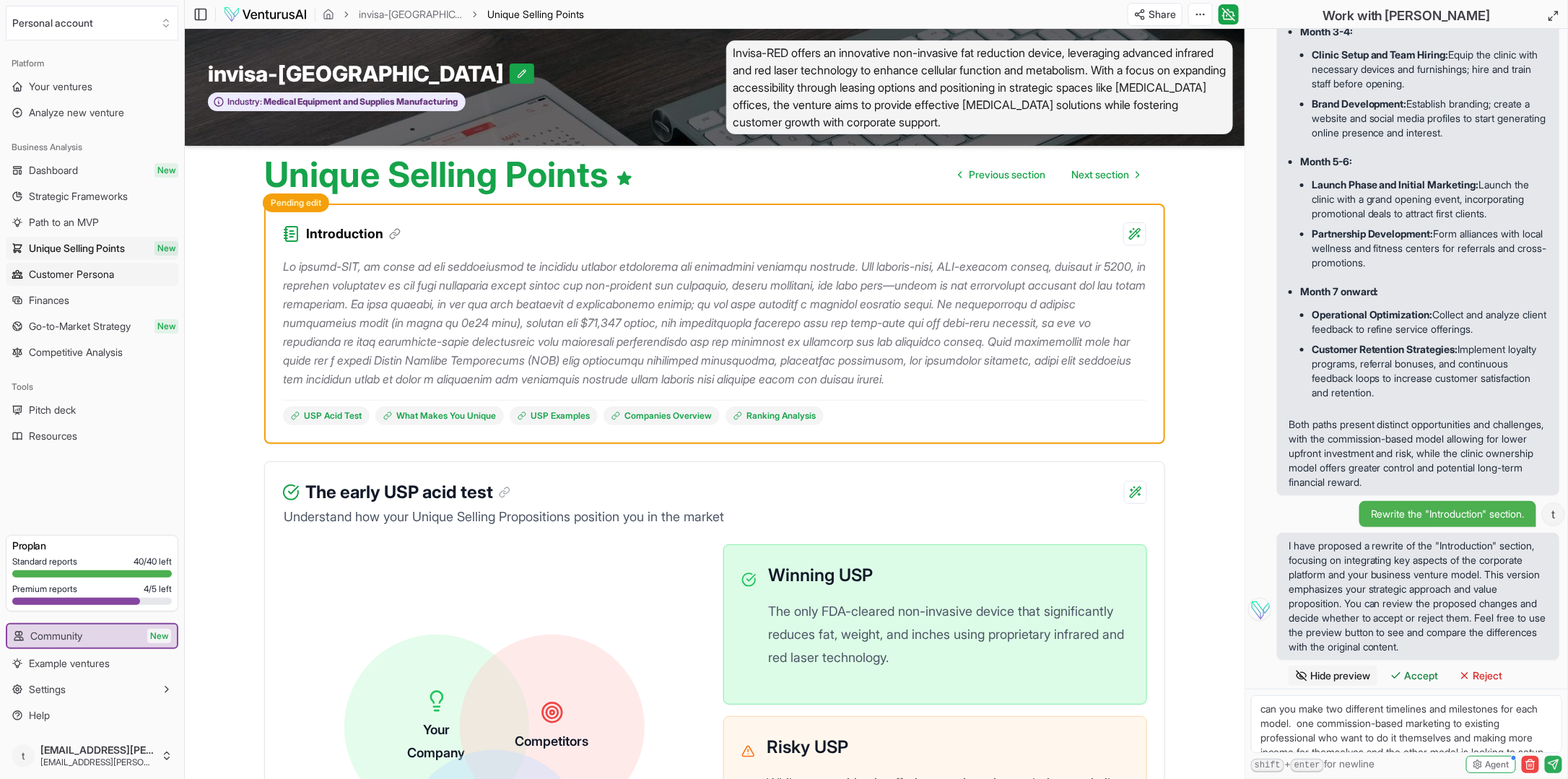
click at [78, 273] on span "Customer Persona" at bounding box center [71, 275] width 85 height 15
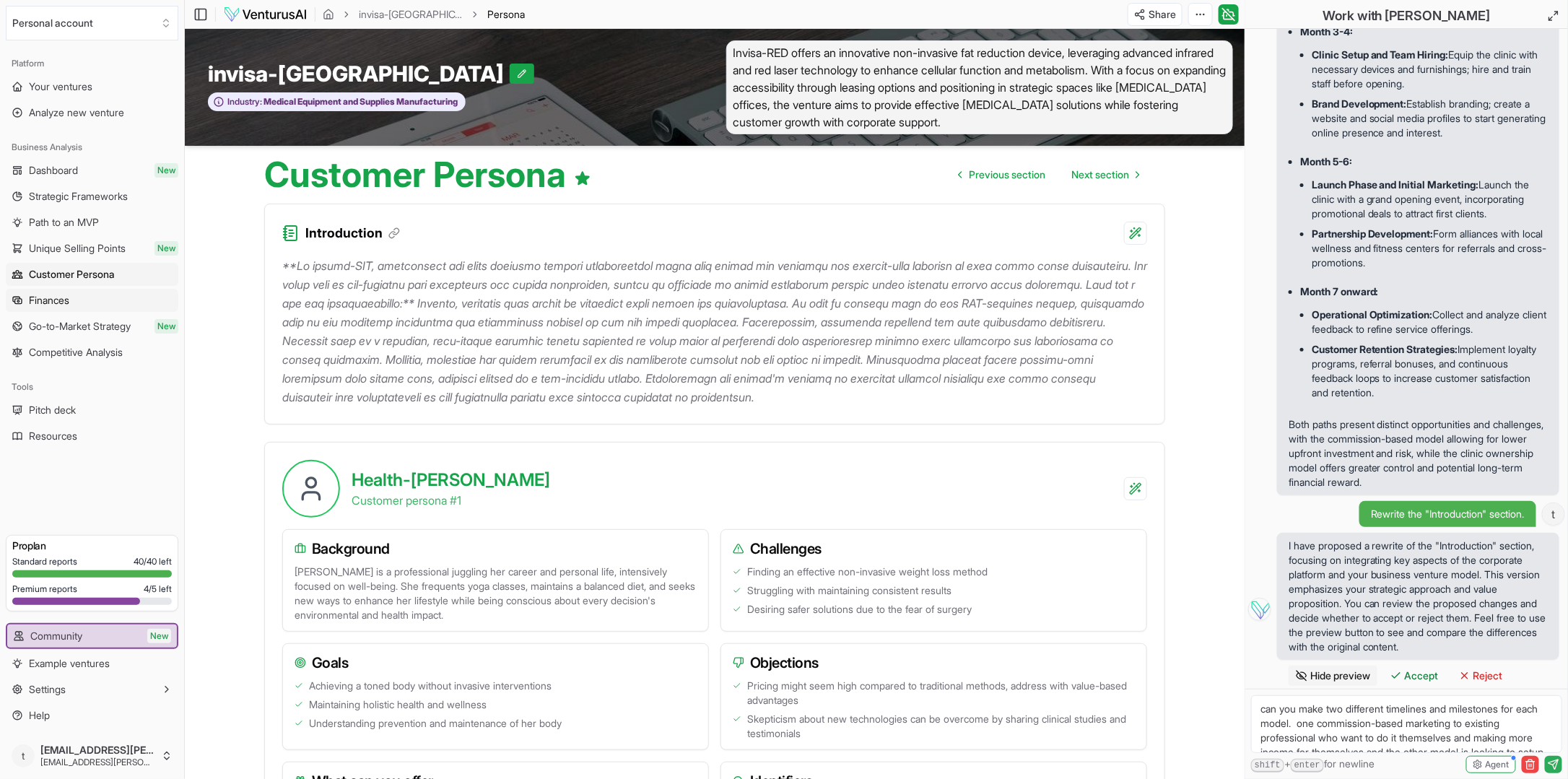
click at [58, 301] on span "Finances" at bounding box center [49, 300] width 41 height 15
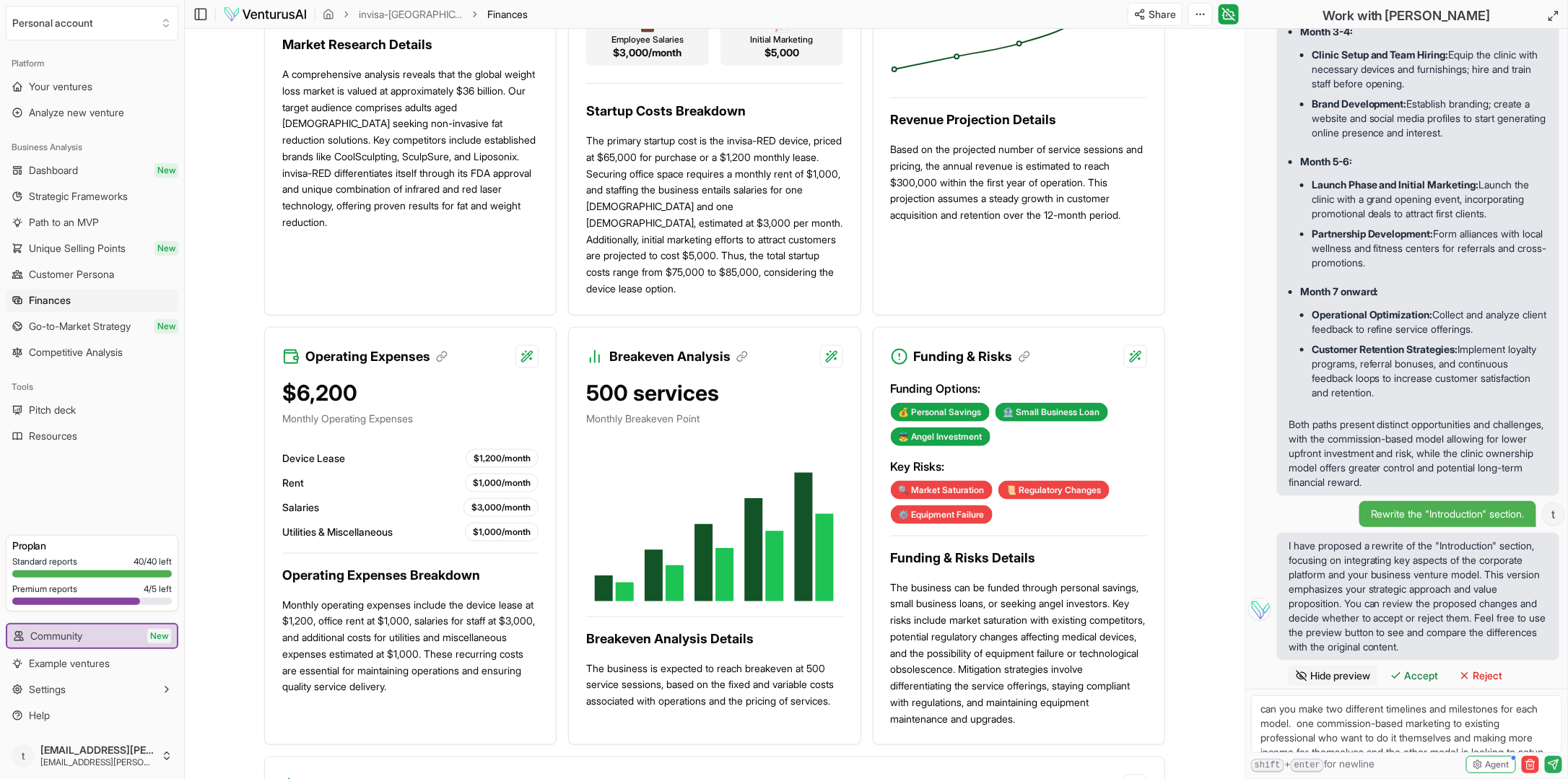
scroll to position [685, 0]
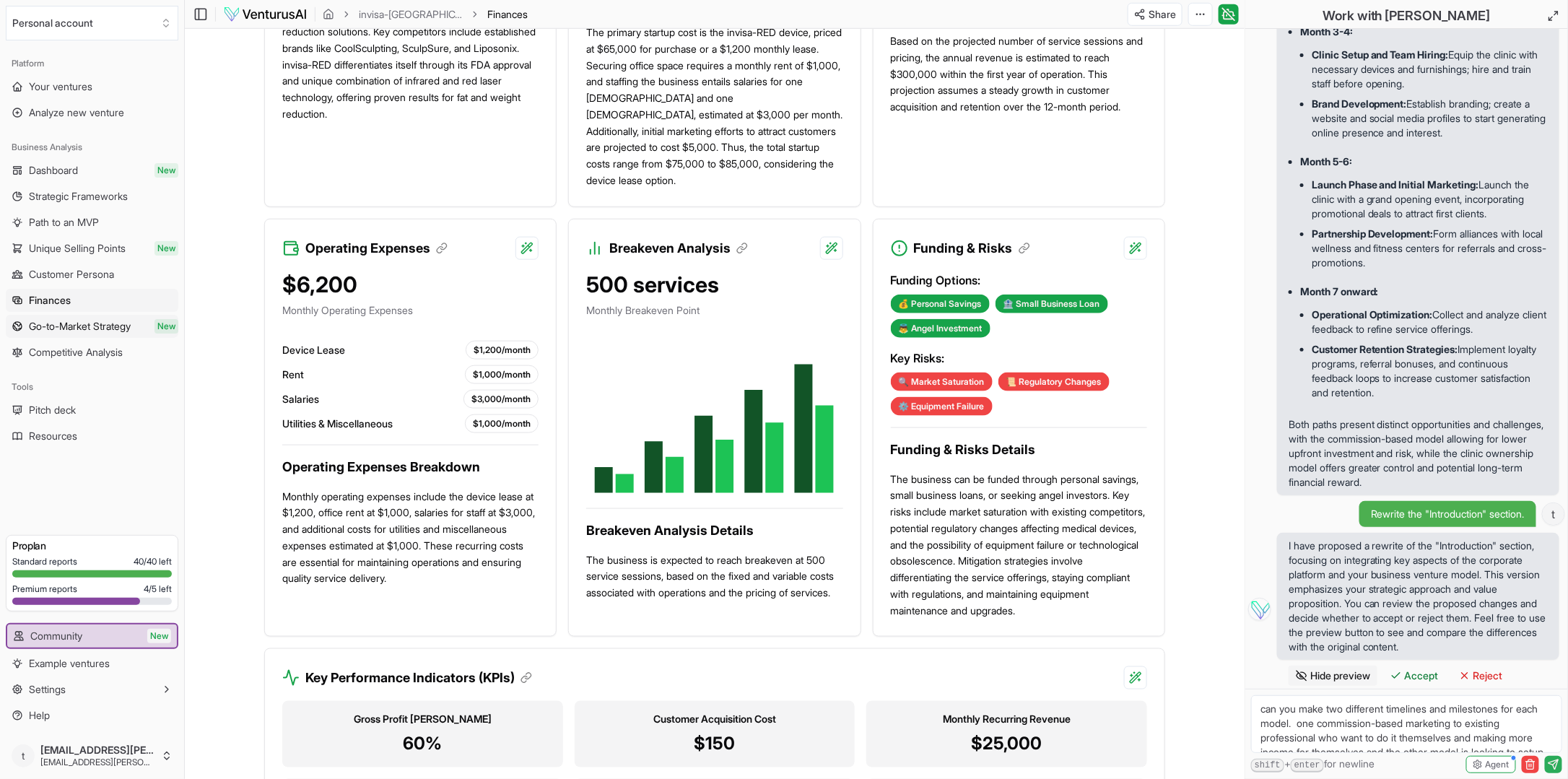
click at [99, 327] on span "Go-to-Market Strategy" at bounding box center [80, 326] width 102 height 15
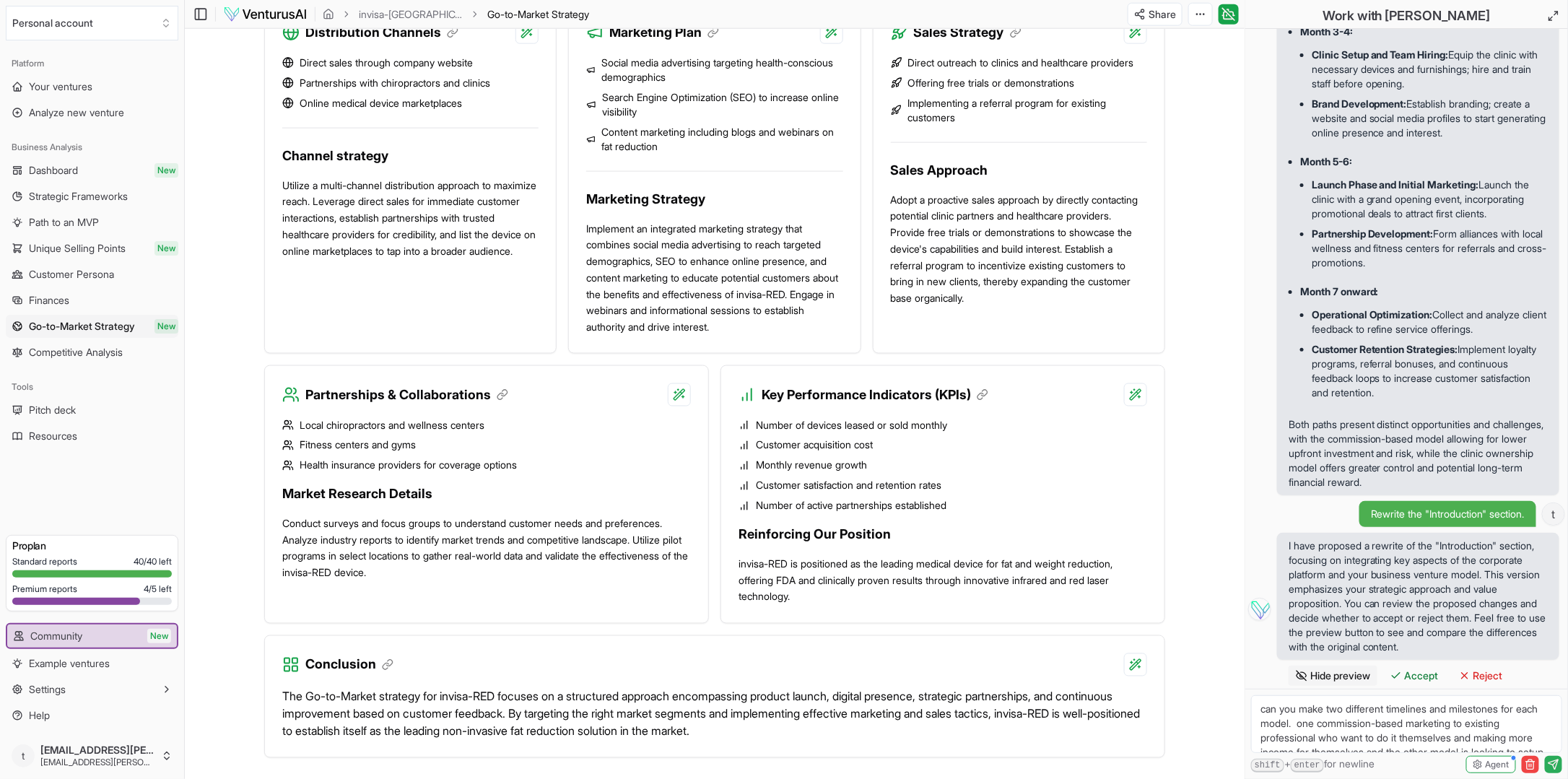
scroll to position [1020, 0]
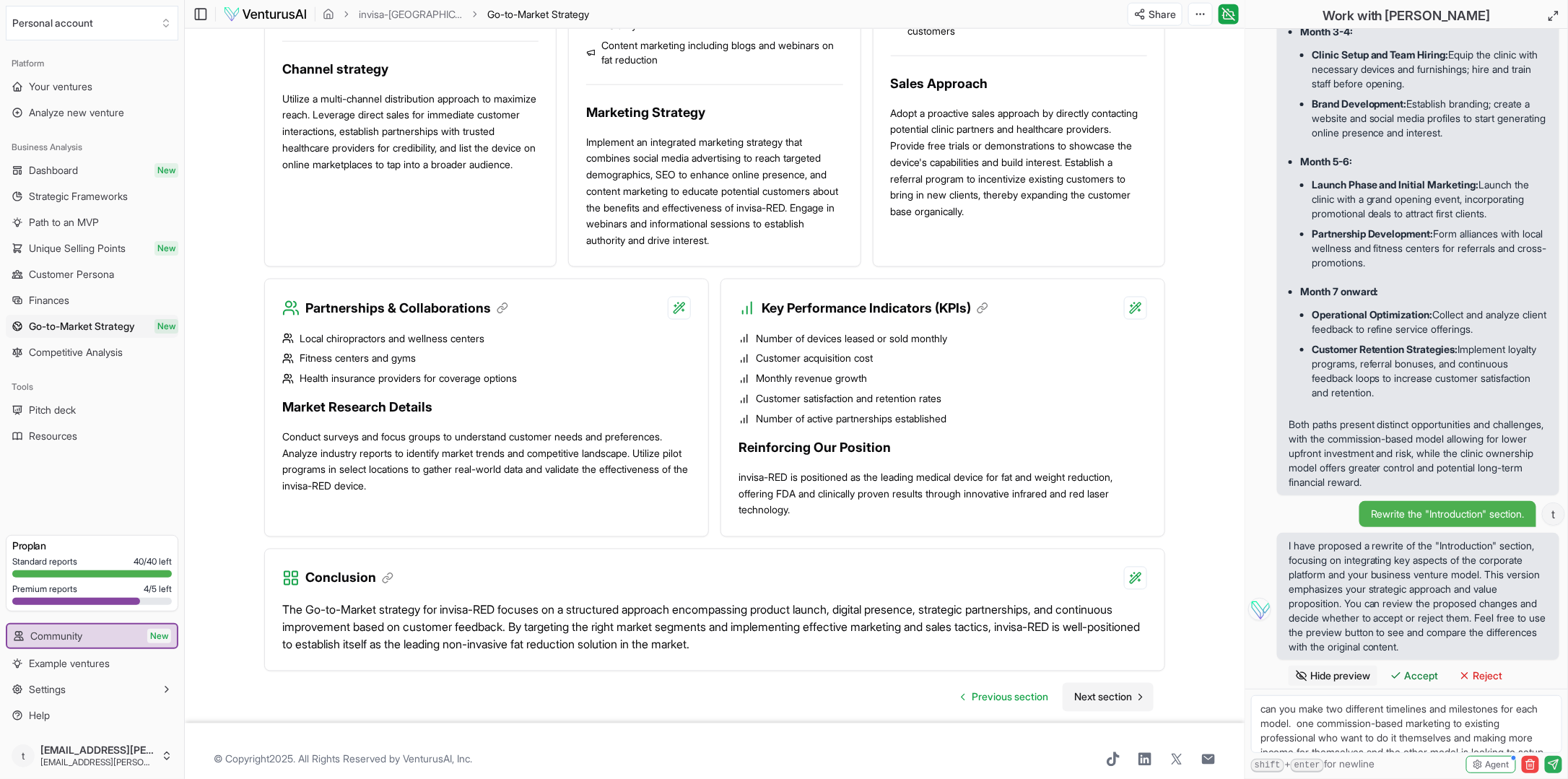
click at [1131, 690] on span "Next section" at bounding box center [1103, 697] width 57 height 15
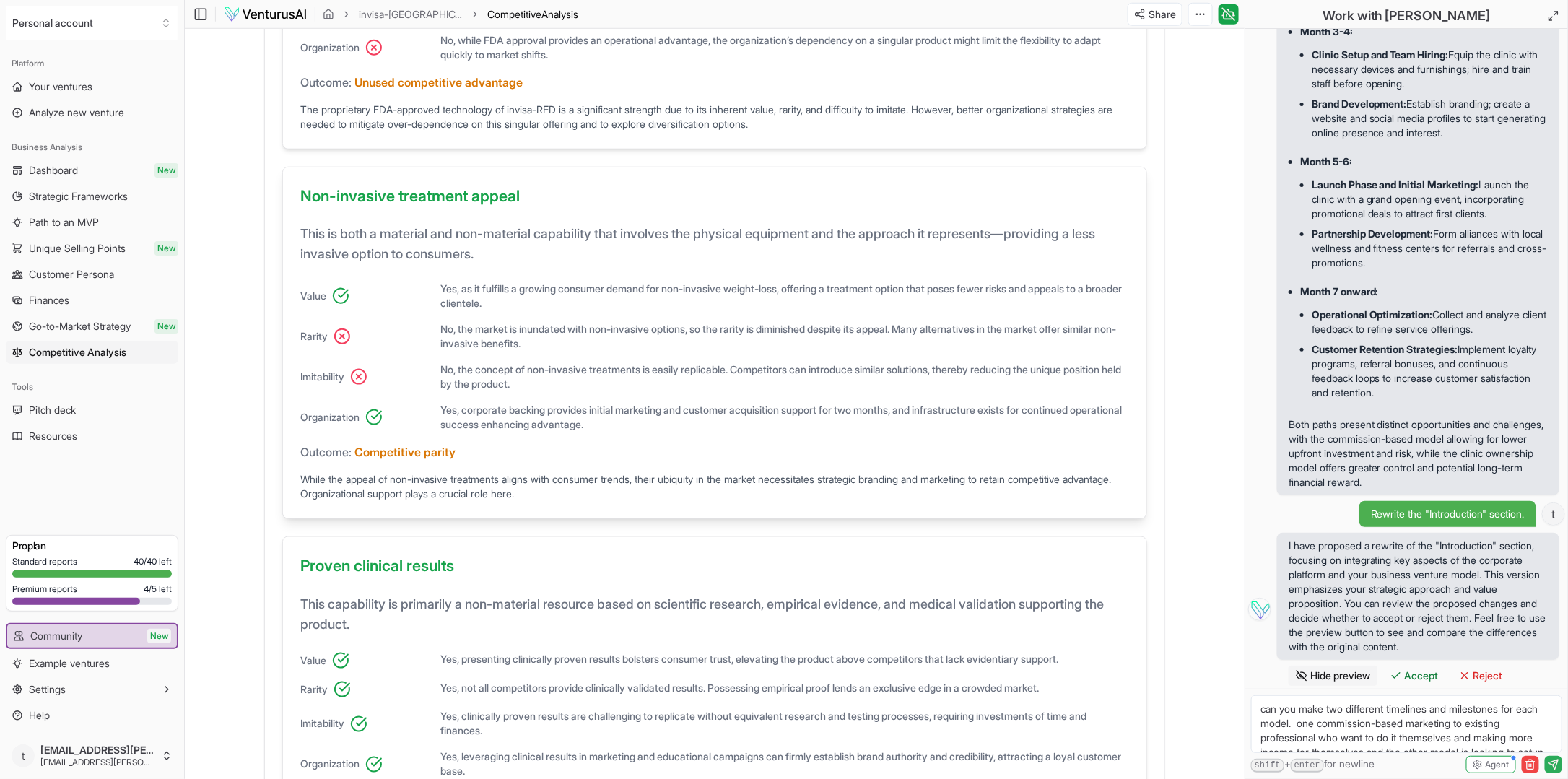
scroll to position [902, 0]
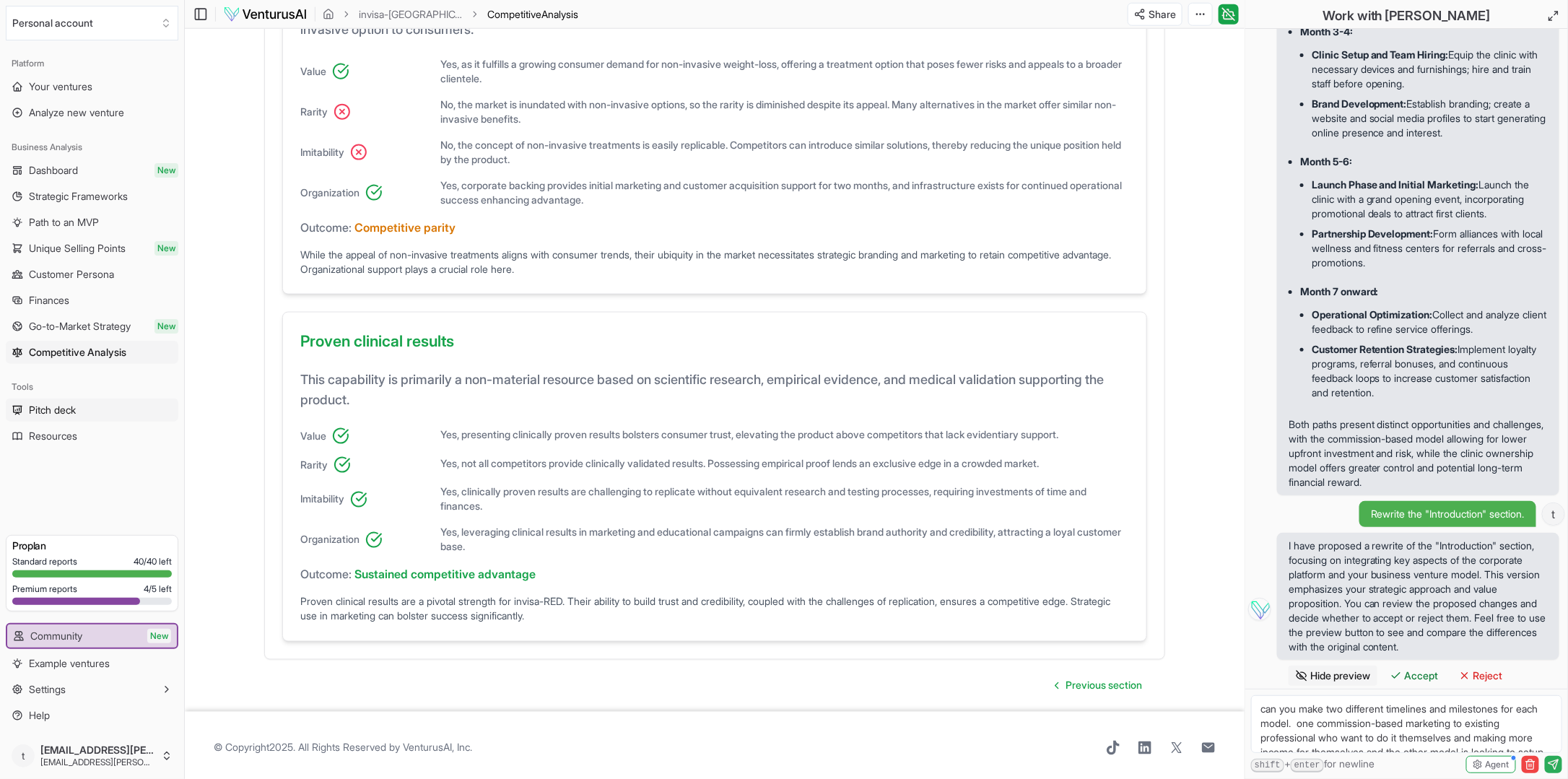
click at [60, 407] on span "Pitch deck" at bounding box center [52, 410] width 47 height 15
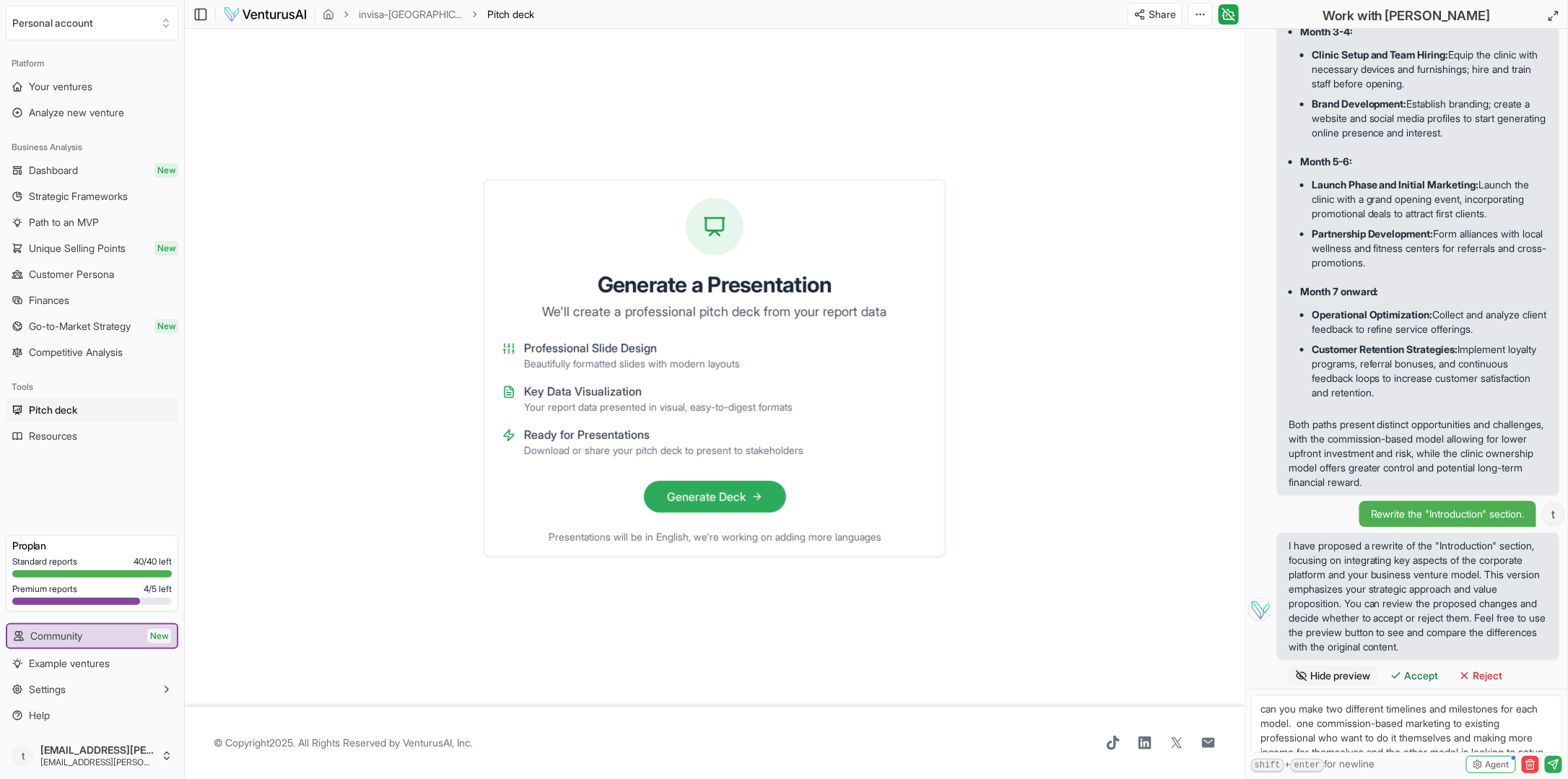
click at [729, 496] on button "Generate Deck" at bounding box center [714, 496] width 142 height 32
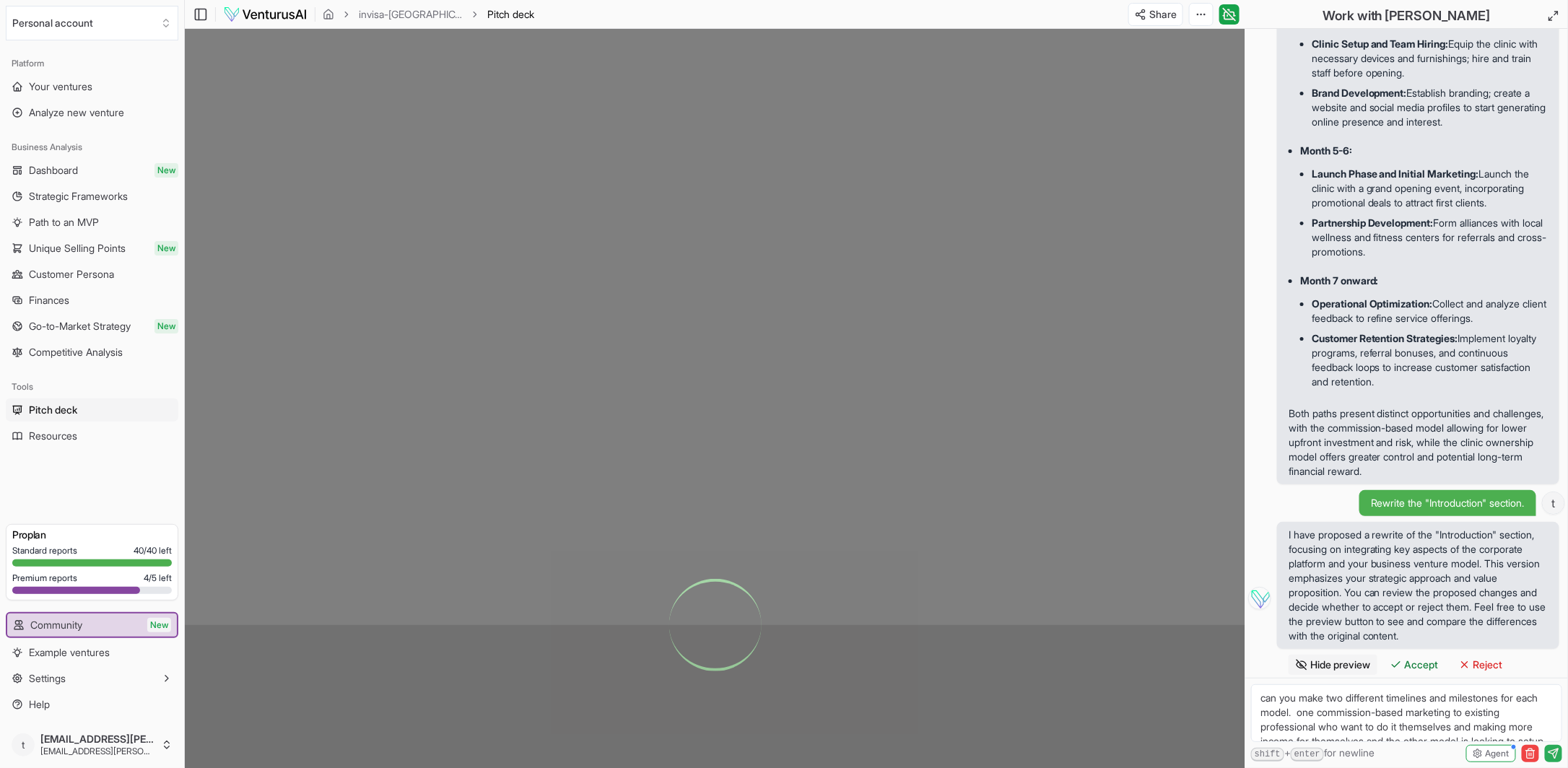
click at [795, 440] on div at bounding box center [715, 624] width 1061 height 1192
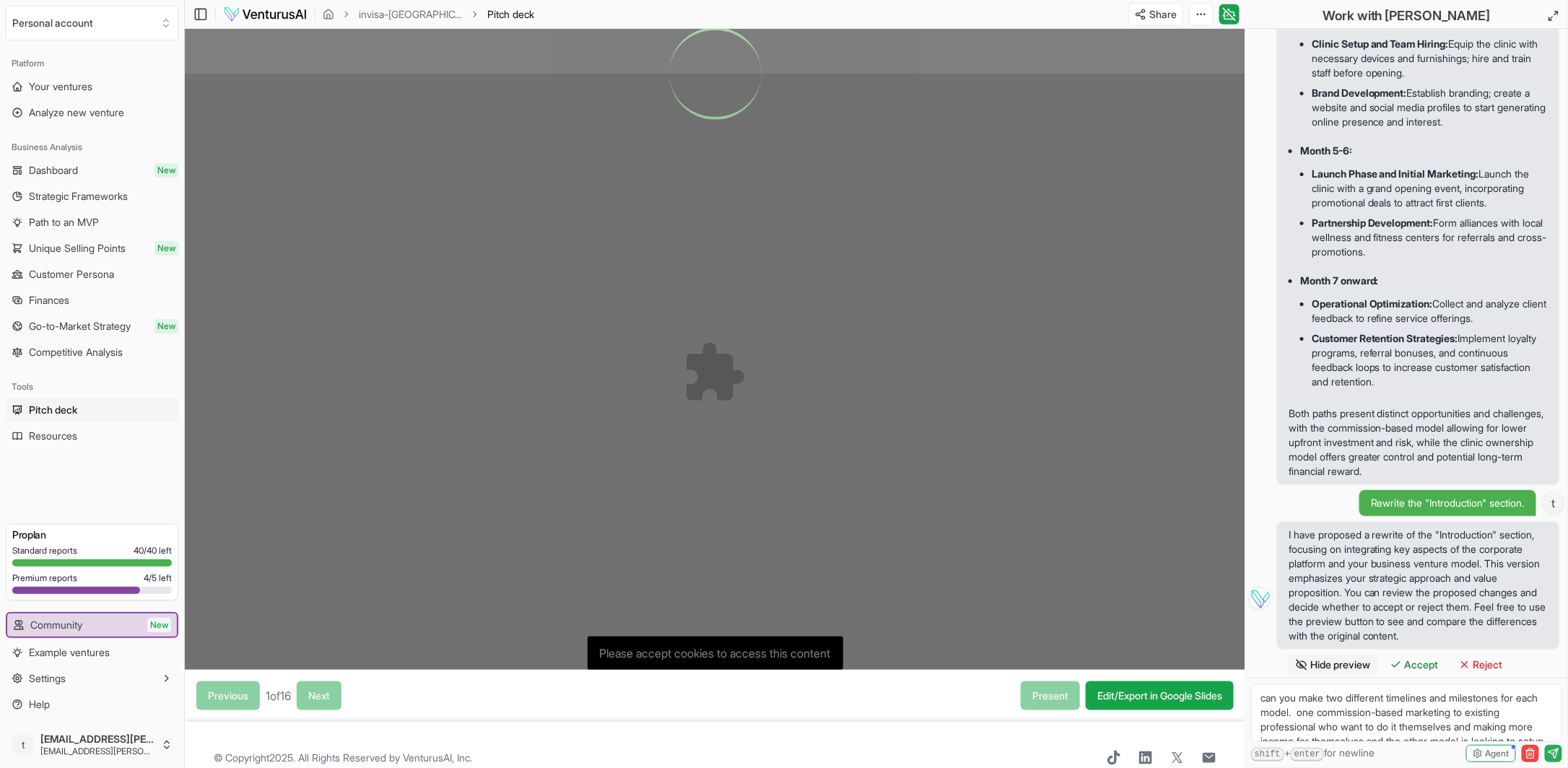
scroll to position [571, 0]
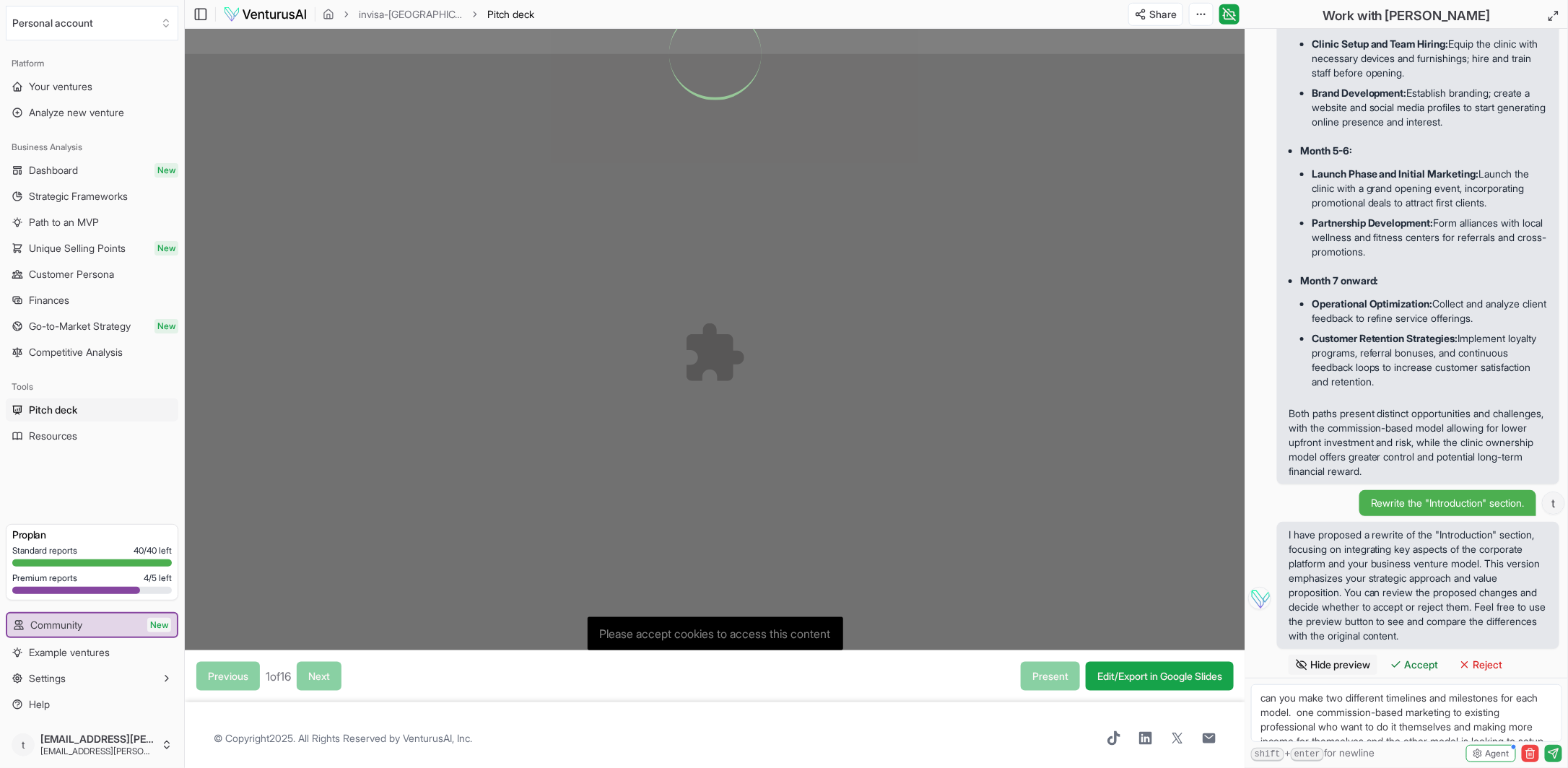
click at [714, 635] on div at bounding box center [715, 54] width 1061 height 1192
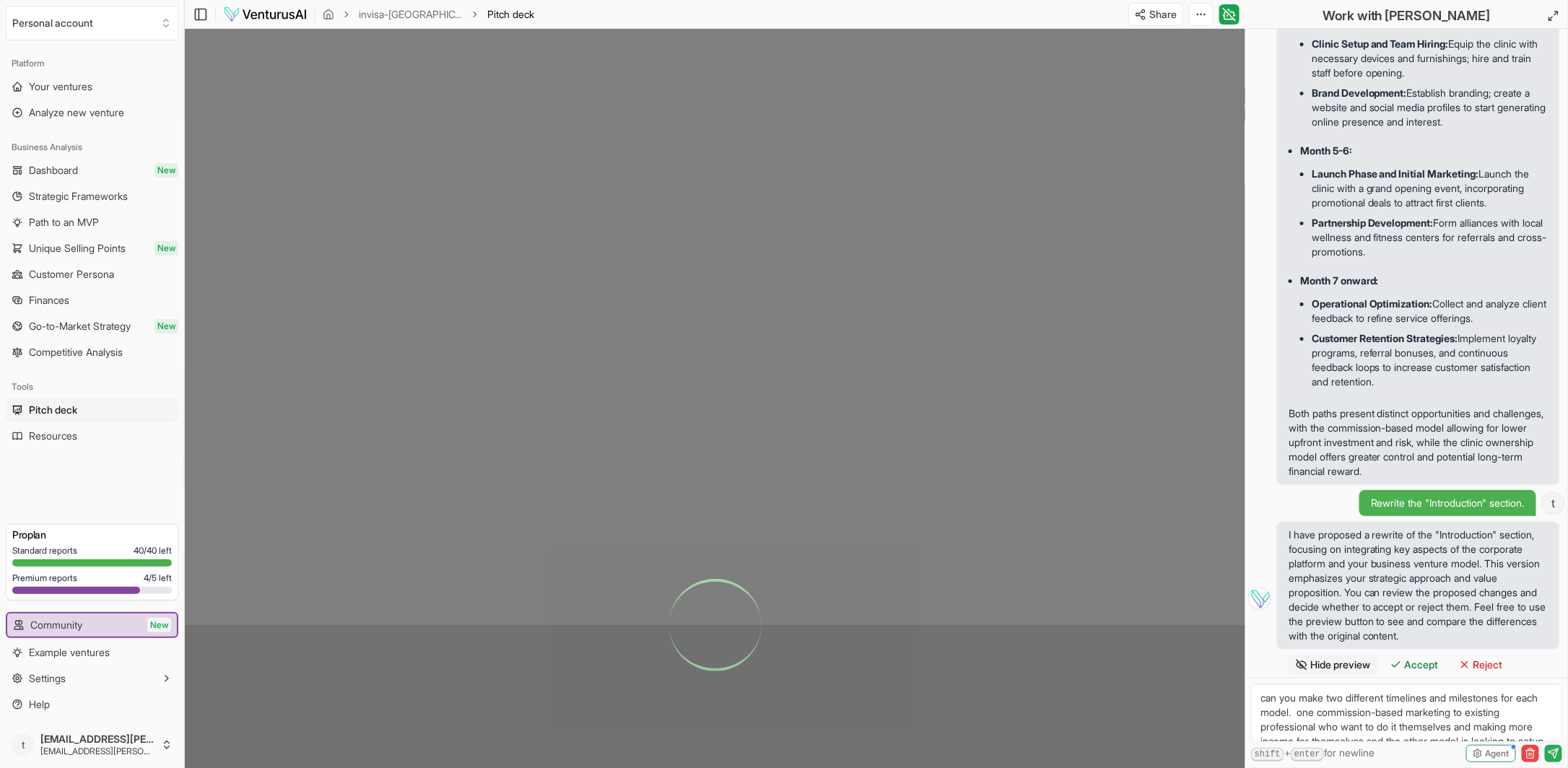
scroll to position [577, 0]
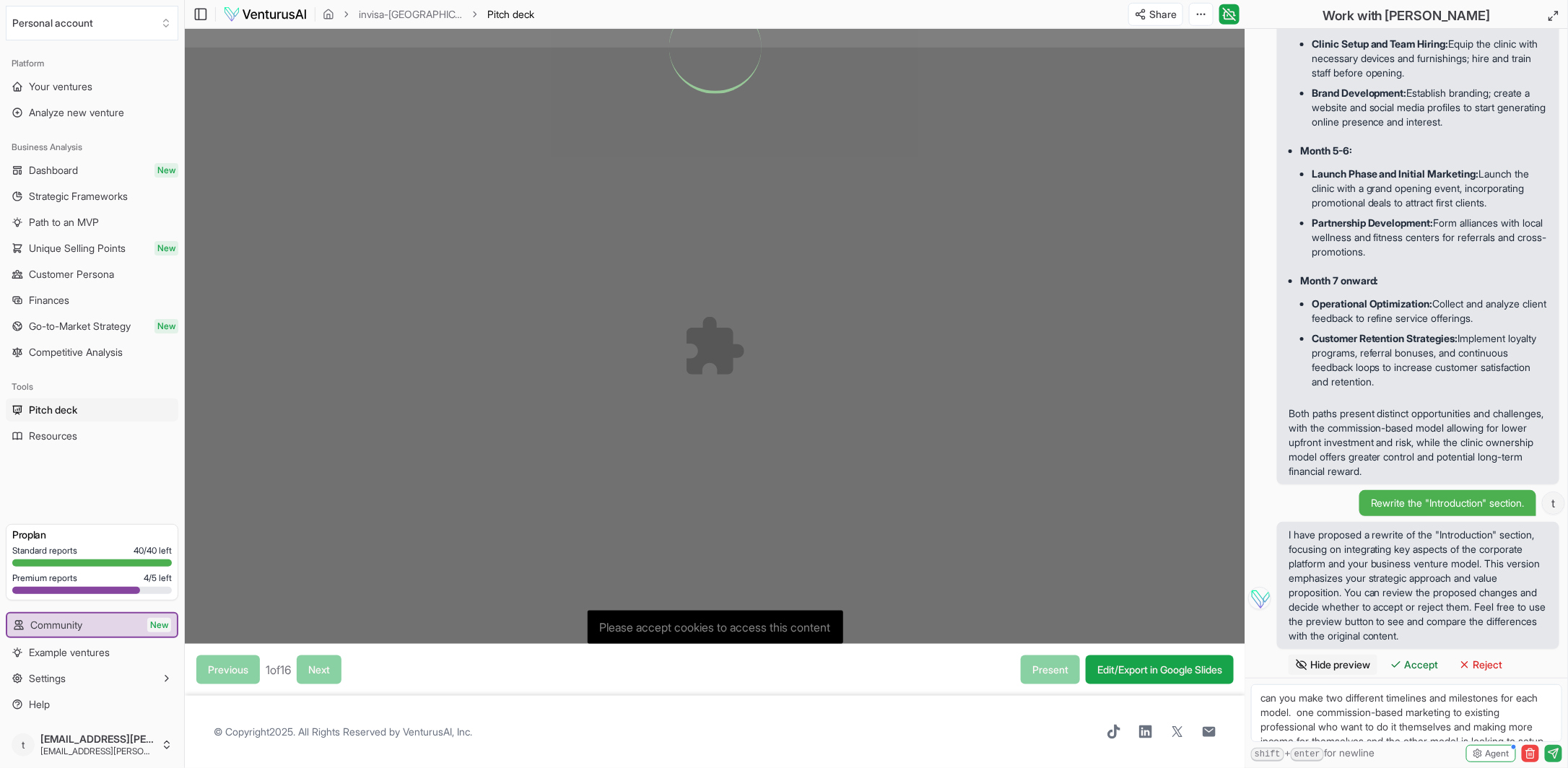
click at [692, 628] on div at bounding box center [715, 47] width 1061 height 1192
click at [696, 628] on div at bounding box center [715, 47] width 1061 height 1192
click at [711, 379] on div at bounding box center [715, 47] width 1061 height 1192
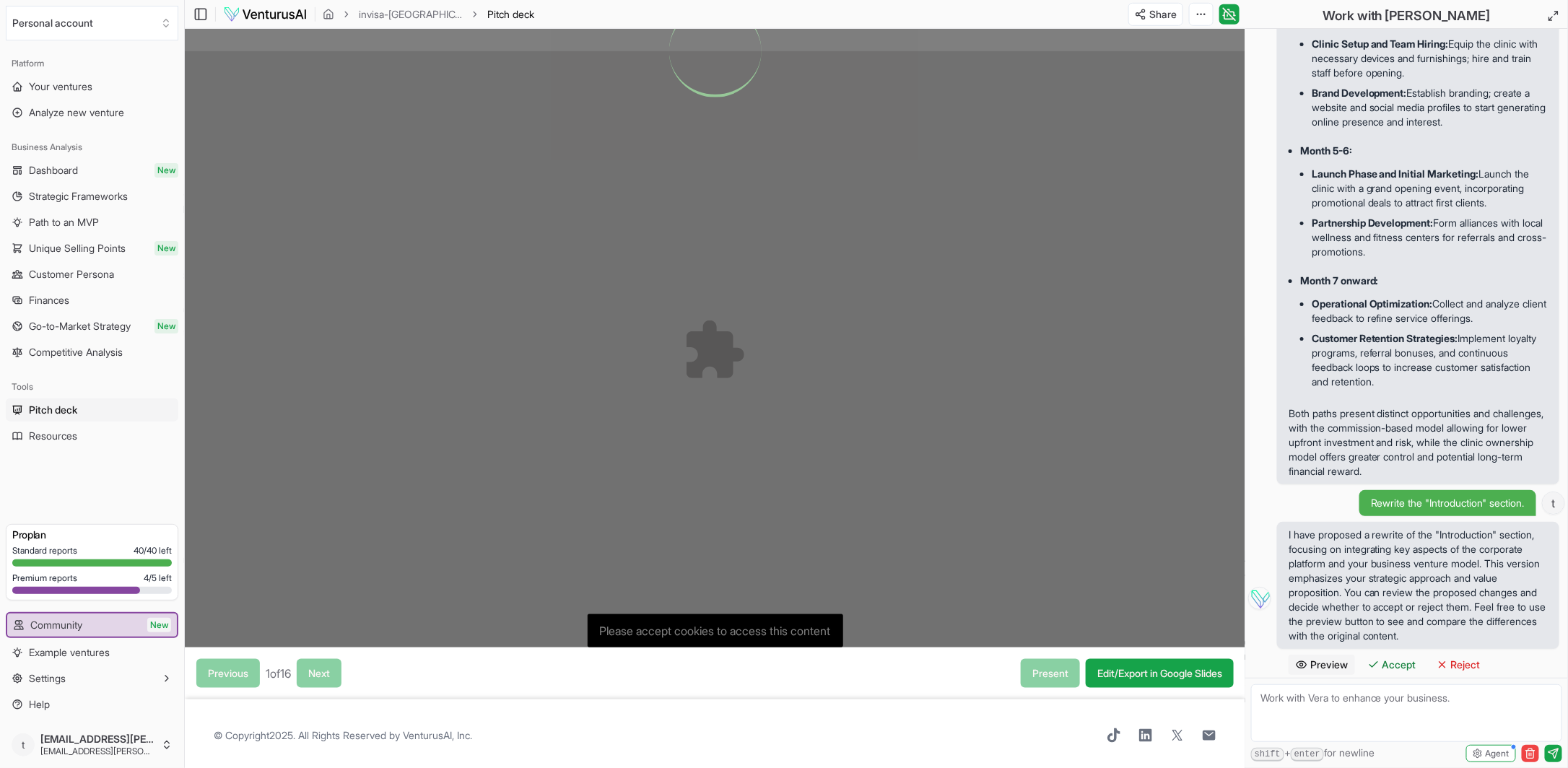
scroll to position [577, 0]
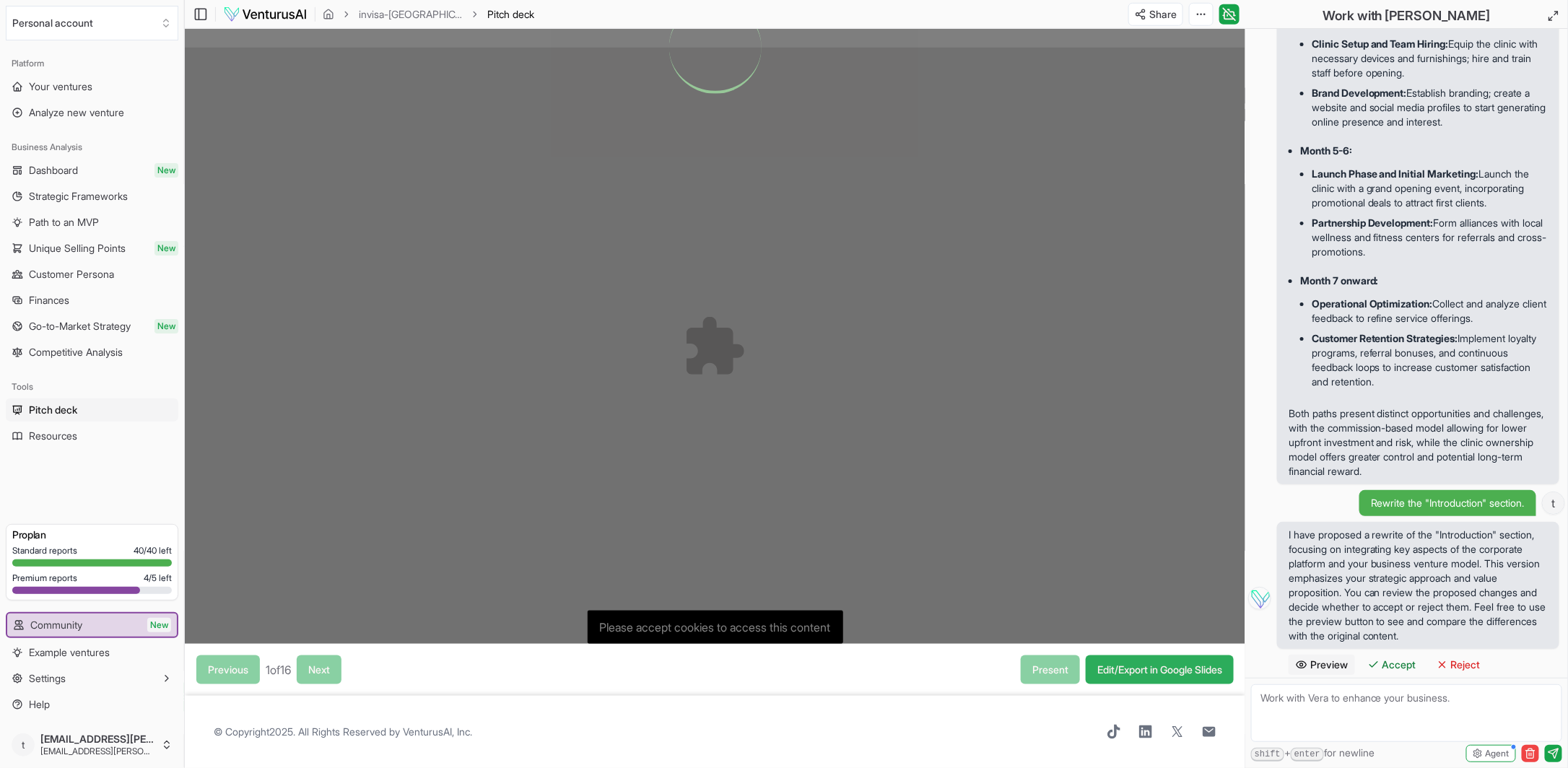
click at [1121, 671] on link "Edit/Export in Google Slides" at bounding box center [1159, 669] width 148 height 29
